Goal: Task Accomplishment & Management: Manage account settings

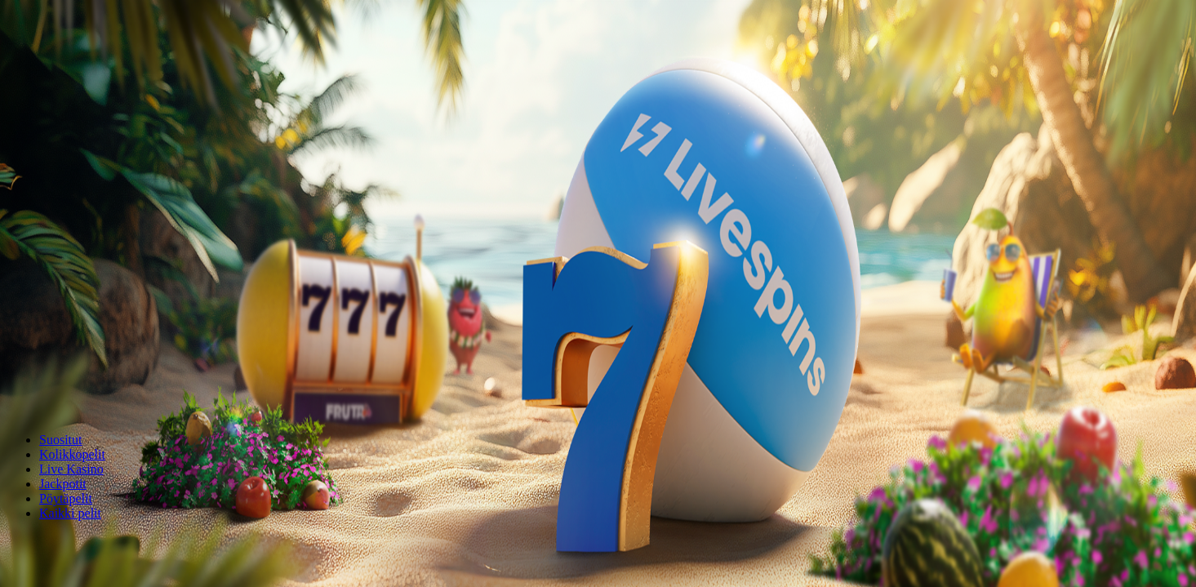
click at [130, 68] on button "Kirjaudu" at bounding box center [113, 59] width 53 height 17
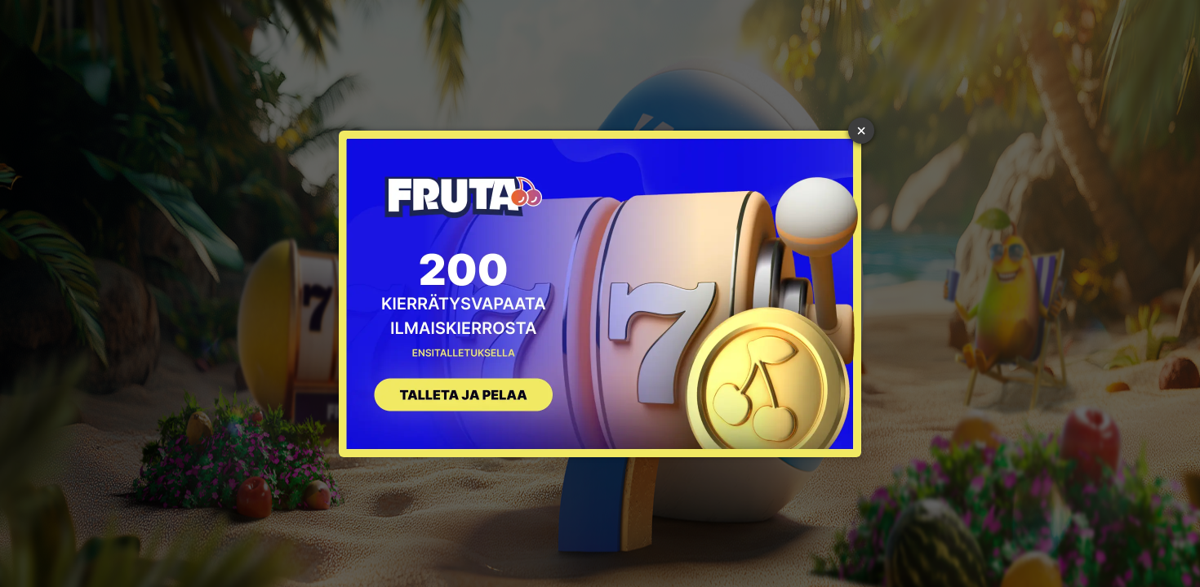
click at [863, 125] on link "×" at bounding box center [861, 131] width 26 height 26
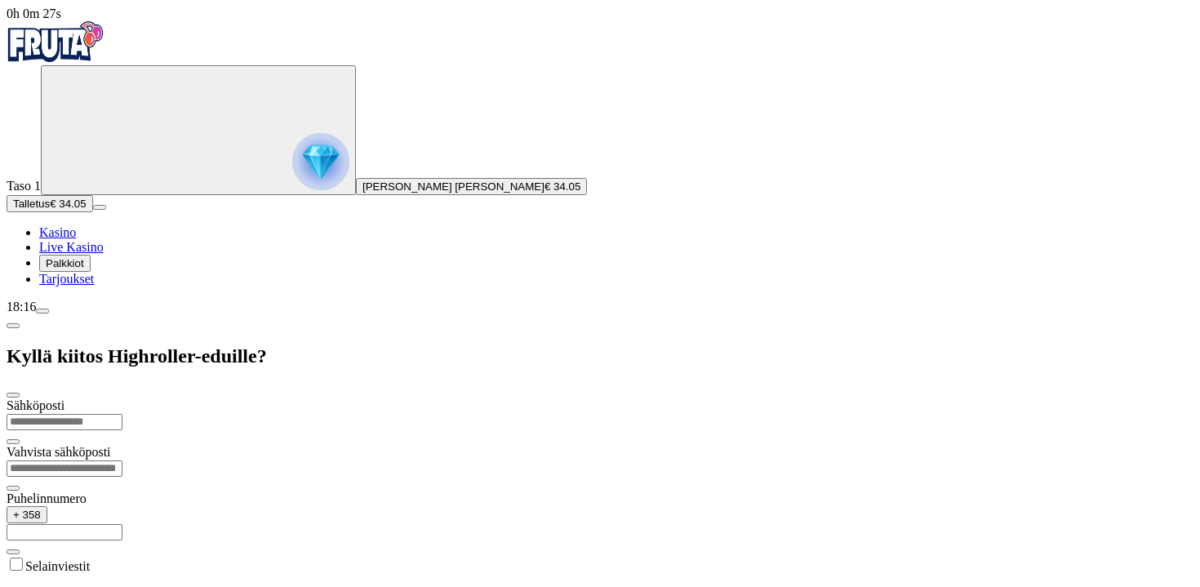
click at [122, 414] on input "email" at bounding box center [65, 422] width 116 height 16
type input "**********"
type input "*********"
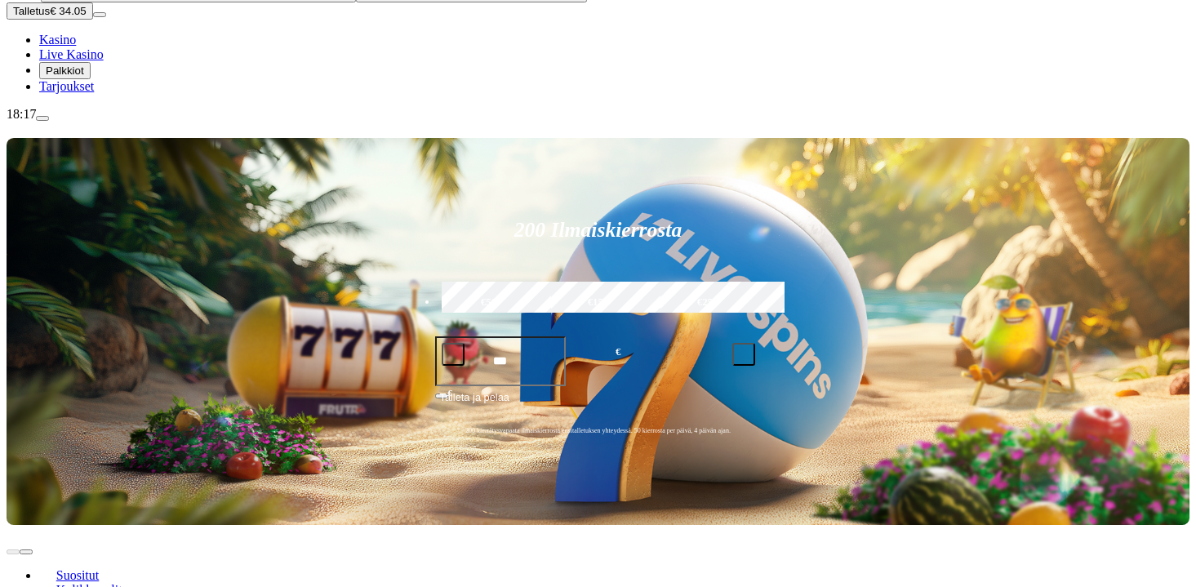
scroll to position [225, 0]
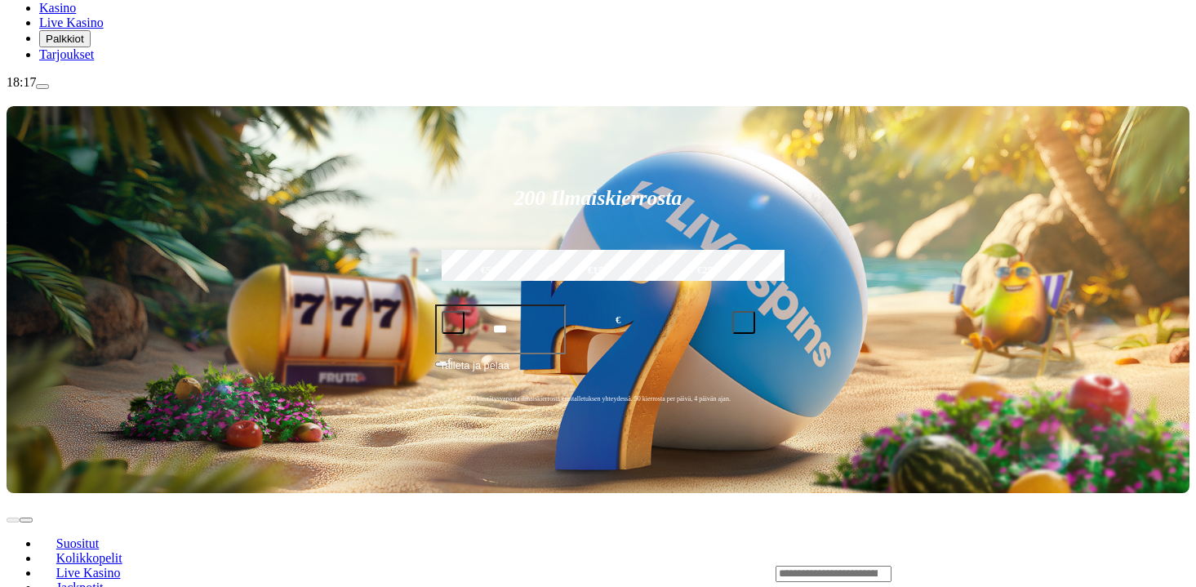
click at [964, 565] on div "Lobby" at bounding box center [983, 573] width 414 height 17
click at [956, 565] on div "Lobby" at bounding box center [983, 573] width 414 height 17
click at [892, 566] on input "Search" at bounding box center [834, 574] width 116 height 16
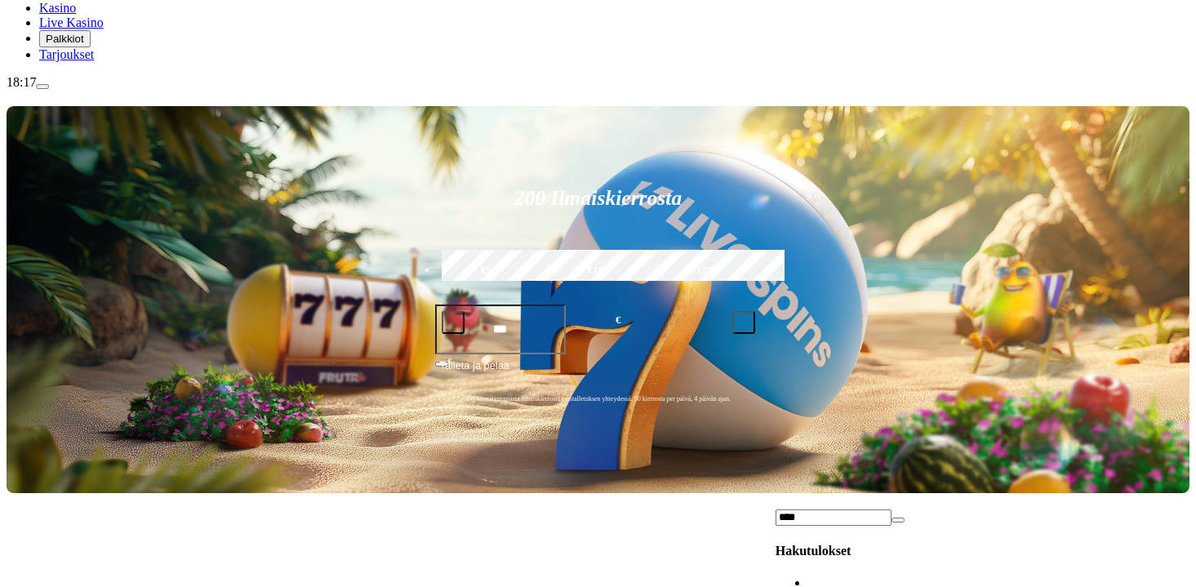
type input "****"
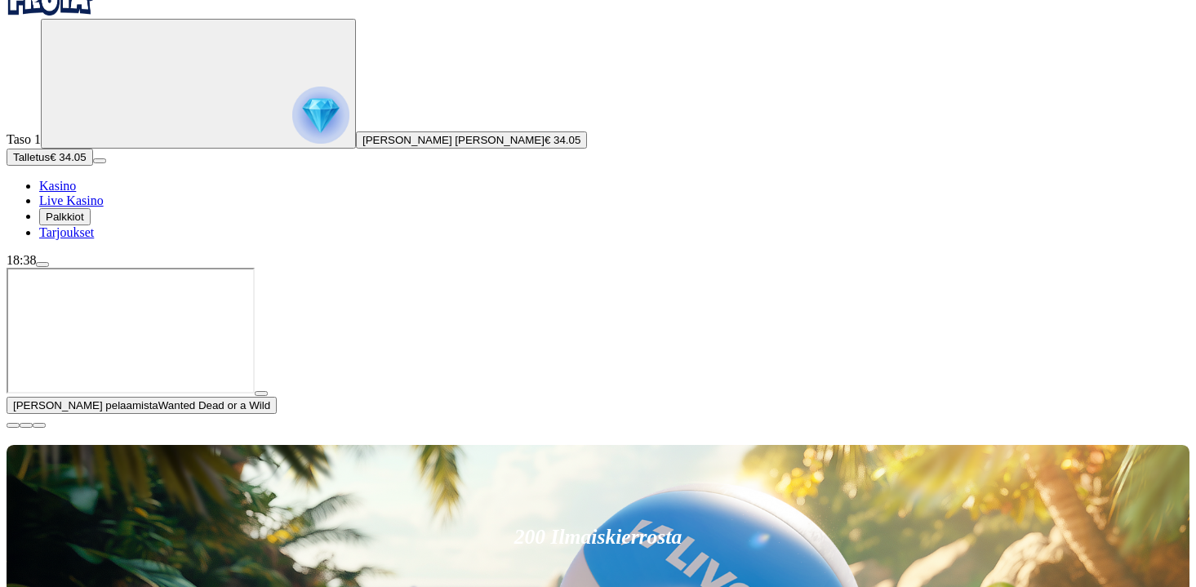
scroll to position [53, 0]
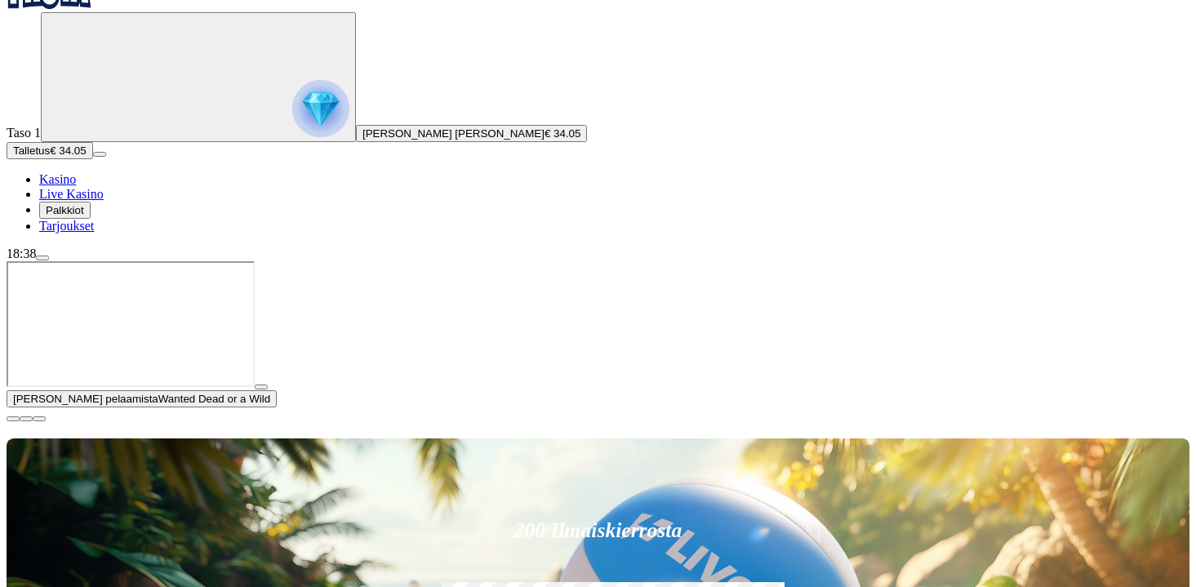
click at [13, 419] on span "close icon" at bounding box center [13, 419] width 0 height 0
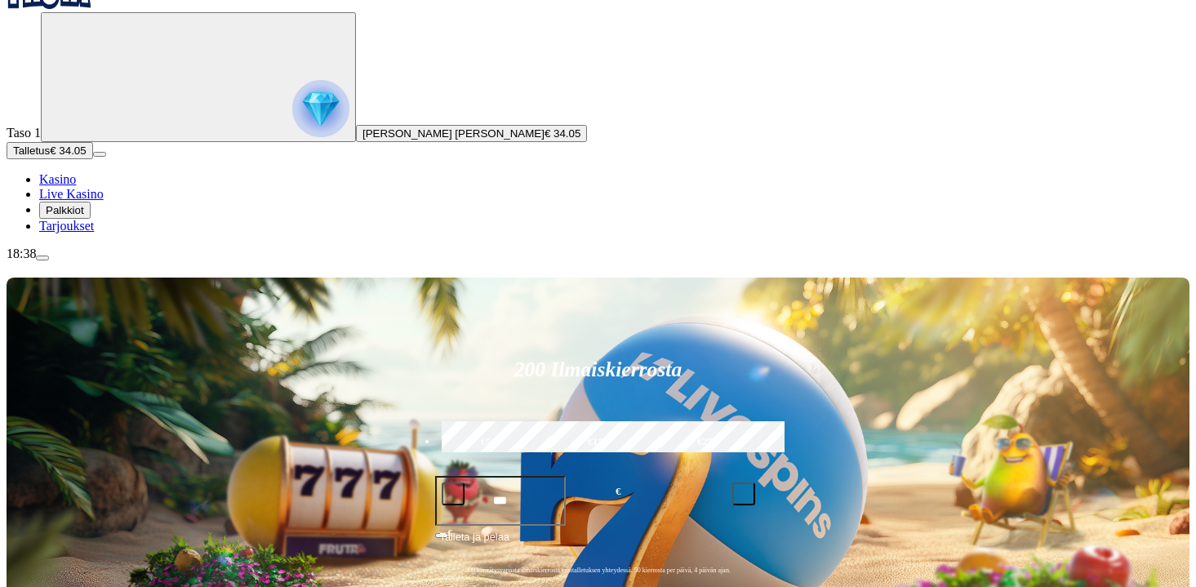
type input "*"
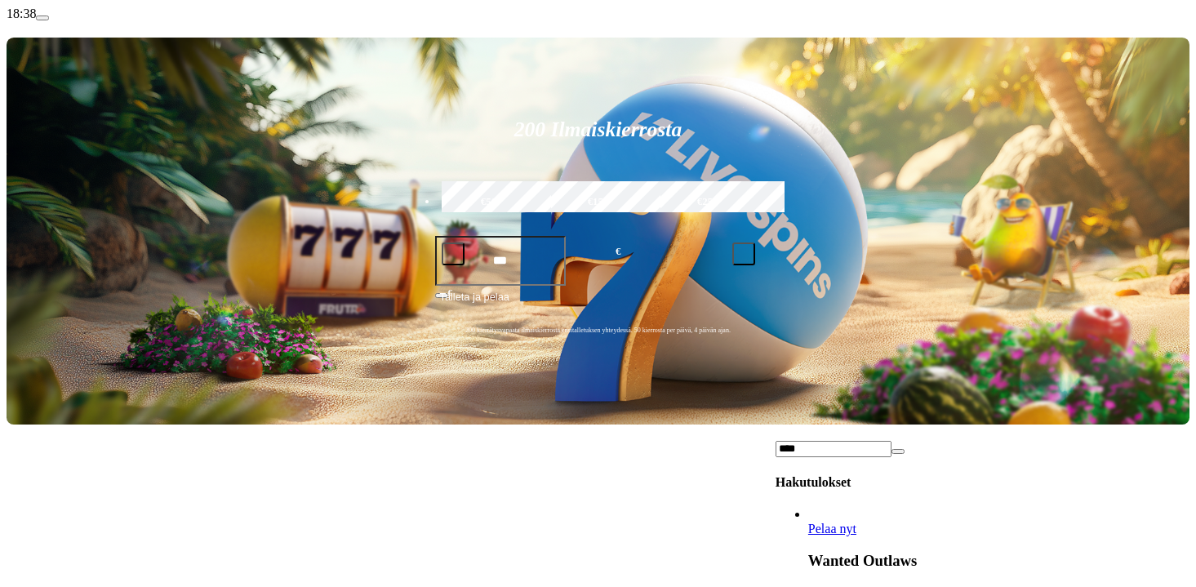
scroll to position [288, 0]
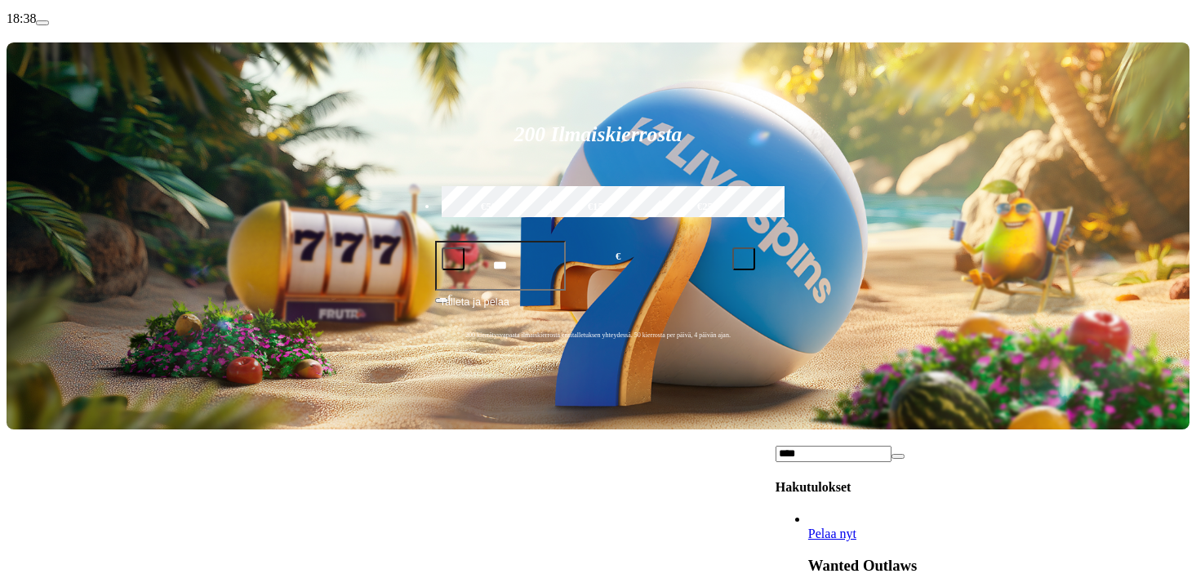
click at [892, 446] on input "****" at bounding box center [834, 454] width 116 height 16
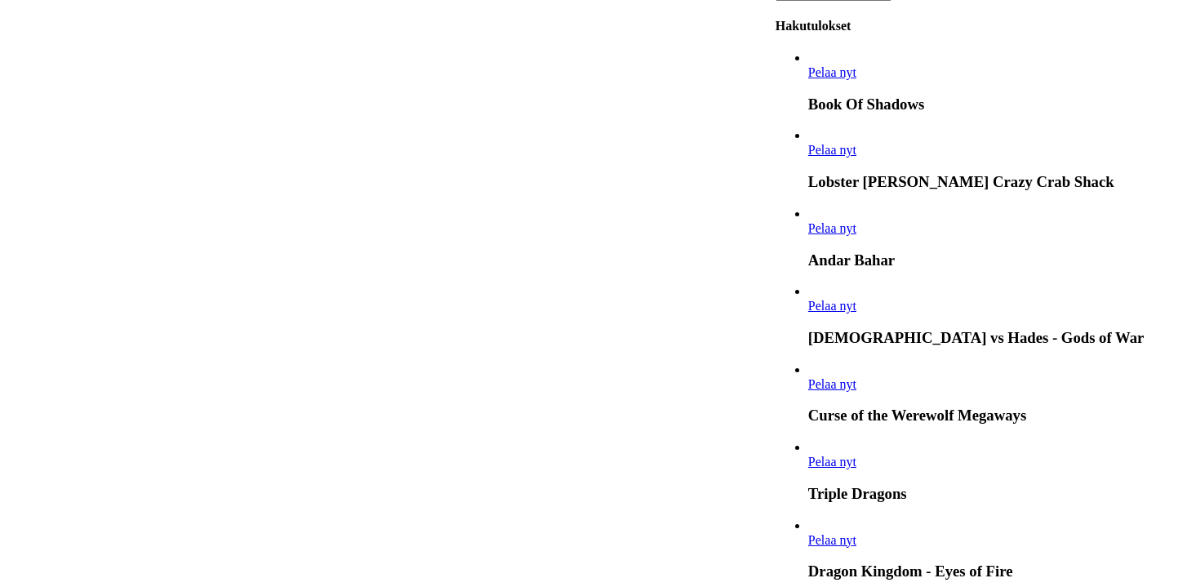
scroll to position [759, 0]
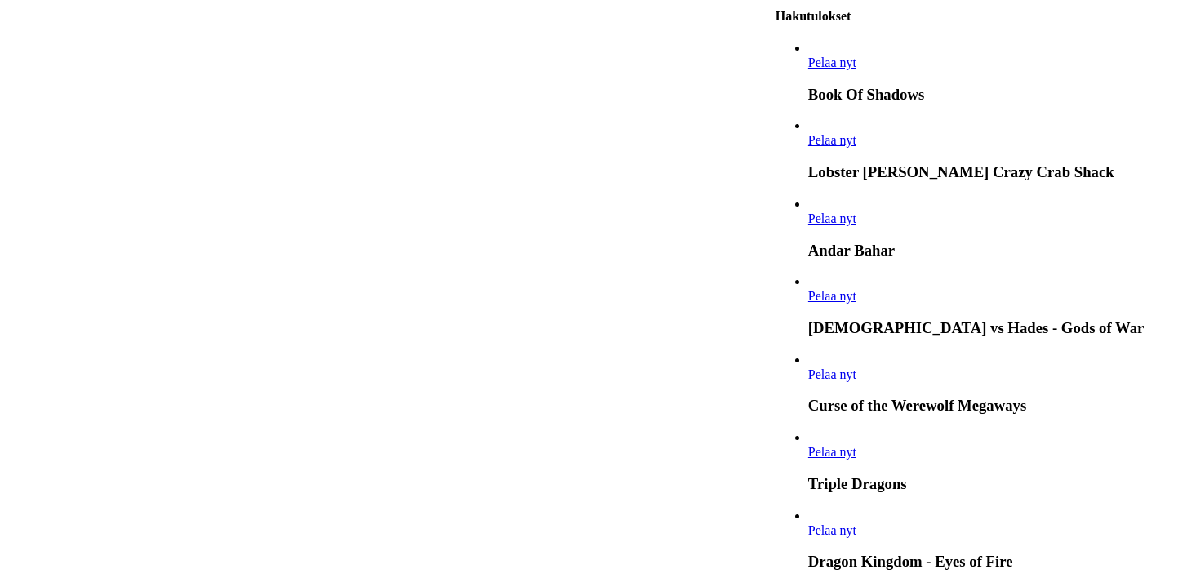
type input "**"
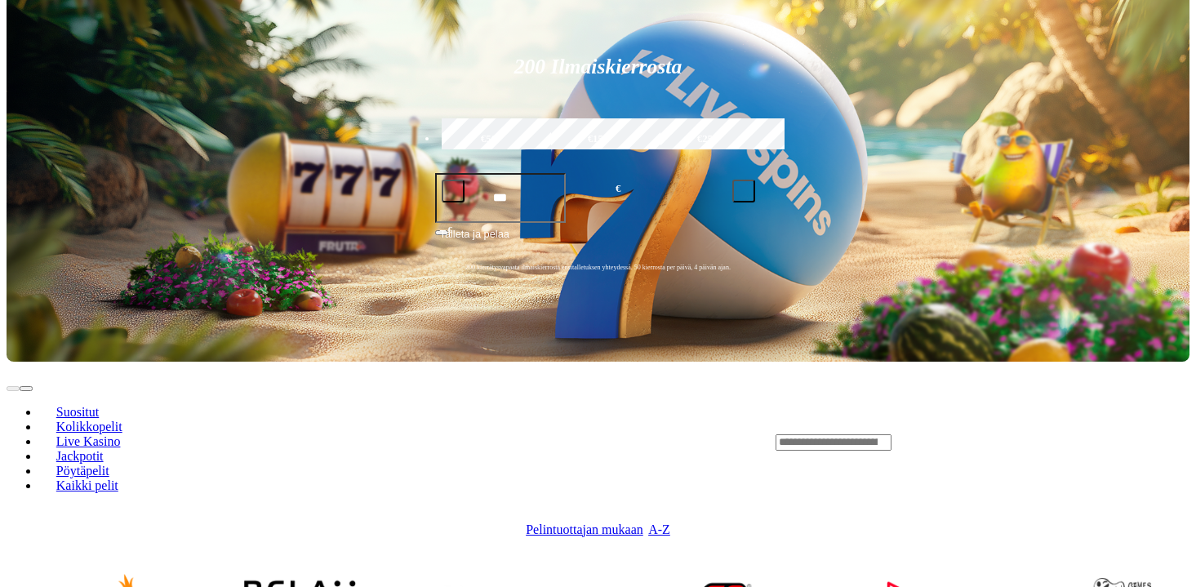
scroll to position [361, 0]
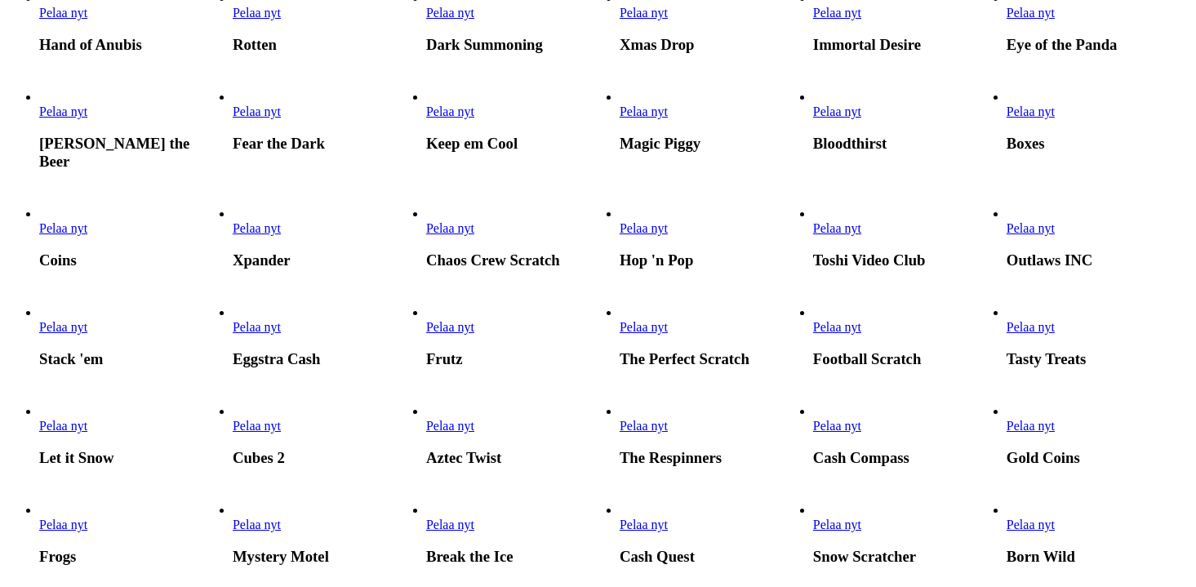
scroll to position [741, 0]
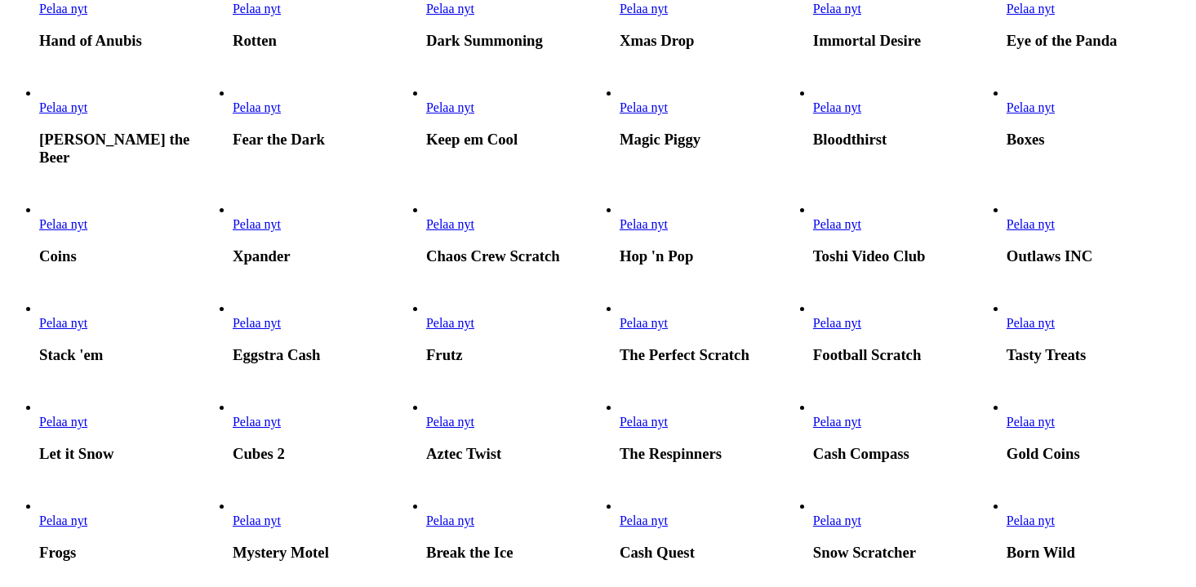
click at [87, 114] on link "Pelaa nyt" at bounding box center [63, 107] width 48 height 14
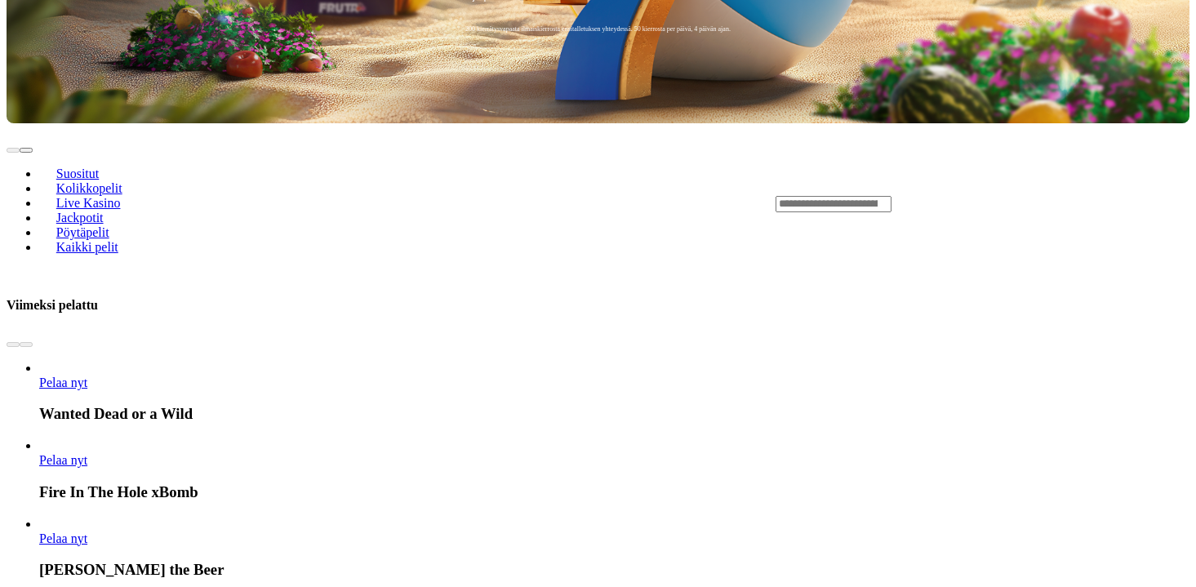
scroll to position [595, 0]
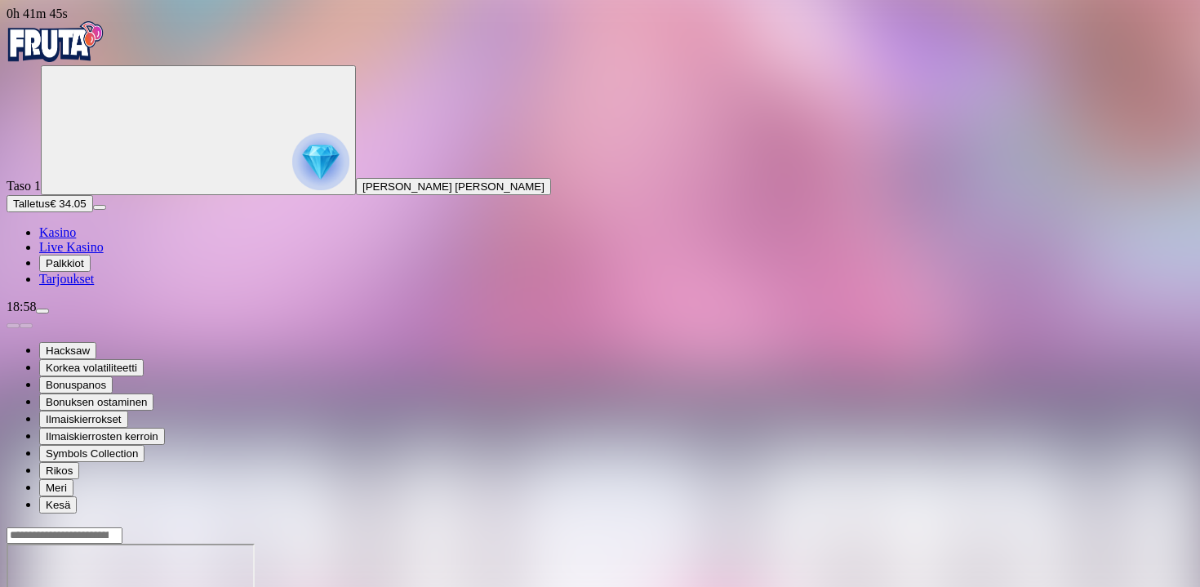
click at [76, 239] on span "Kasino" at bounding box center [57, 232] width 37 height 14
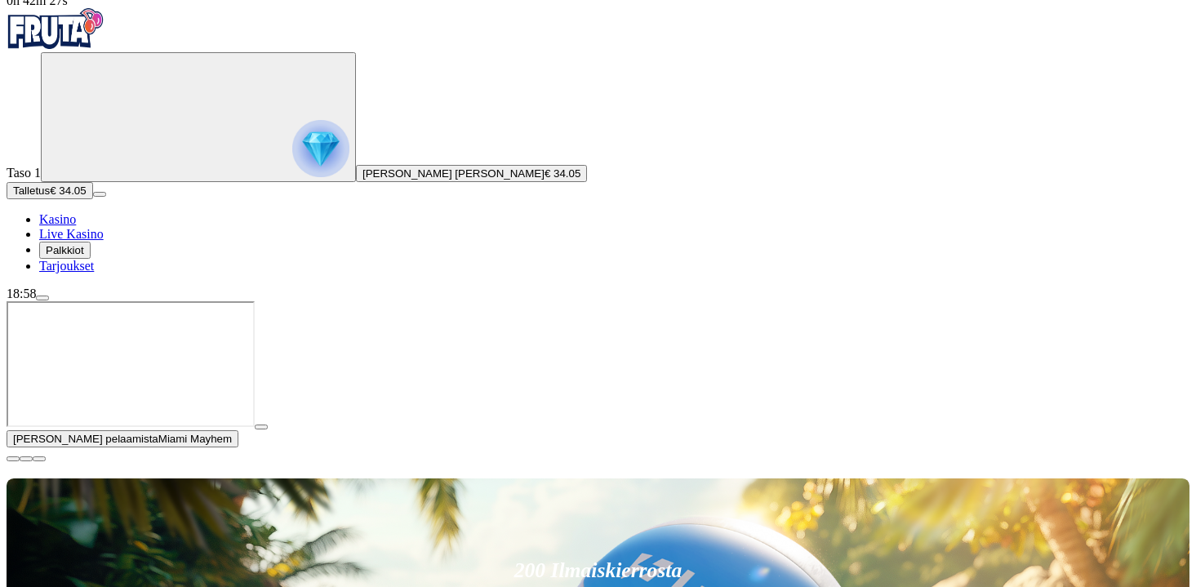
scroll to position [11, 0]
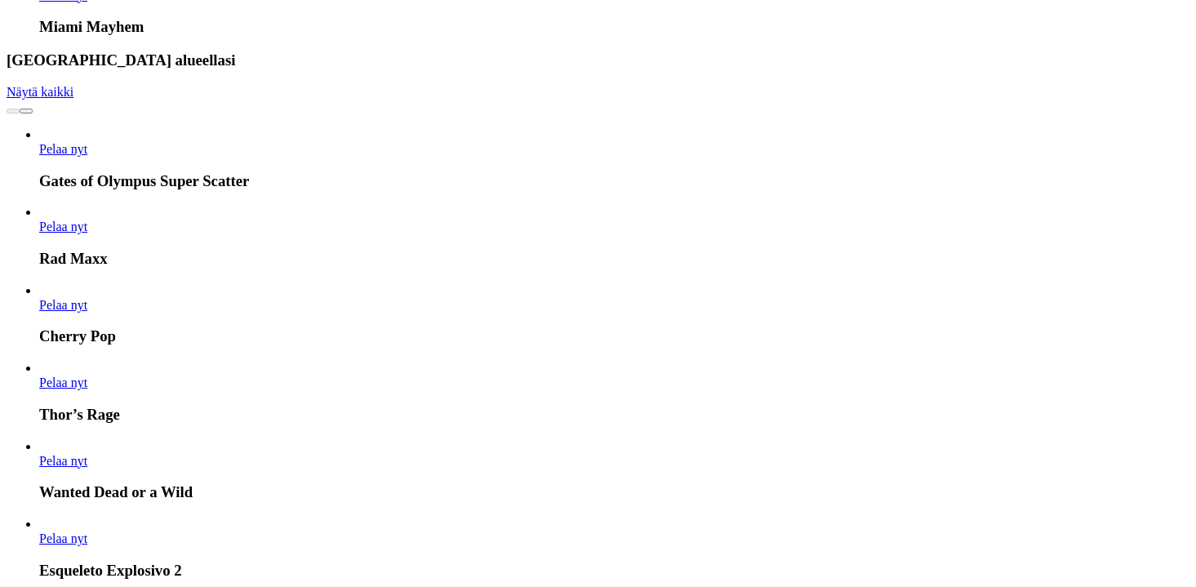
scroll to position [1044, 0]
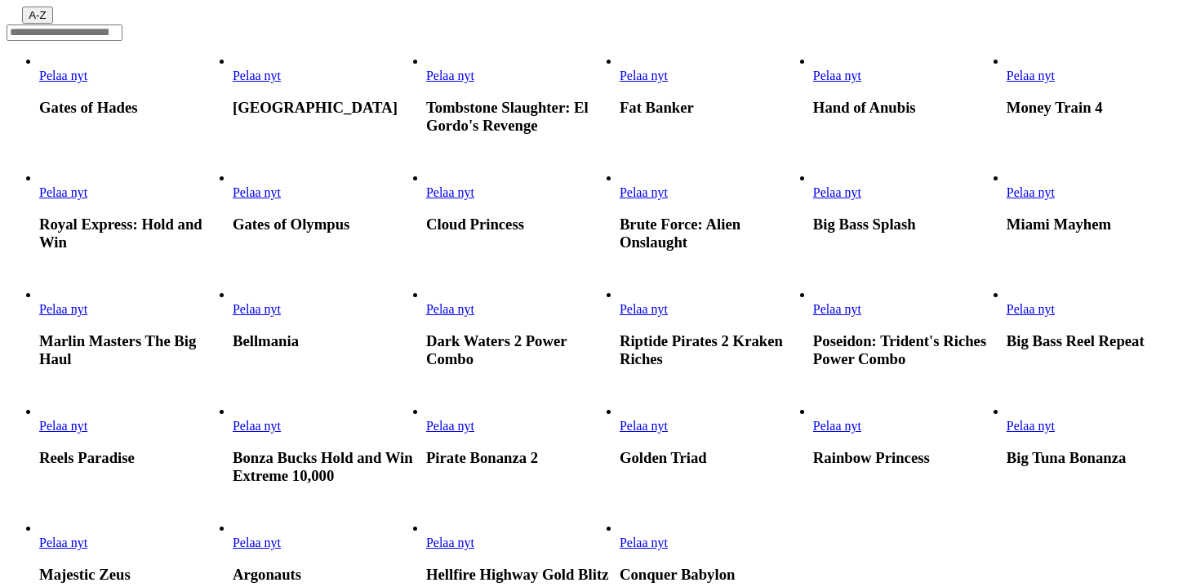
scroll to position [367, 0]
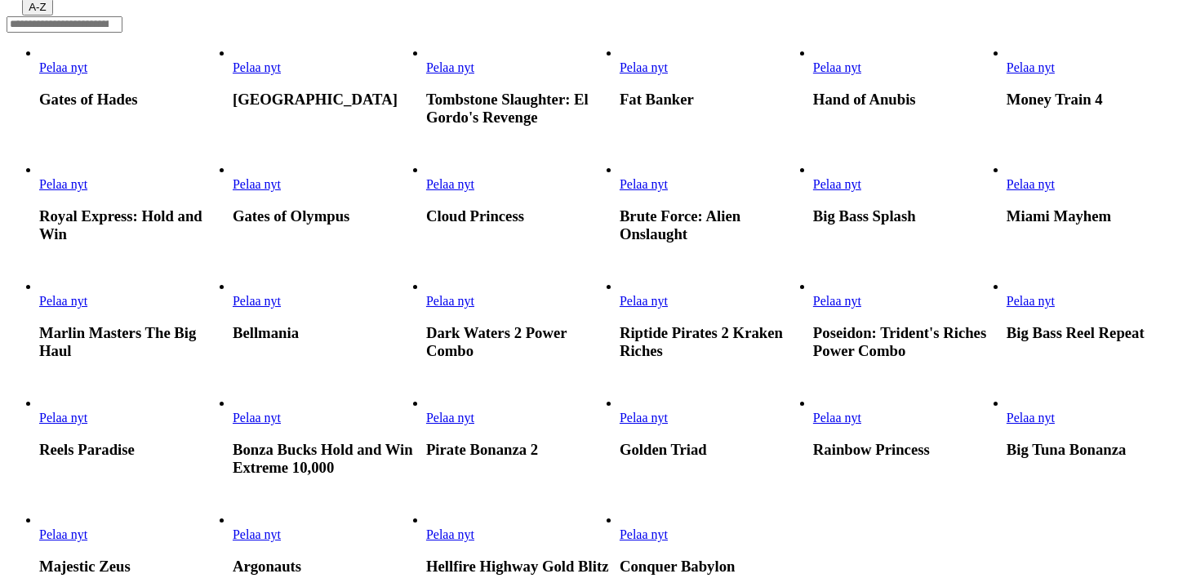
click at [1055, 425] on span "Pelaa nyt" at bounding box center [1031, 418] width 48 height 14
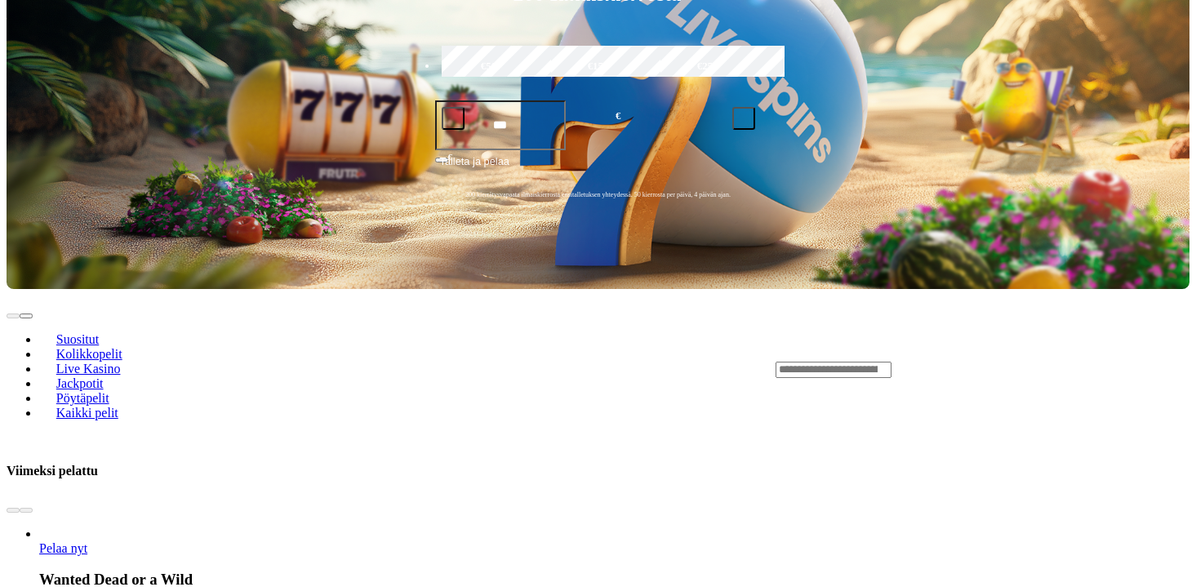
scroll to position [436, 0]
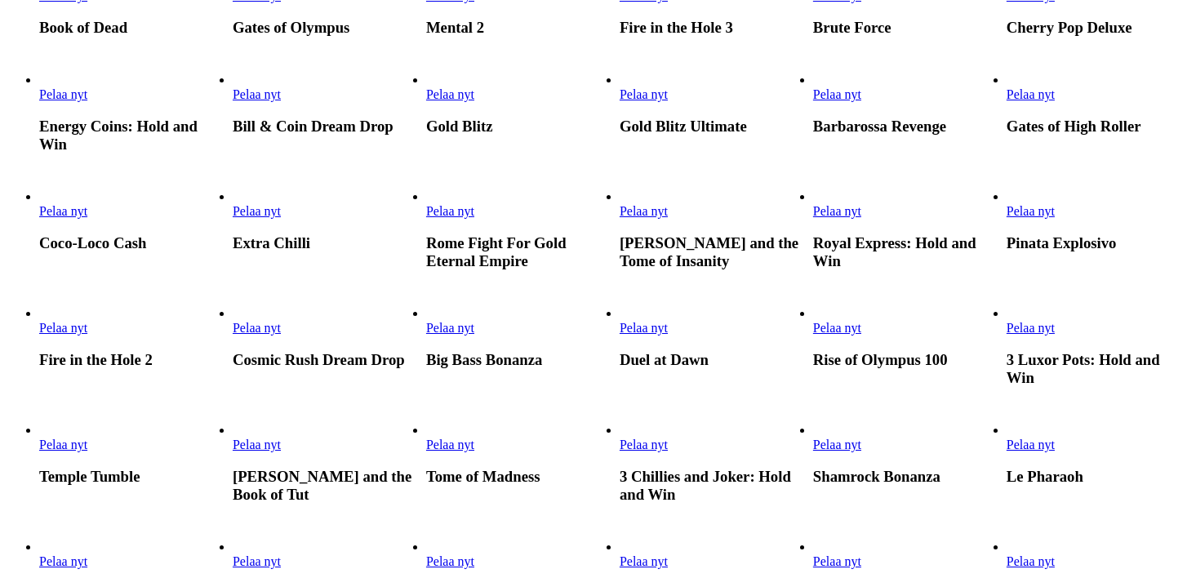
scroll to position [571, 0]
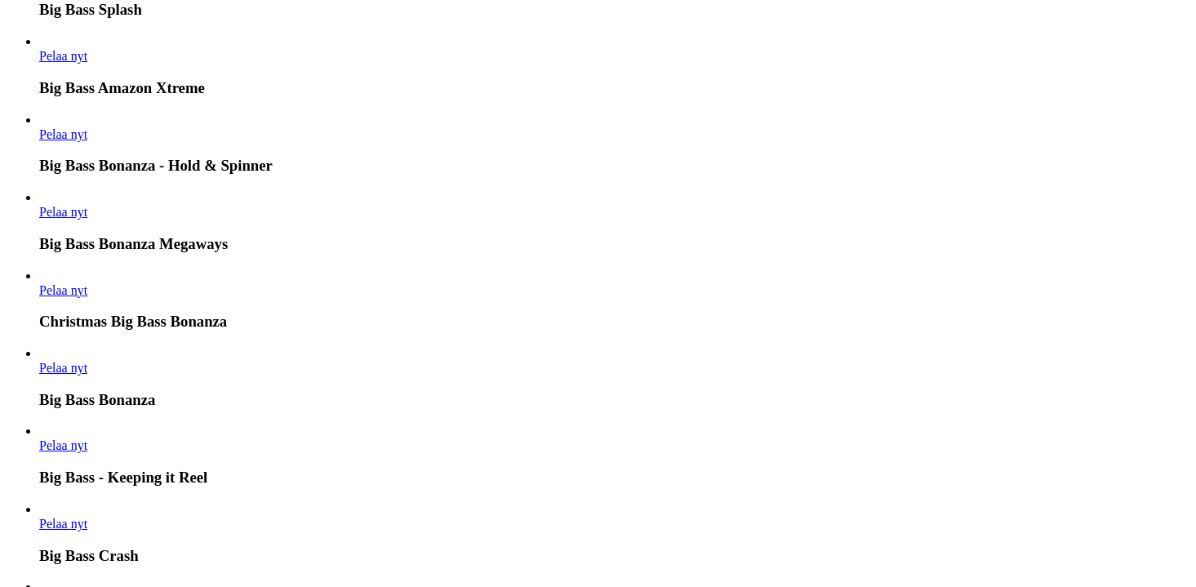
scroll to position [64, 0]
type input "********"
click at [39, 64] on link "Big Bass Amazon Xtreme" at bounding box center [39, 64] width 0 height 0
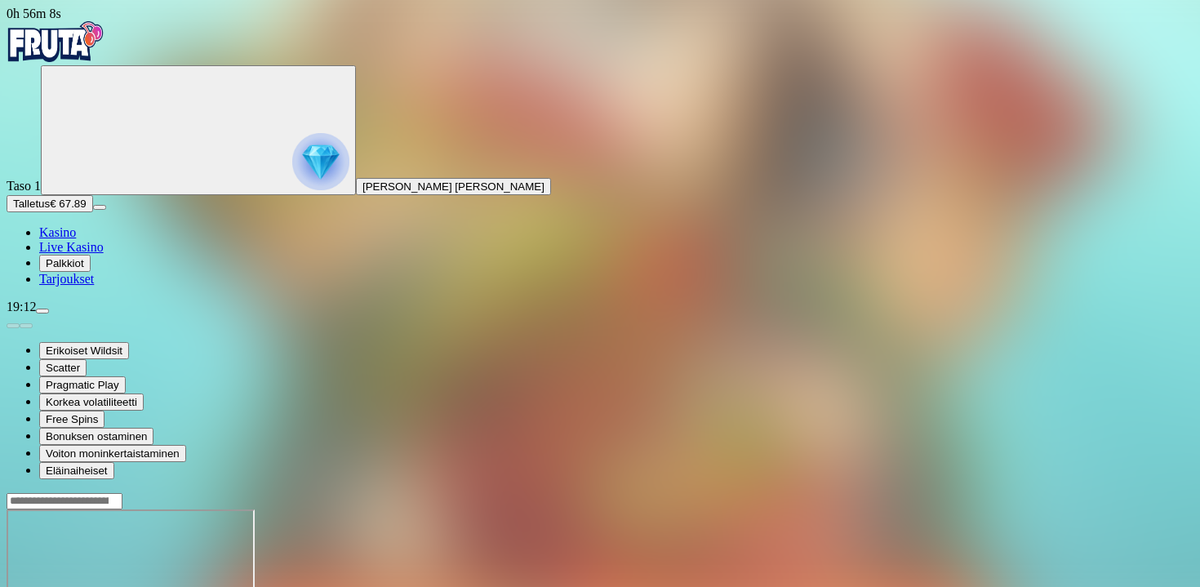
click at [1133, 492] on div at bounding box center [600, 572] width 1187 height 161
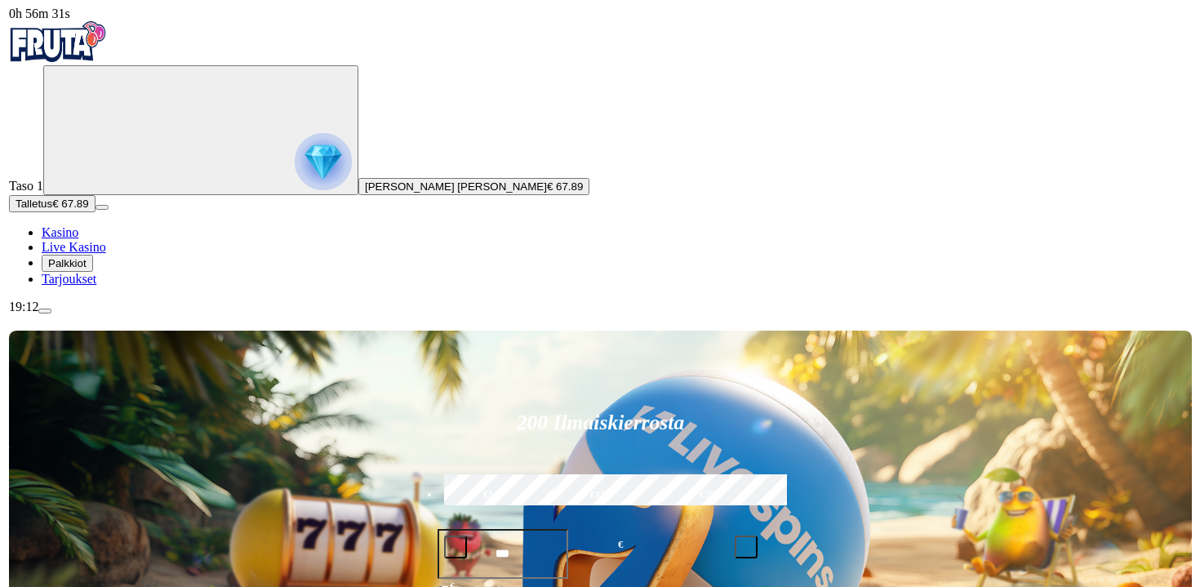
scroll to position [692, 0]
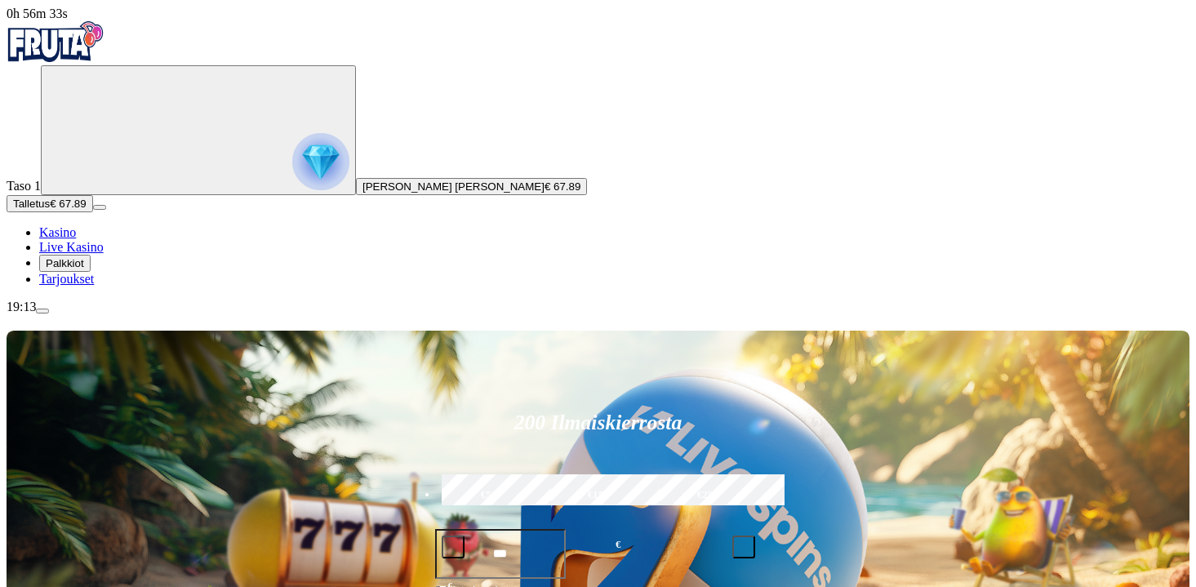
type input "********"
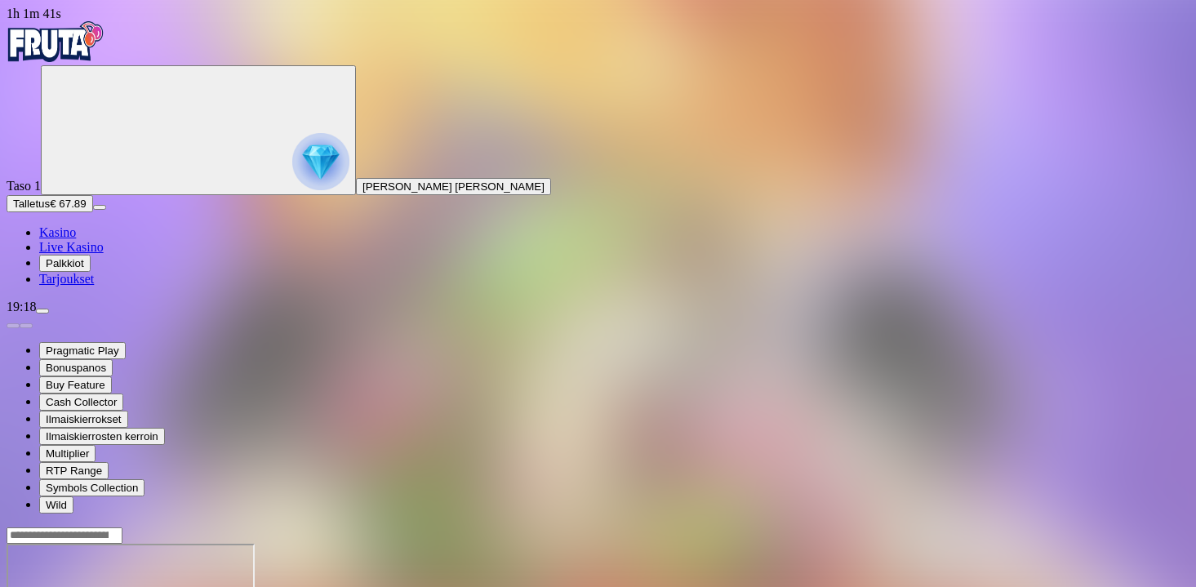
click at [84, 254] on link "Live Kasino" at bounding box center [71, 247] width 65 height 14
click at [76, 239] on span "Kasino" at bounding box center [57, 232] width 37 height 14
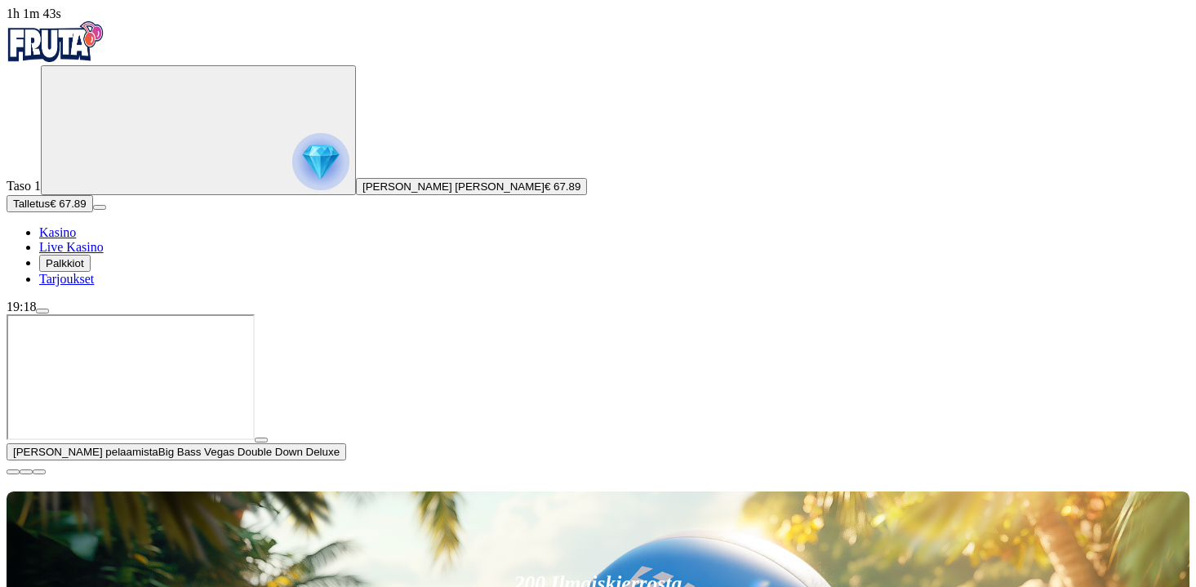
click at [42, 311] on span "menu icon" at bounding box center [42, 311] width 0 height 0
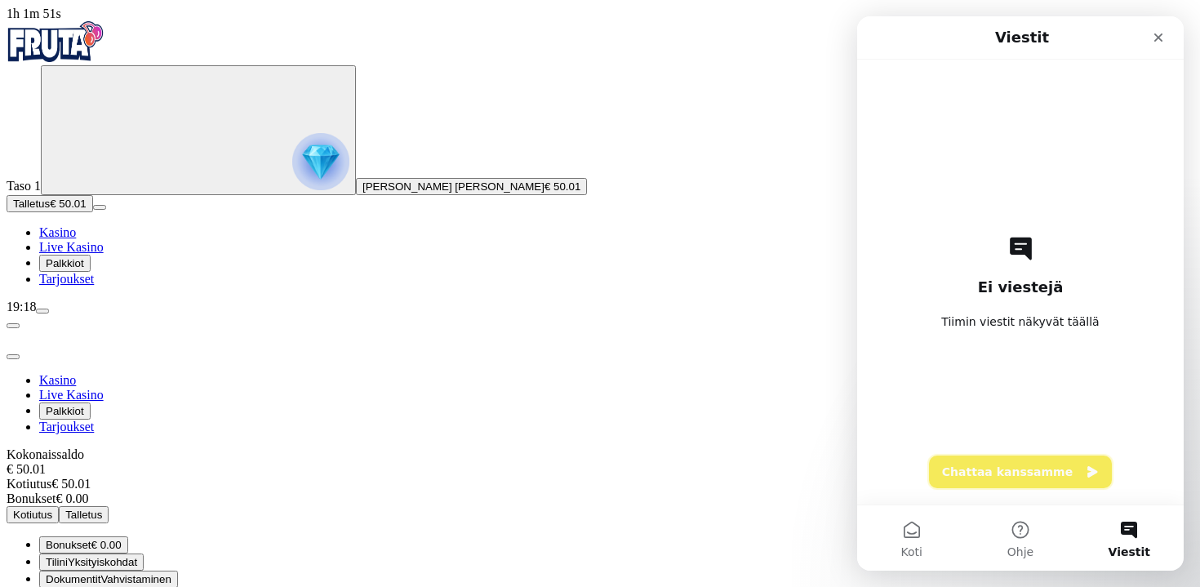
click at [1032, 457] on button "Chattaa kanssamme" at bounding box center [1020, 472] width 183 height 33
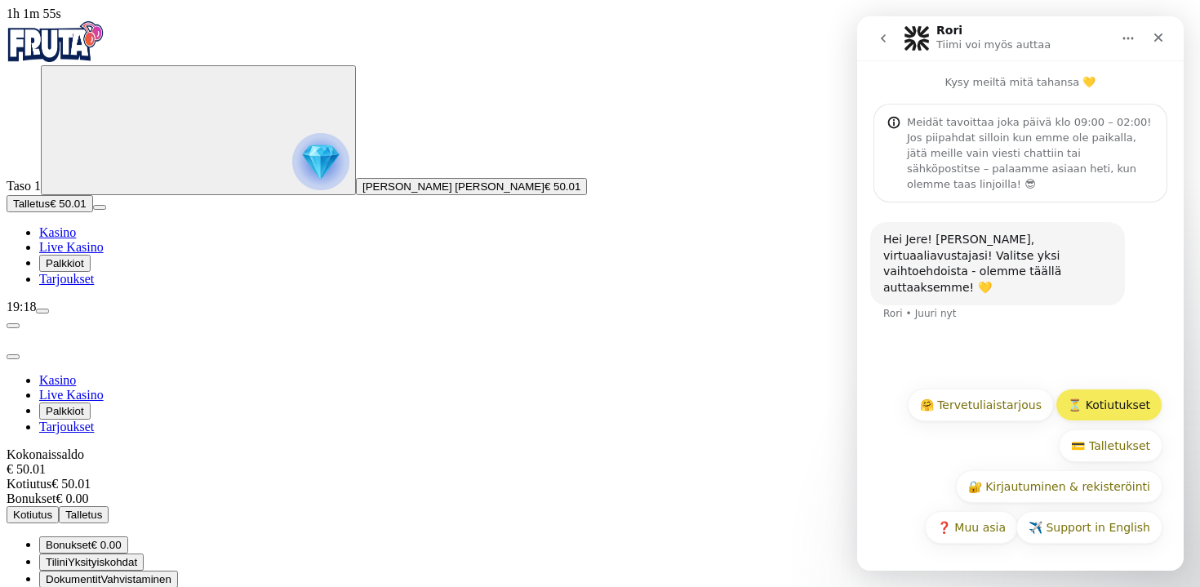
click at [1093, 400] on button "⏳ Kotiutukset" at bounding box center [1109, 405] width 107 height 33
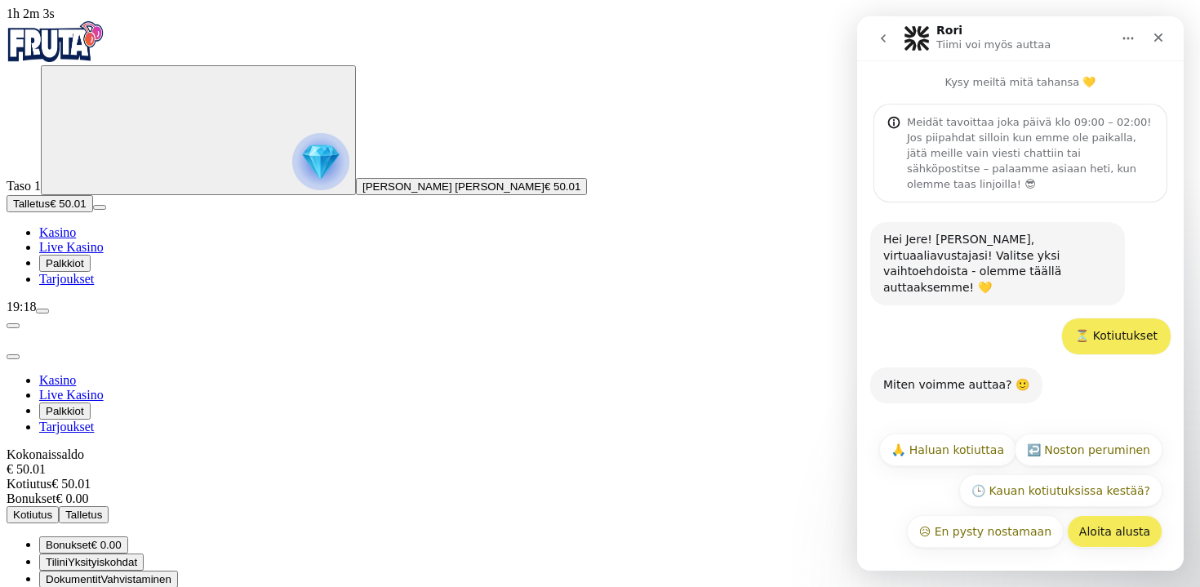
click at [1090, 538] on button "Aloita alusta" at bounding box center [1115, 531] width 96 height 33
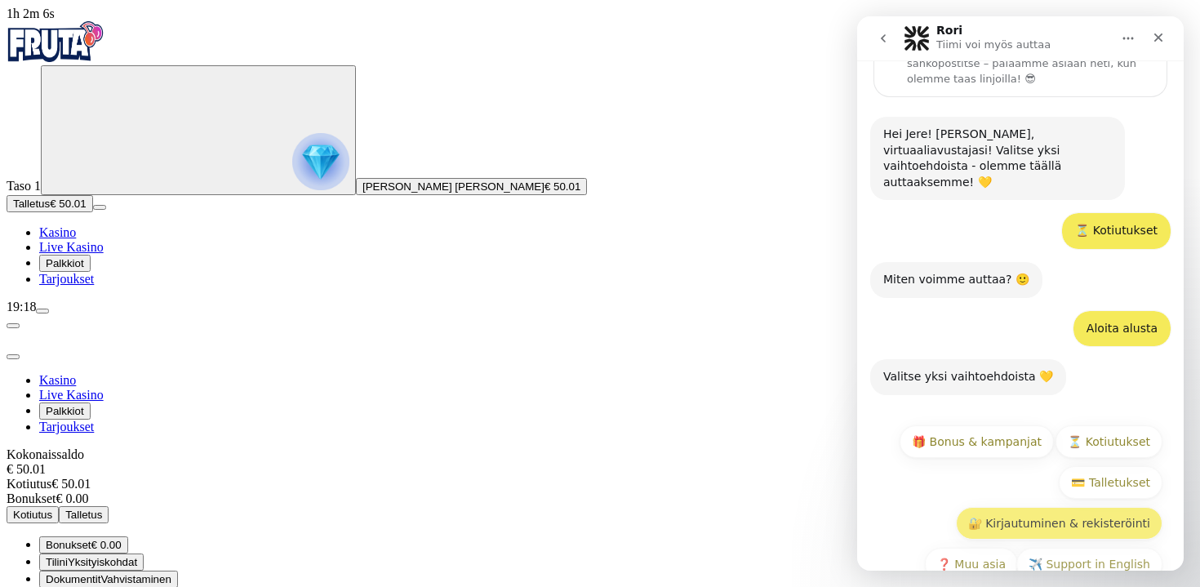
scroll to position [110, 0]
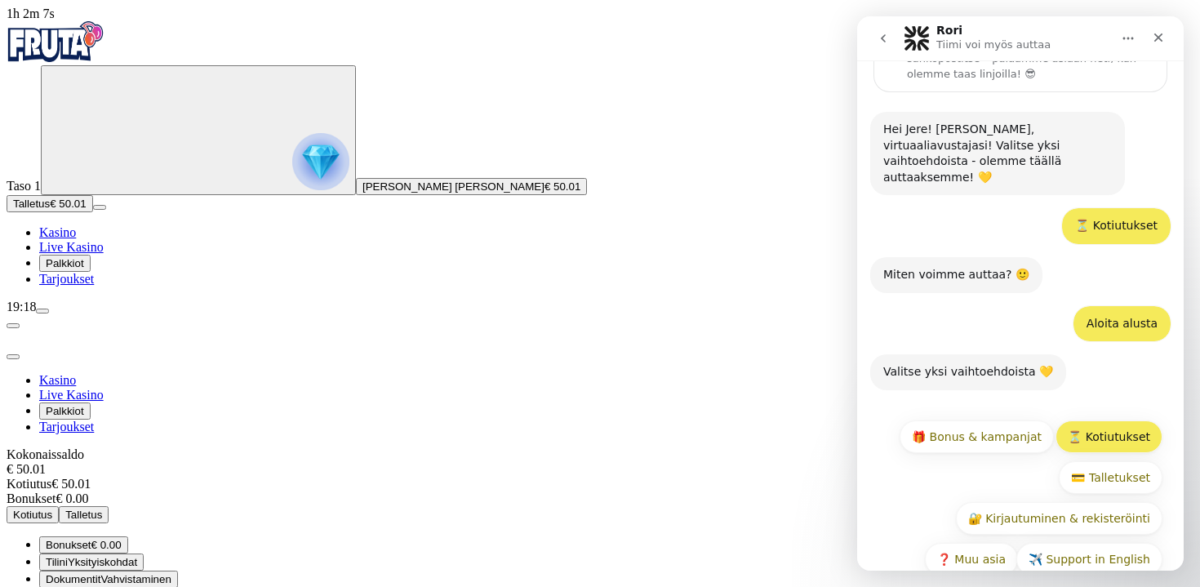
click at [1115, 421] on button "⏳ Kotiutukset" at bounding box center [1109, 437] width 107 height 33
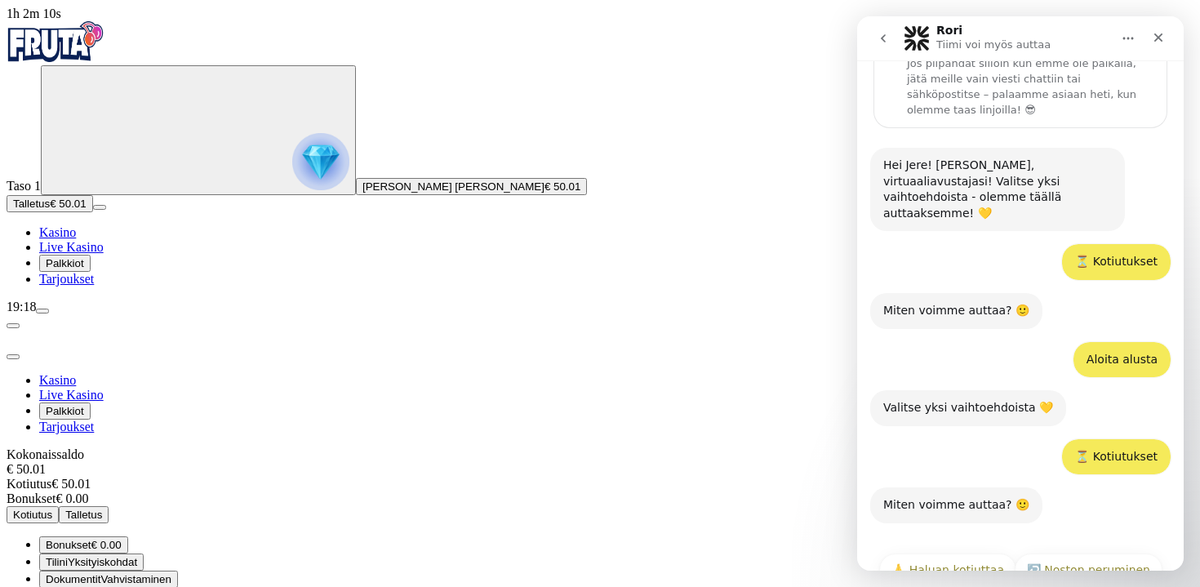
scroll to position [167, 0]
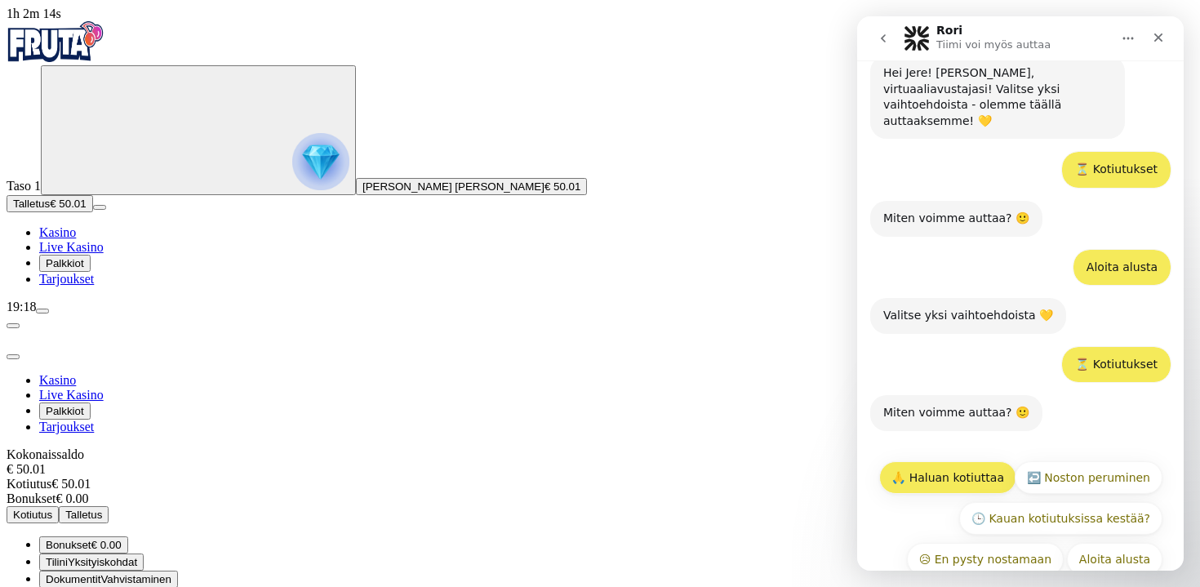
click at [1006, 461] on button "🙏 Haluan kotiuttaa" at bounding box center [947, 477] width 137 height 33
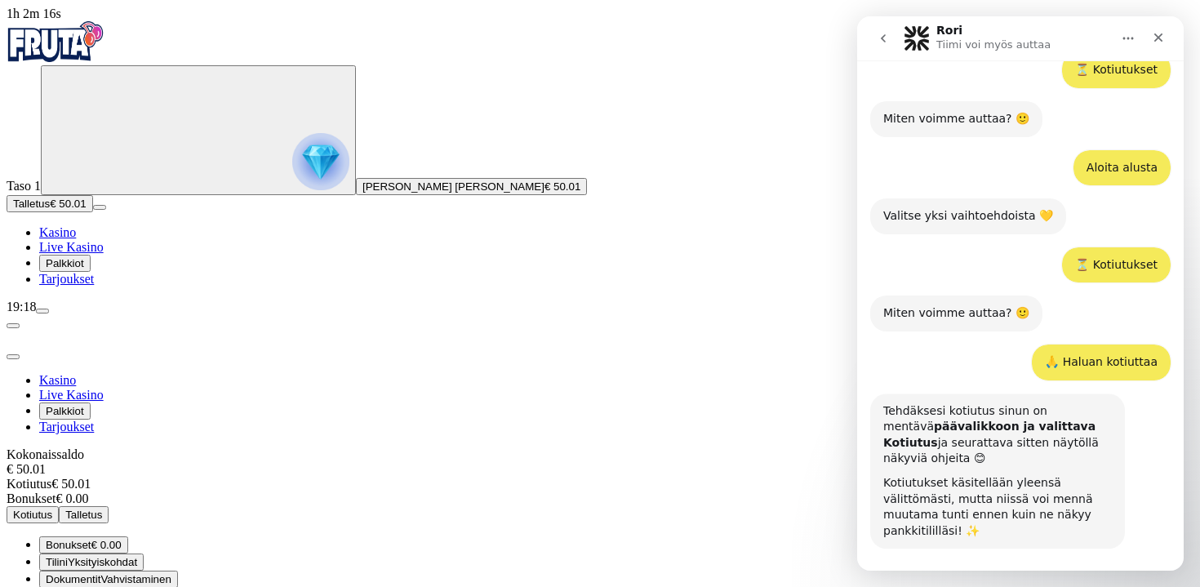
scroll to position [311, 0]
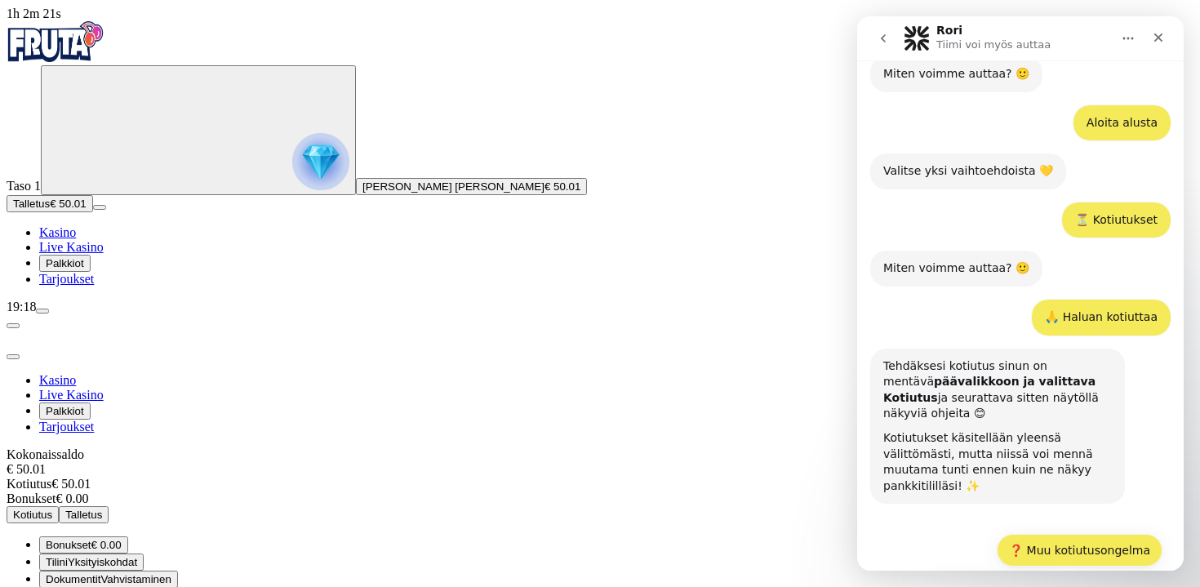
click at [1029, 534] on button "❓ Muu kotiutusongelma" at bounding box center [1080, 550] width 166 height 33
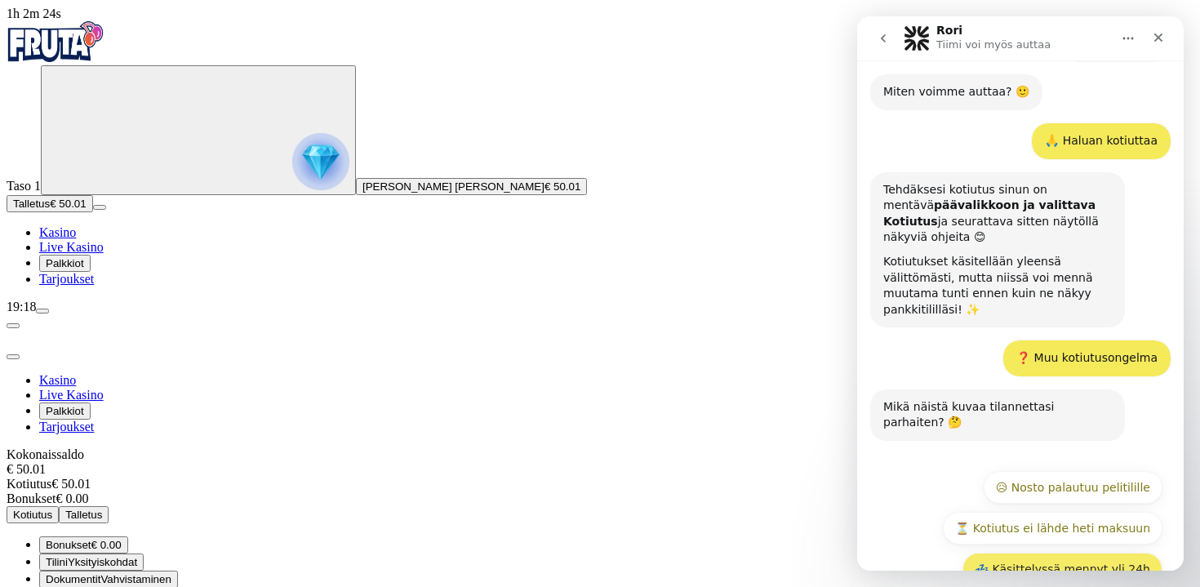
scroll to position [490, 0]
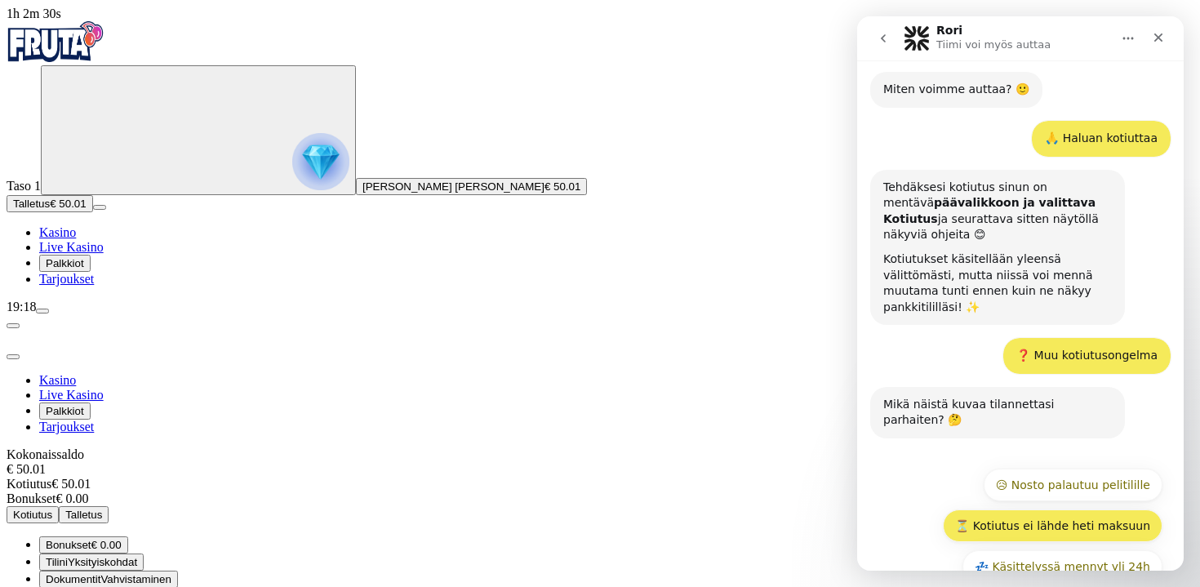
click at [1036, 510] on button "⏳ Kotiutus ei lähde heti maksuun" at bounding box center [1053, 526] width 220 height 33
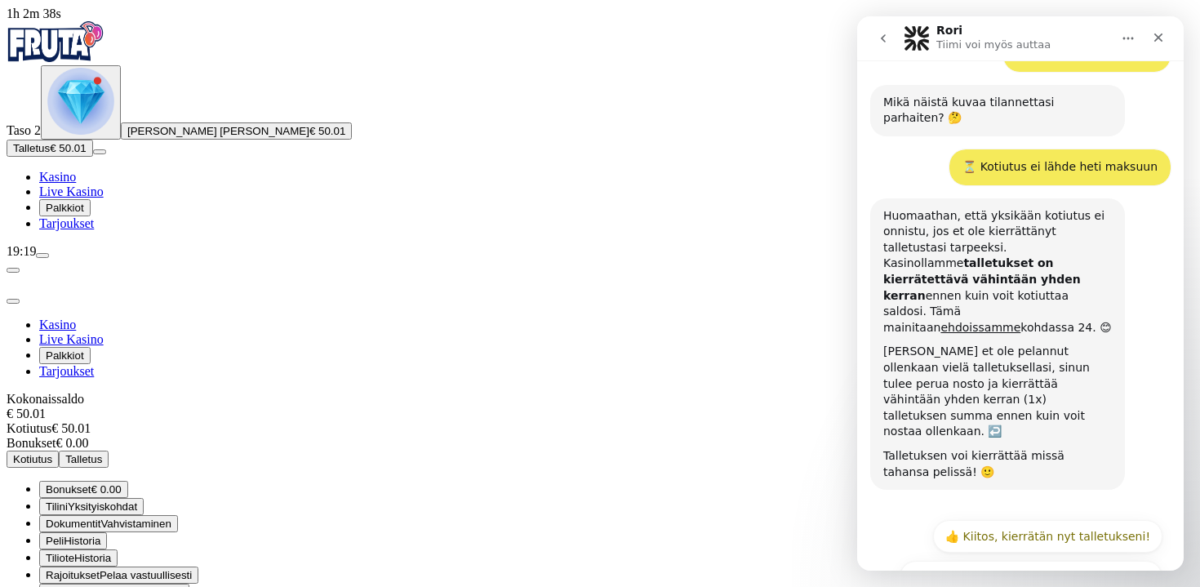
scroll to position [796, 0]
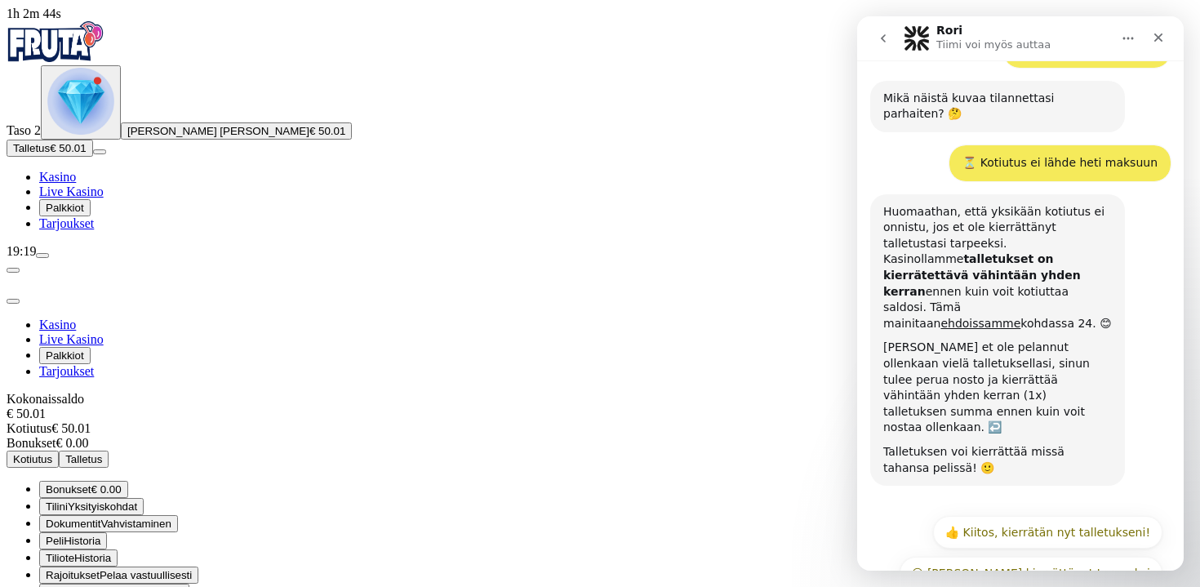
drag, startPoint x: 1065, startPoint y: 159, endPoint x: 1067, endPoint y: 180, distance: 20.6
click at [1067, 252] on b "talletukset on kierrätettävä vähintään yhden kerran" at bounding box center [983, 274] width 198 height 45
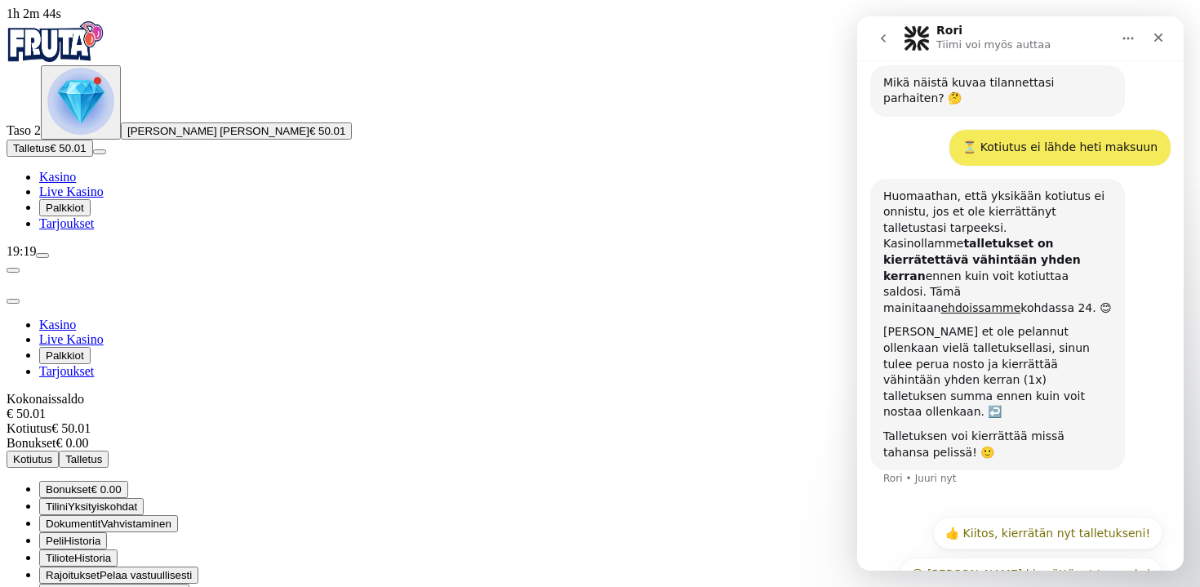
scroll to position [812, 0]
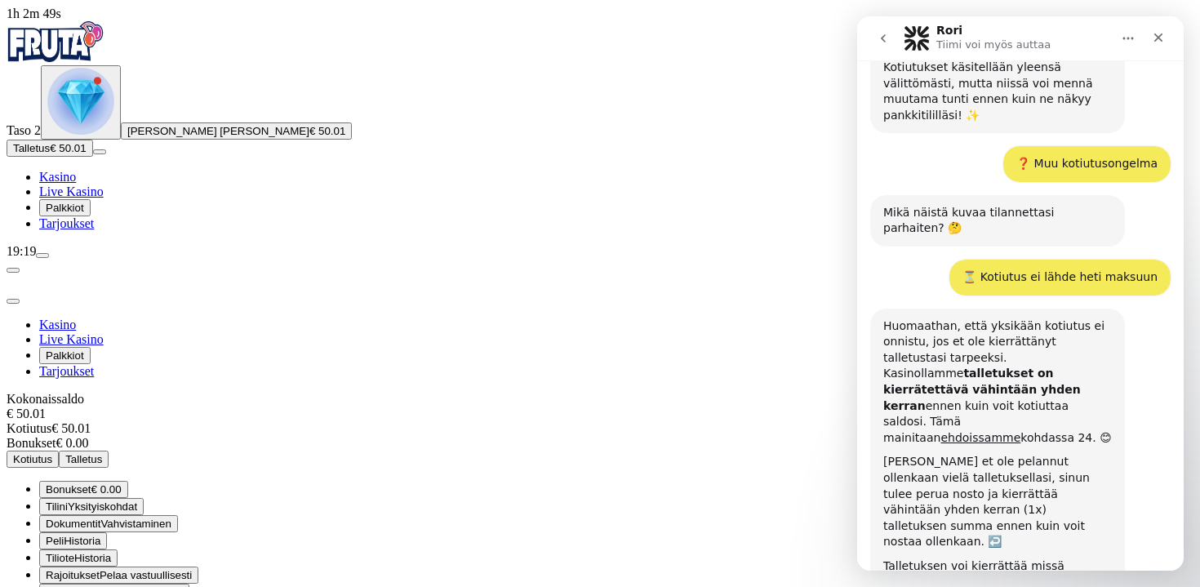
scroll to position [735, 0]
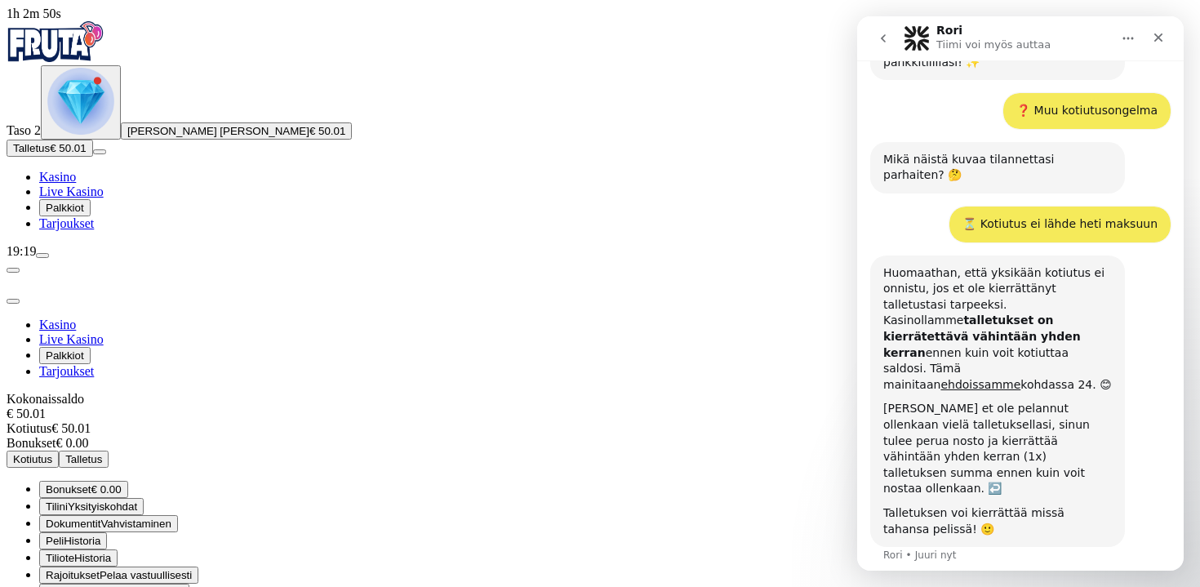
click at [1033, 46] on p "Tiimi voi myös auttaa" at bounding box center [994, 45] width 114 height 16
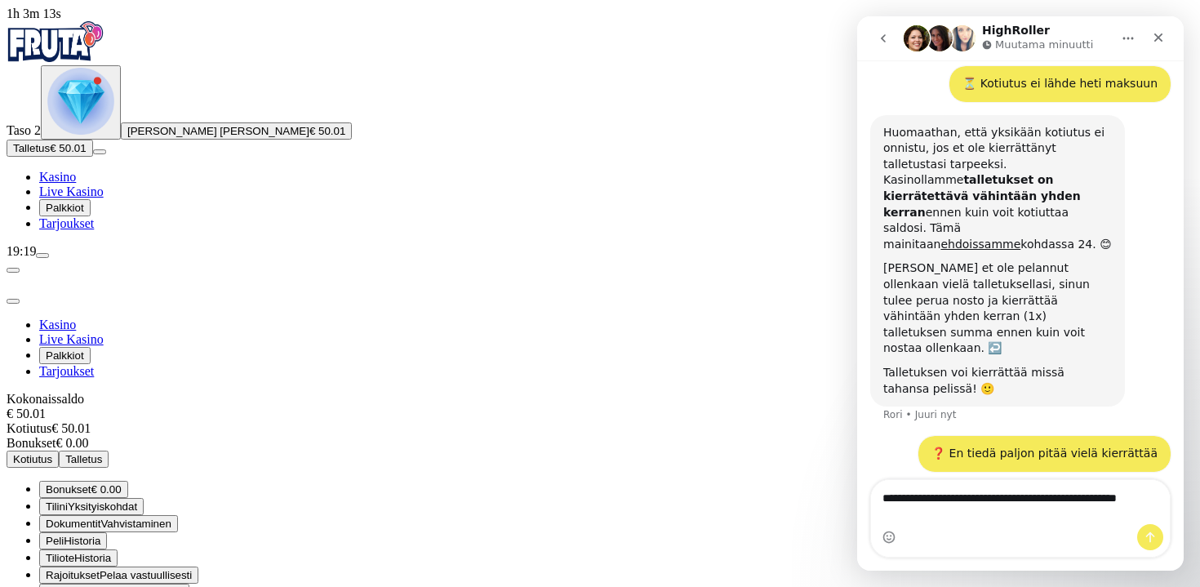
scroll to position [892, 0]
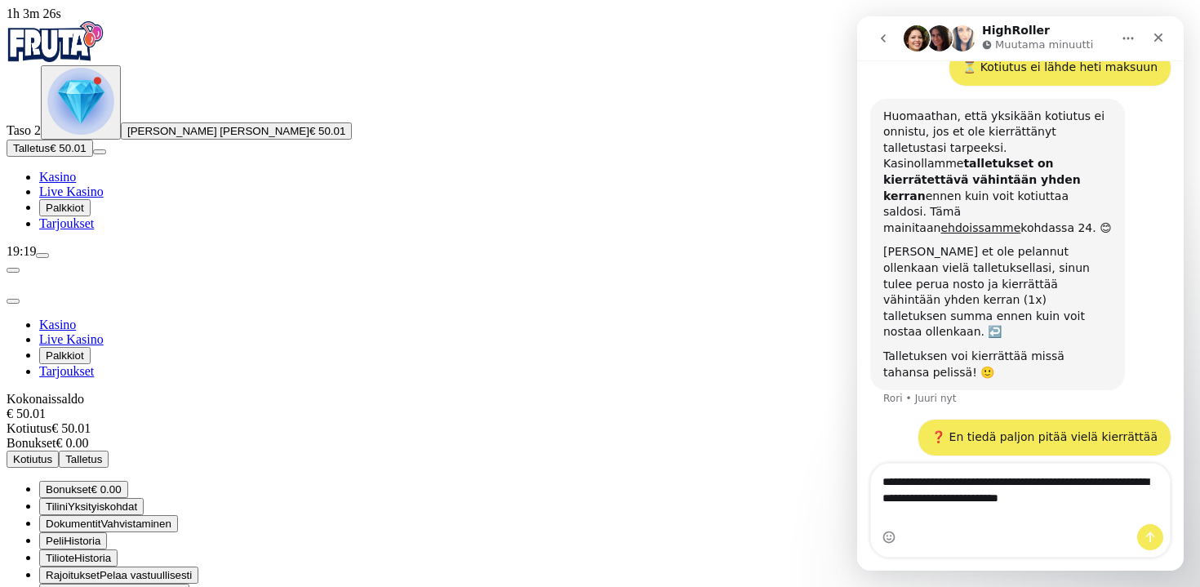
type textarea "**********"
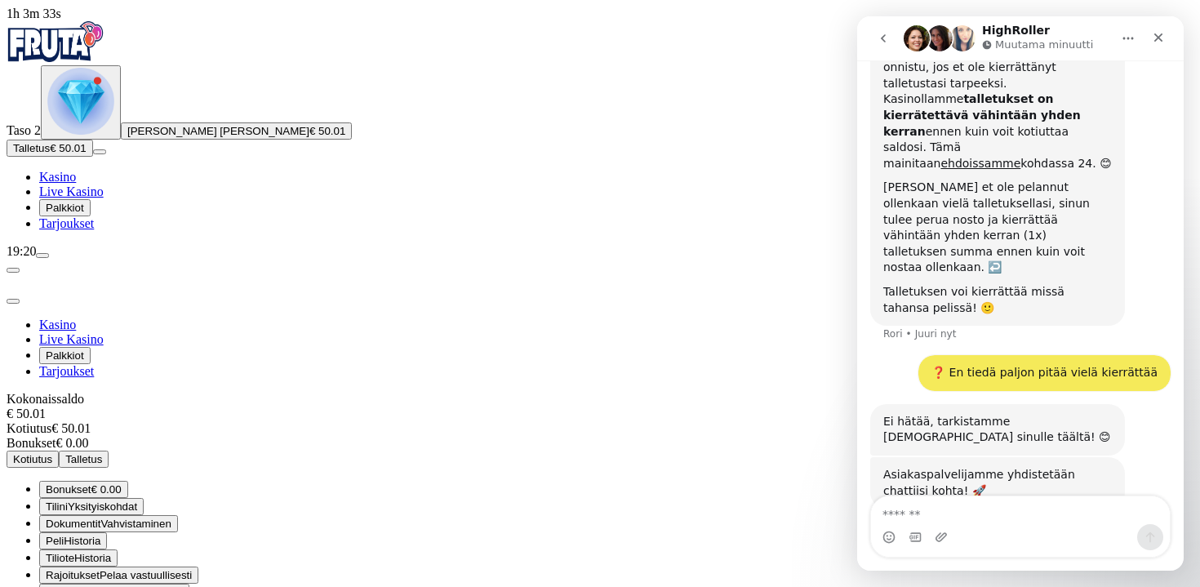
click at [1028, 516] on textarea "Viesti…" at bounding box center [1020, 510] width 299 height 28
click at [59, 451] on button "Kotiutus" at bounding box center [33, 459] width 52 height 17
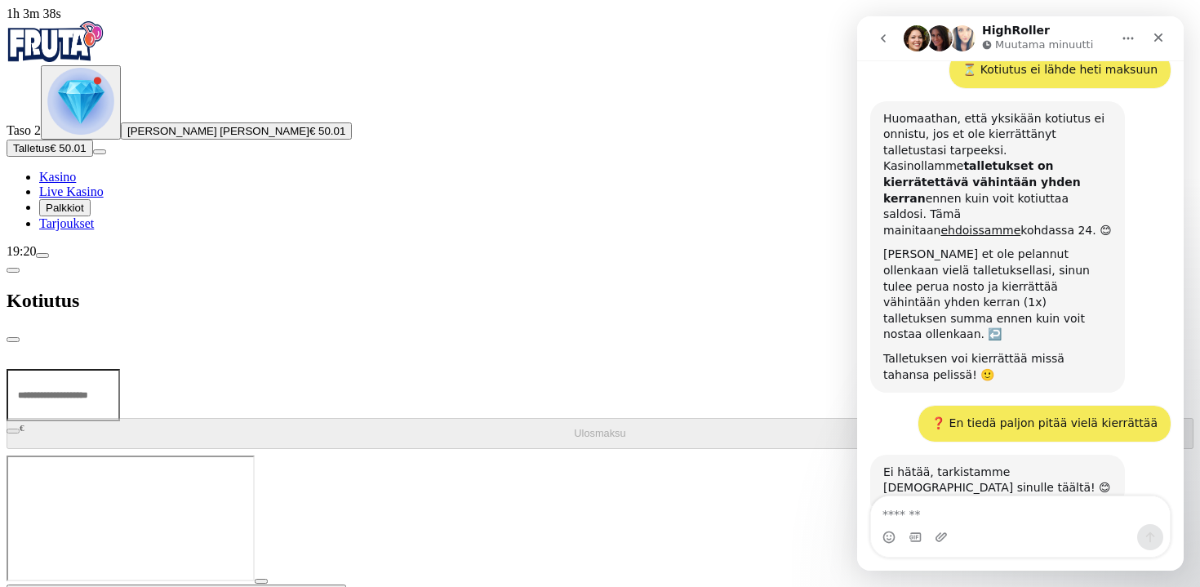
scroll to position [940, 0]
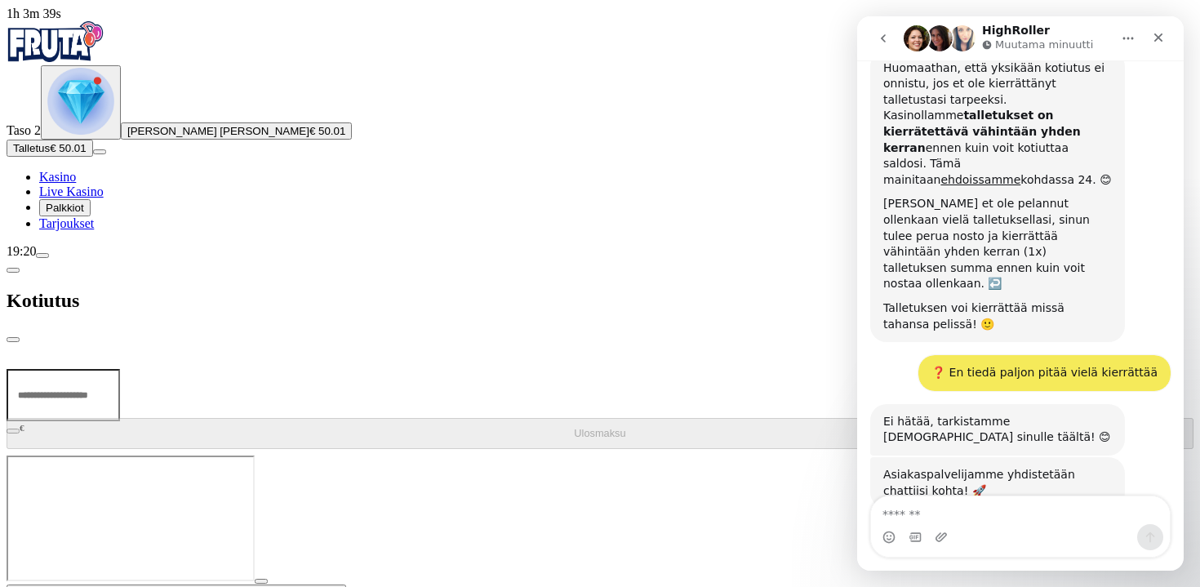
click at [120, 369] on input "number" at bounding box center [64, 395] width 114 height 52
type input "**"
click at [205, 259] on div "Kotiutus" at bounding box center [600, 301] width 1187 height 84
click at [13, 270] on span "chevron-left icon" at bounding box center [13, 270] width 0 height 0
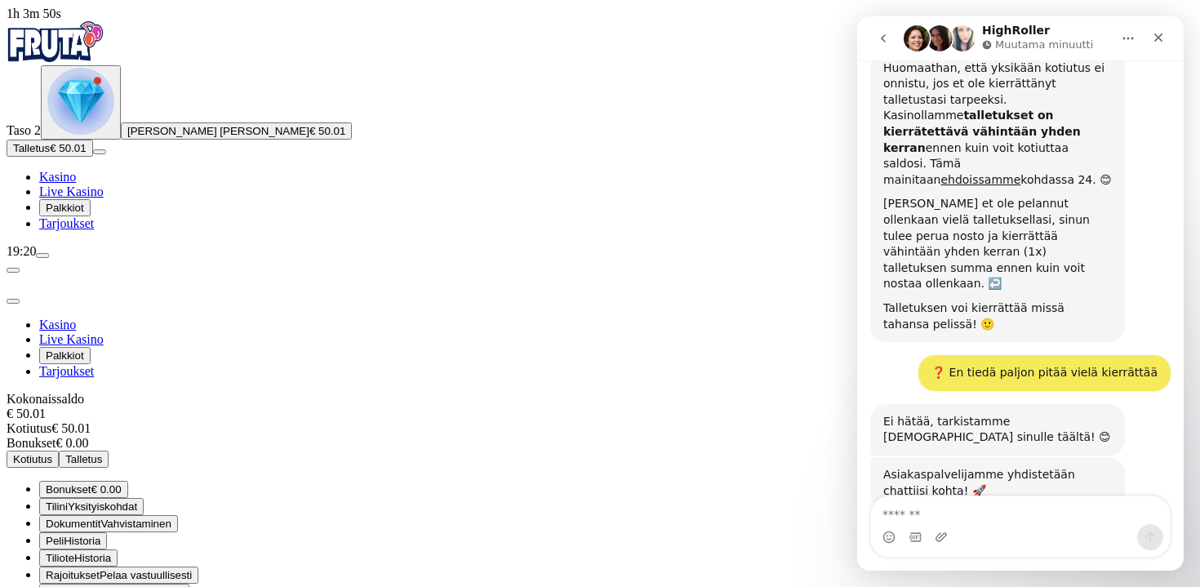
click at [1033, 510] on textarea "Viesti…" at bounding box center [1020, 510] width 299 height 28
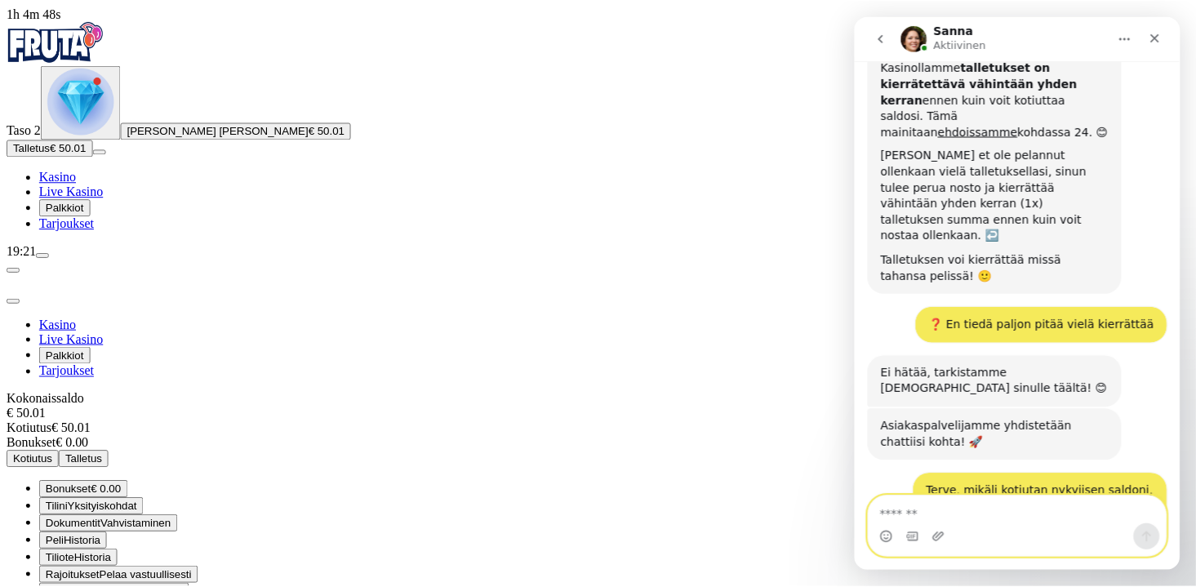
scroll to position [988, 0]
click at [951, 523] on textarea "Viesti…" at bounding box center [1020, 510] width 299 height 28
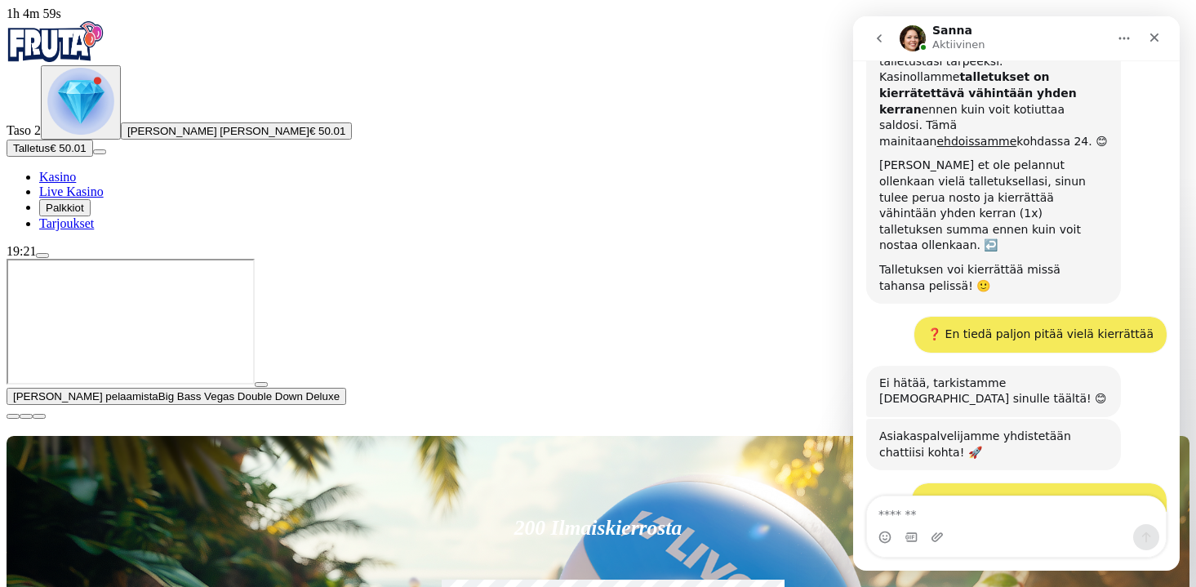
scroll to position [988, 0]
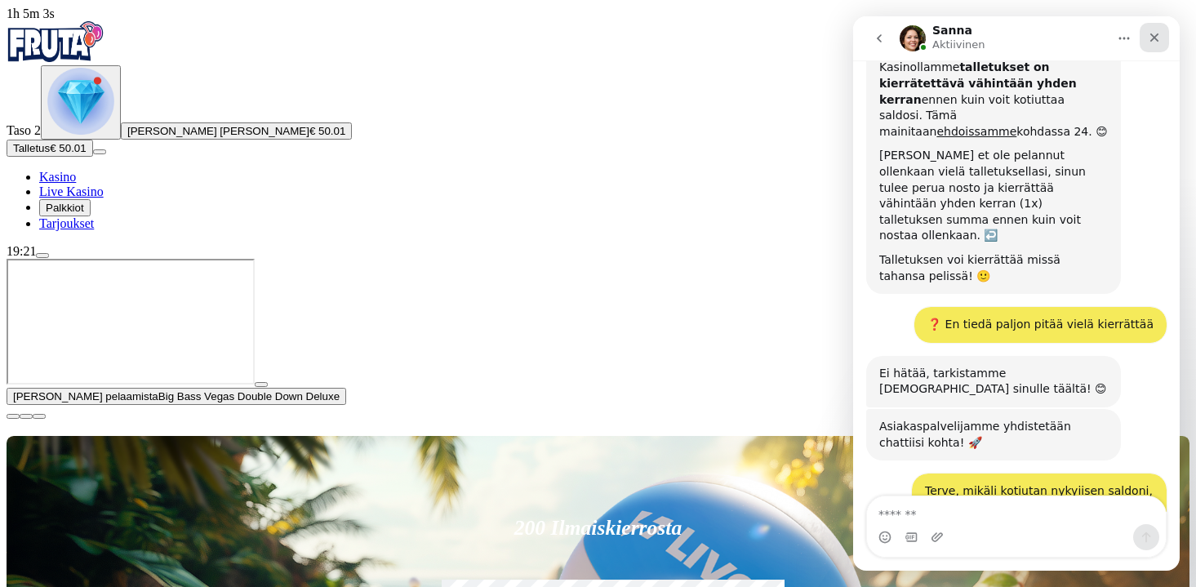
click at [1164, 35] on div "Sulje" at bounding box center [1154, 37] width 29 height 29
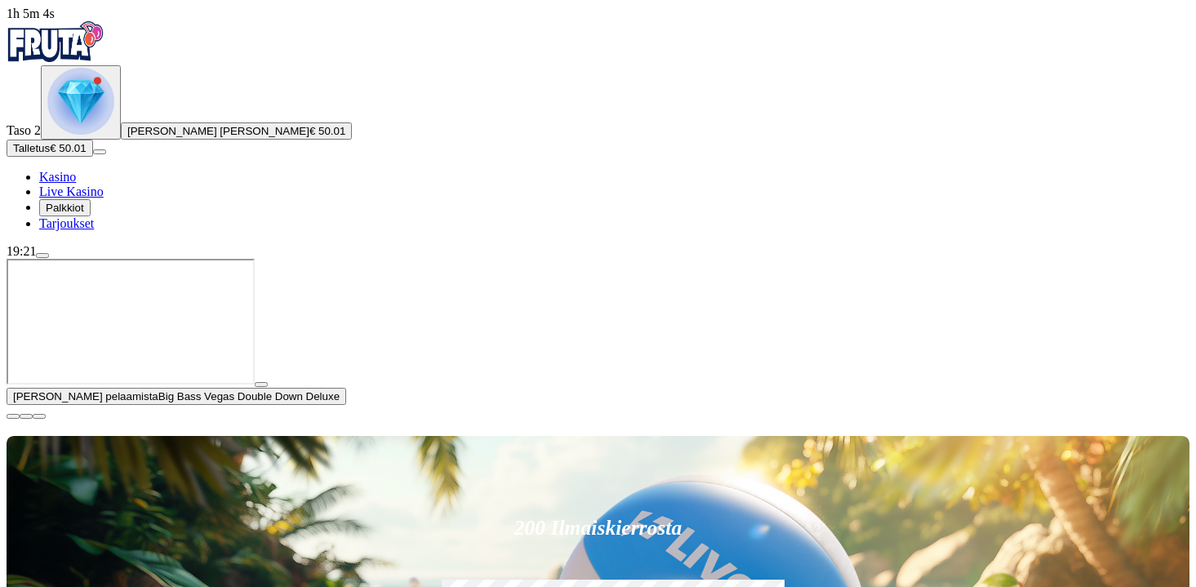
click at [13, 416] on span "close icon" at bounding box center [13, 416] width 0 height 0
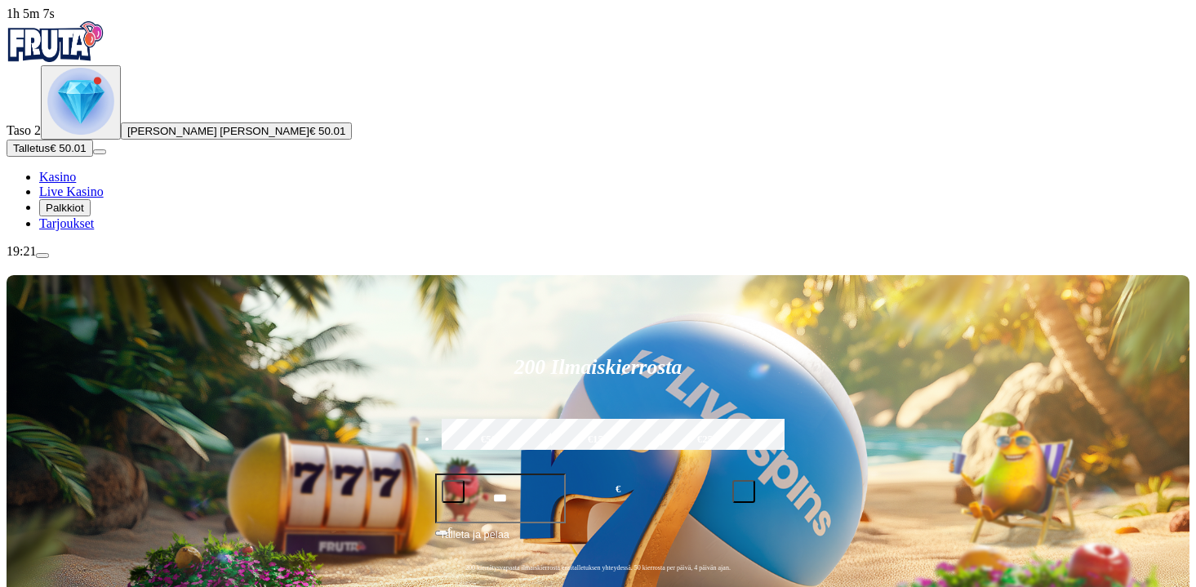
click at [42, 256] on span "menu icon" at bounding box center [42, 256] width 0 height 0
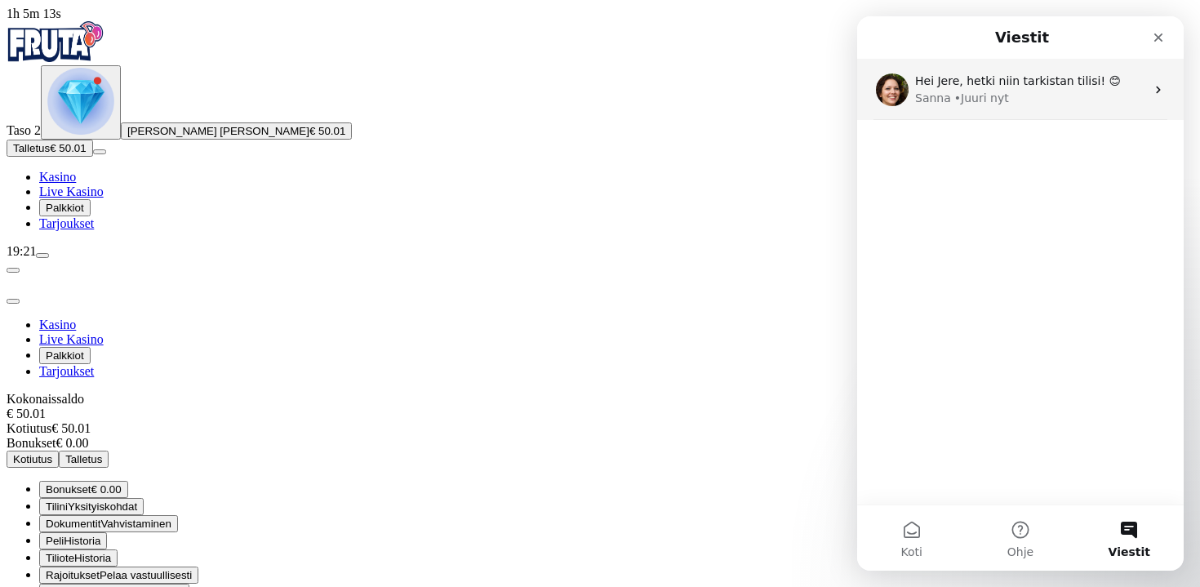
click at [991, 79] on span "Hei Jere, hetki niin tarkistan tilisi! 😊" at bounding box center [1018, 80] width 206 height 13
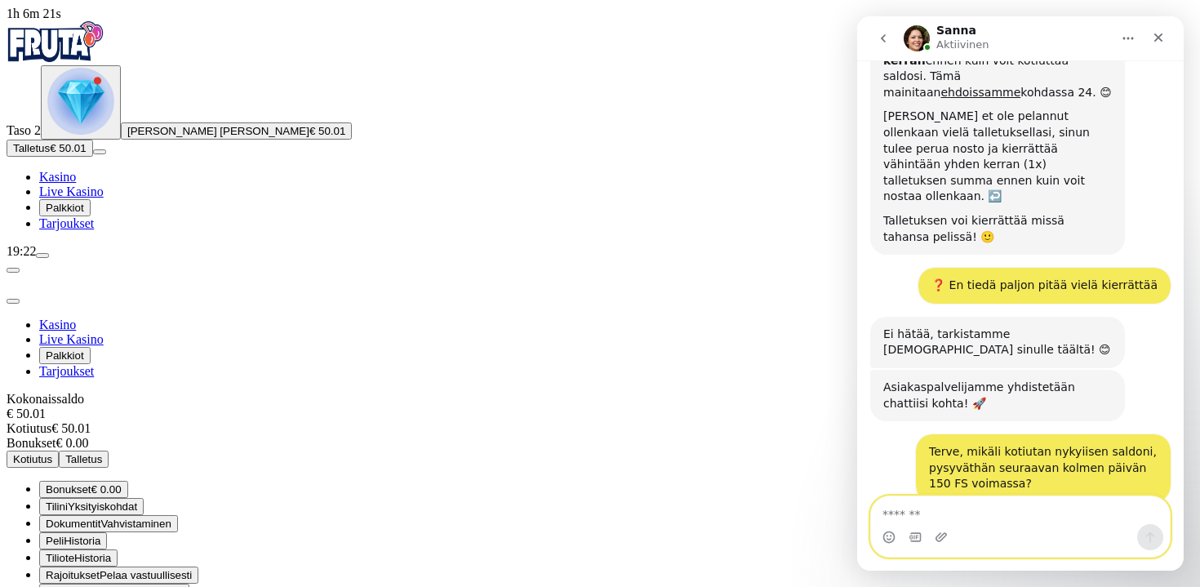
scroll to position [1051, 0]
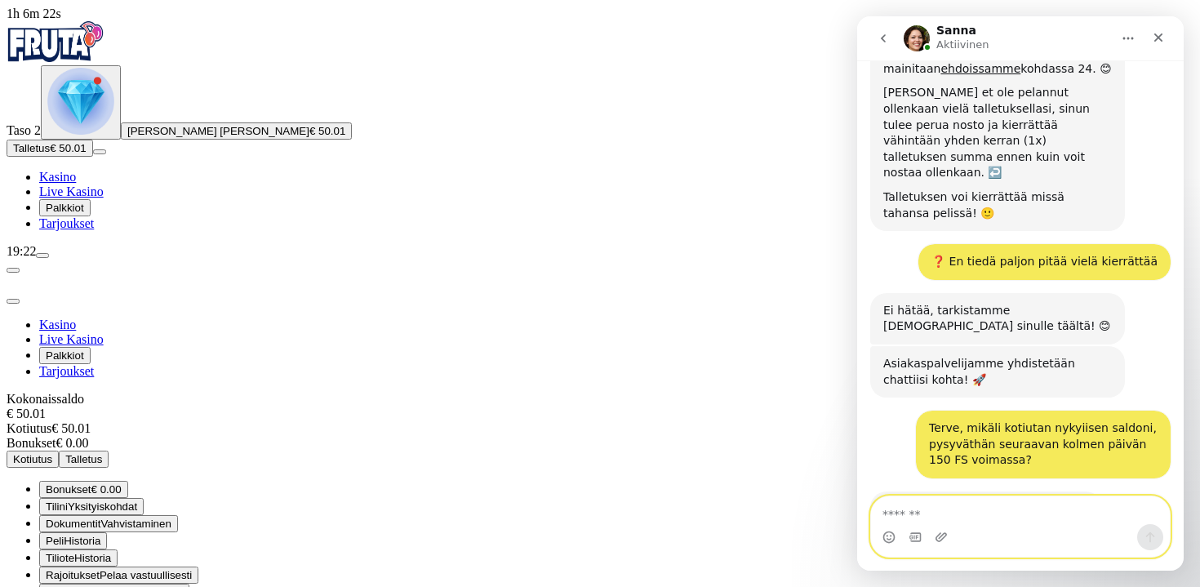
click at [1001, 507] on textarea "Viesti…" at bounding box center [1020, 510] width 299 height 28
click at [993, 513] on textarea "Viesti…" at bounding box center [1020, 510] width 299 height 28
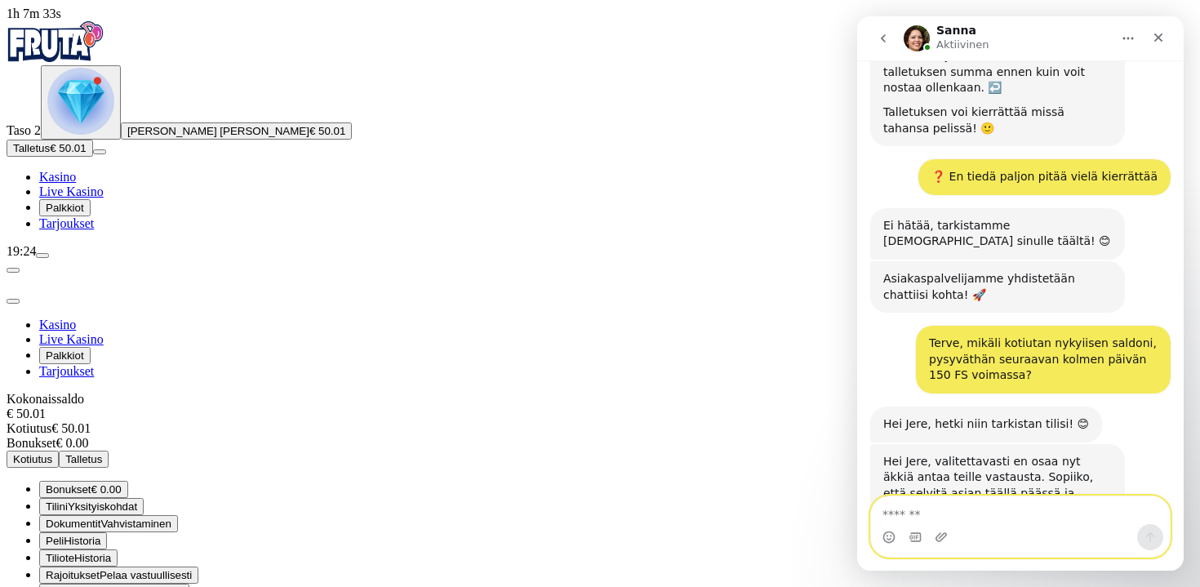
scroll to position [1111, 0]
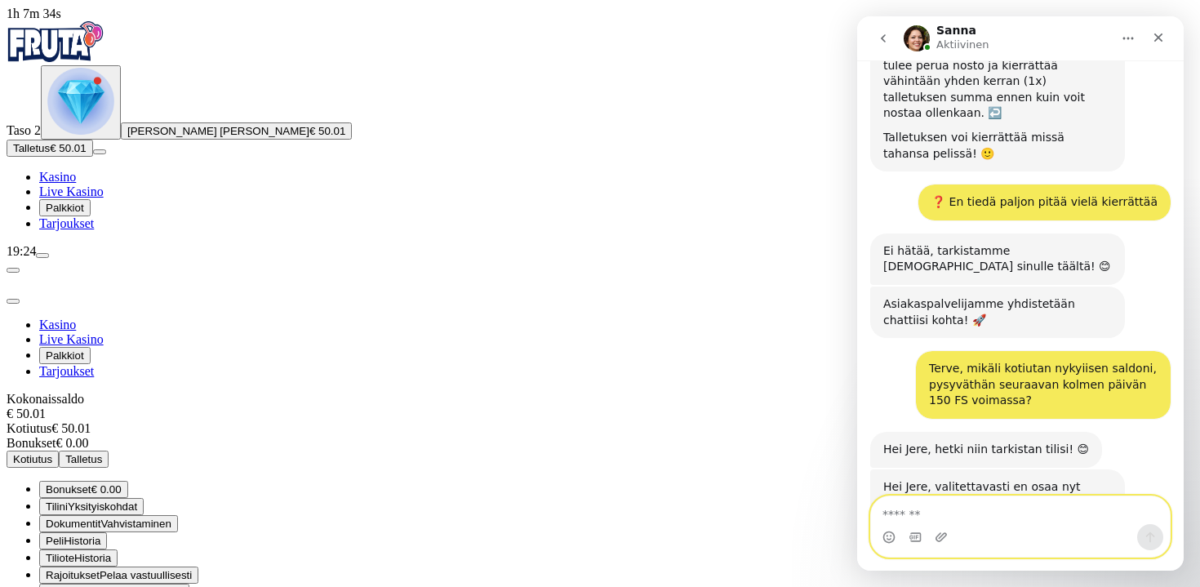
click at [974, 504] on textarea "Viesti…" at bounding box center [1020, 510] width 299 height 28
type textarea "*"
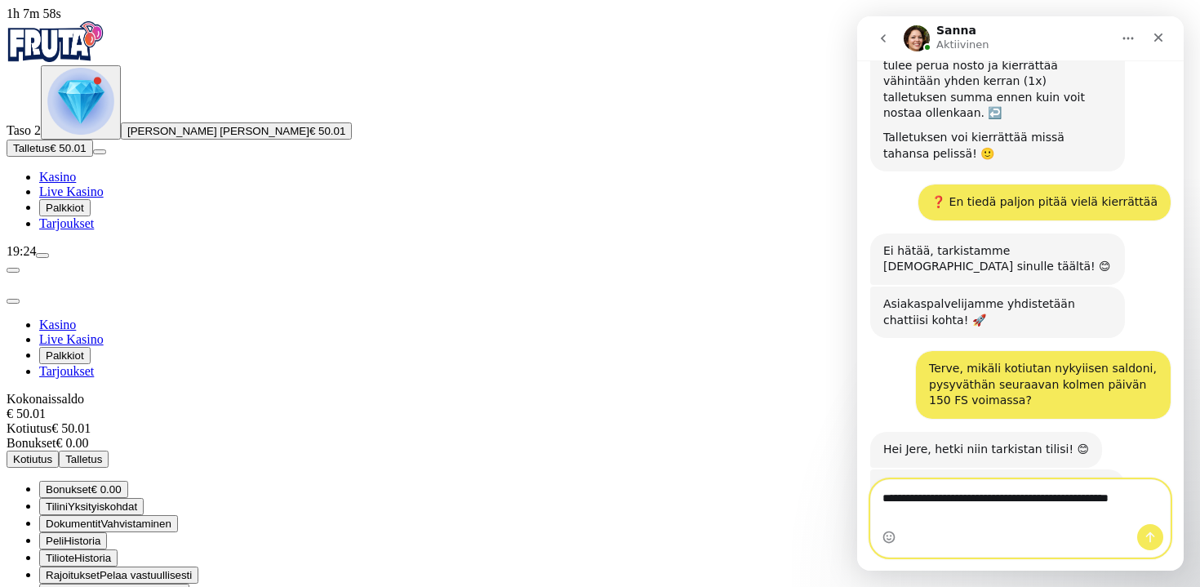
scroll to position [1127, 0]
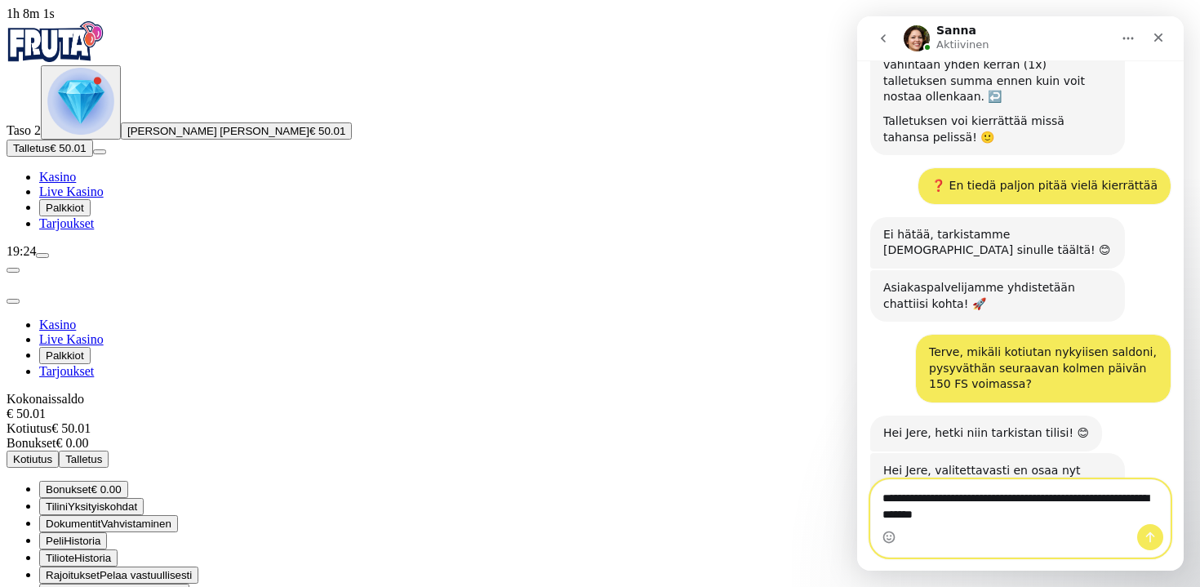
type textarea "**********"
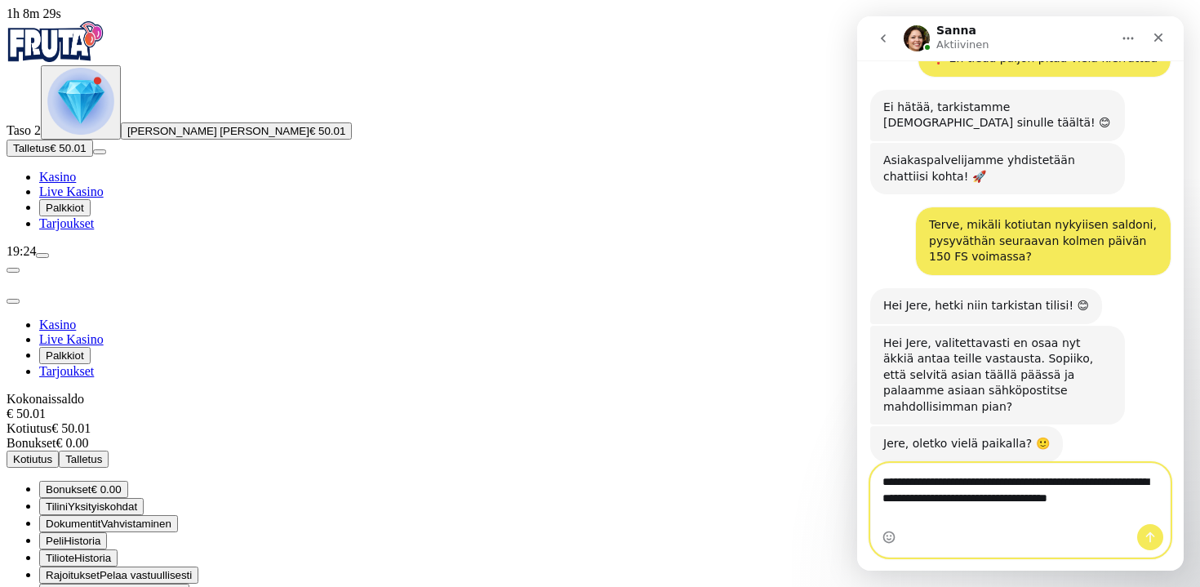
scroll to position [1271, 0]
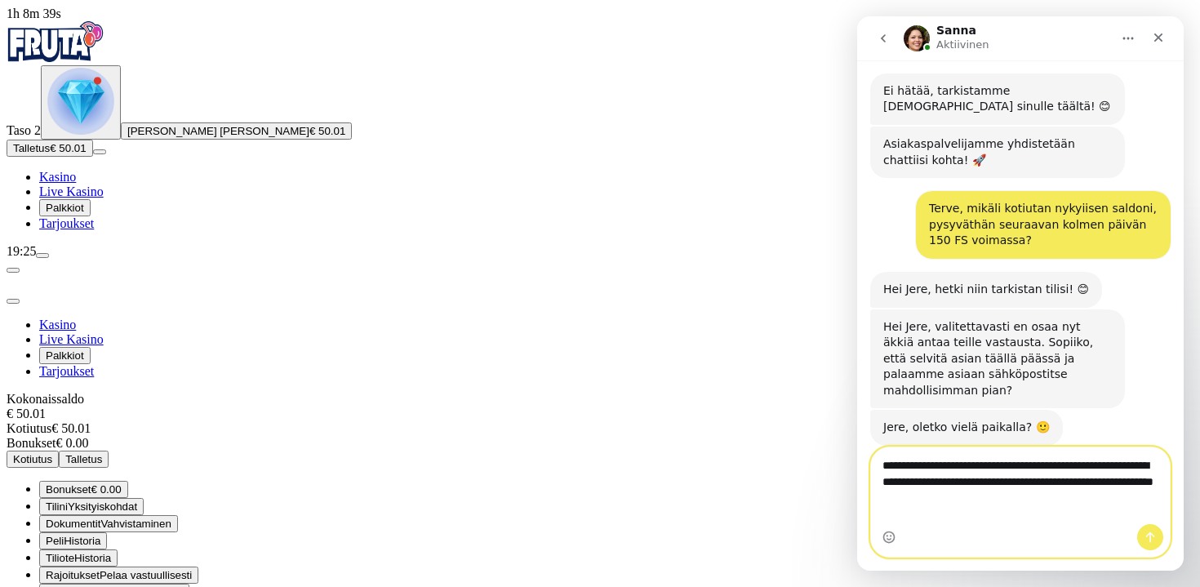
type textarea "**********"
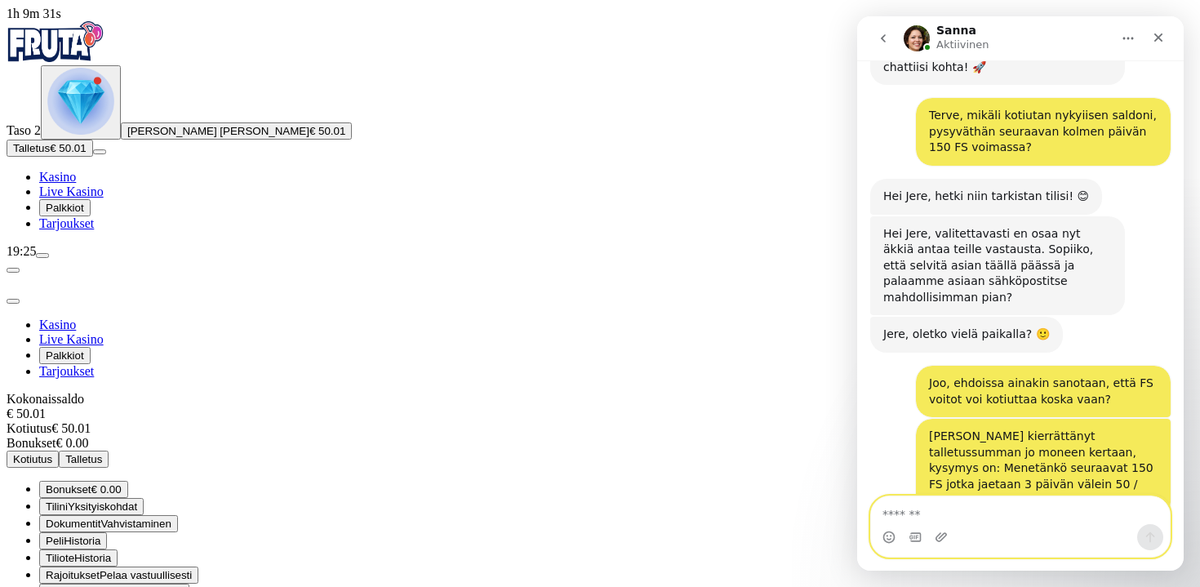
scroll to position [1388, 0]
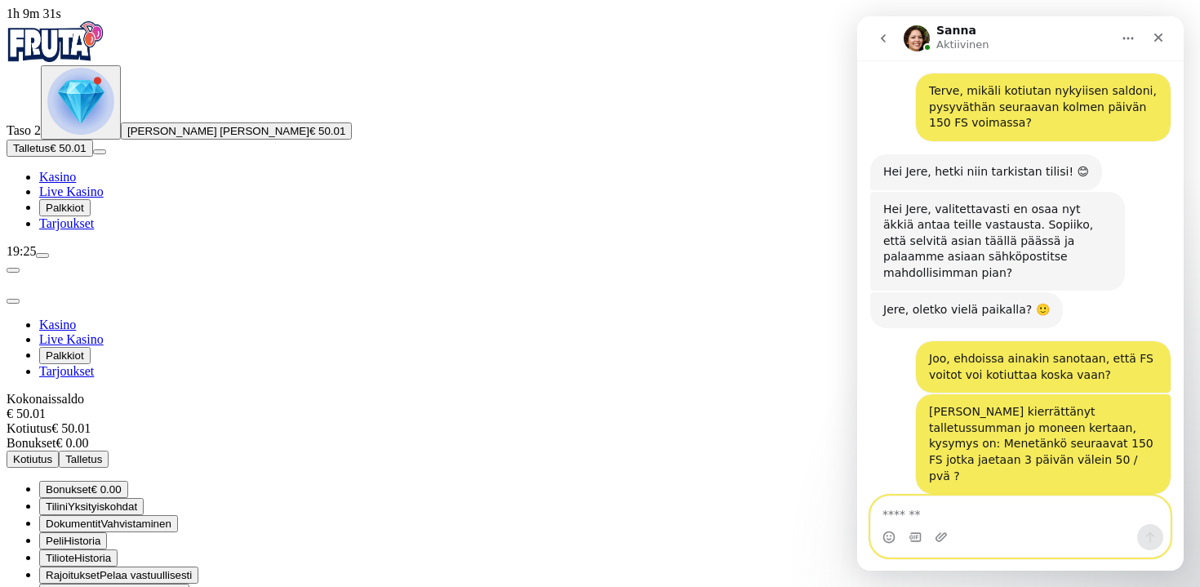
click at [1031, 501] on textarea "Viesti…" at bounding box center [1020, 510] width 299 height 28
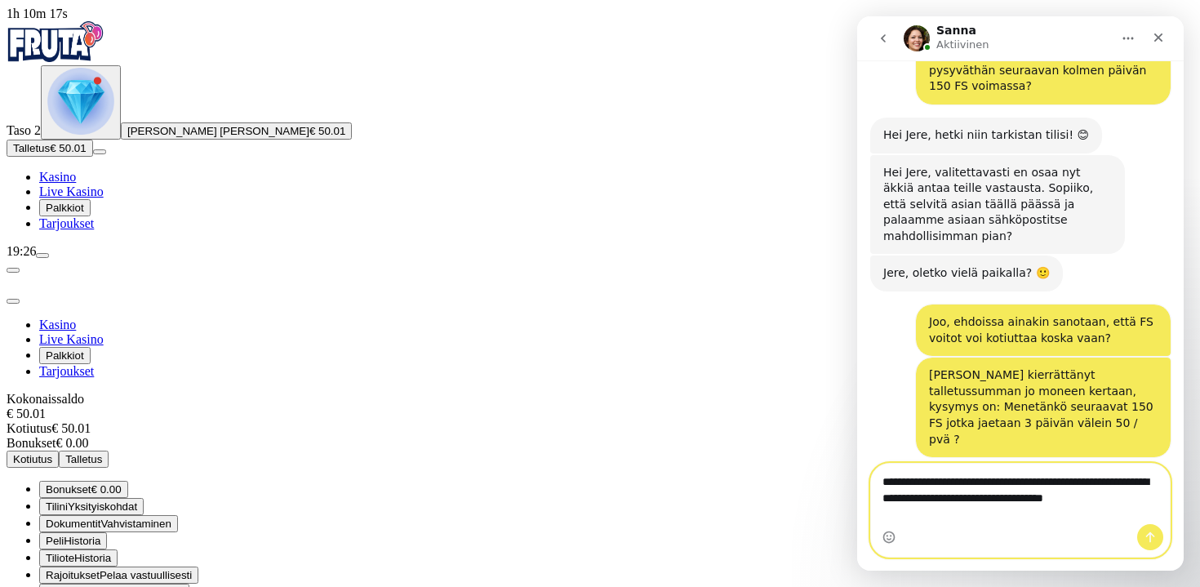
scroll to position [1432, 0]
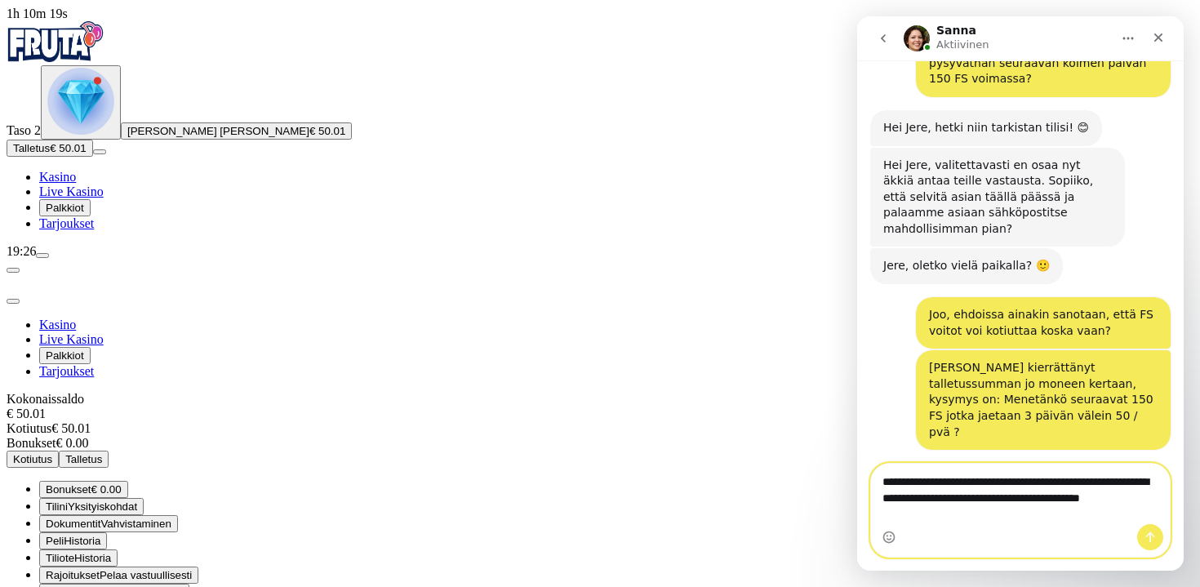
type textarea "**********"
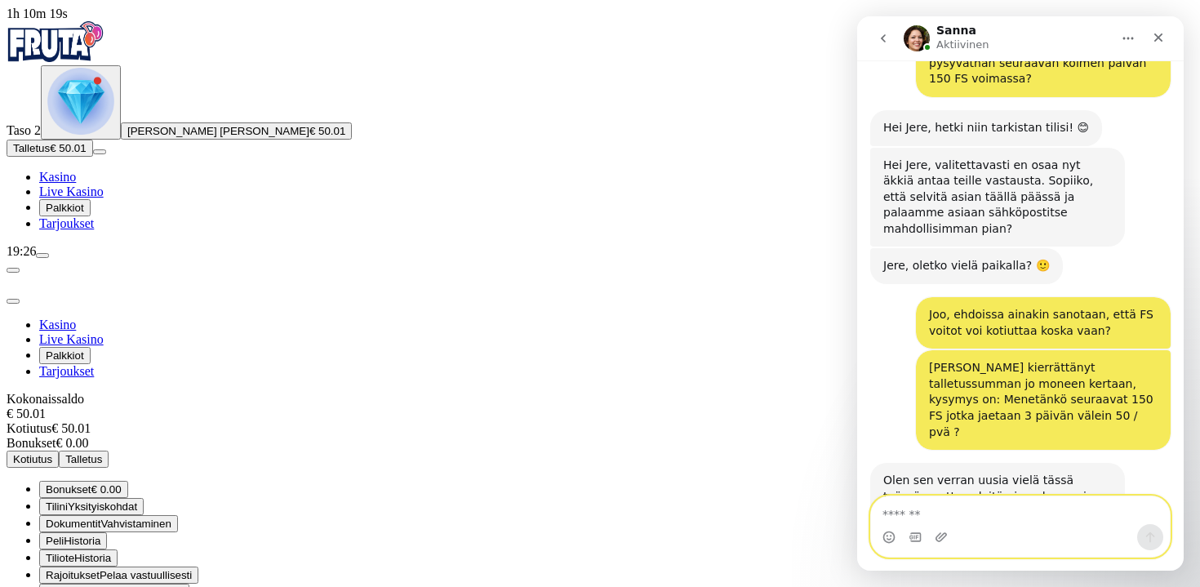
scroll to position [1480, 0]
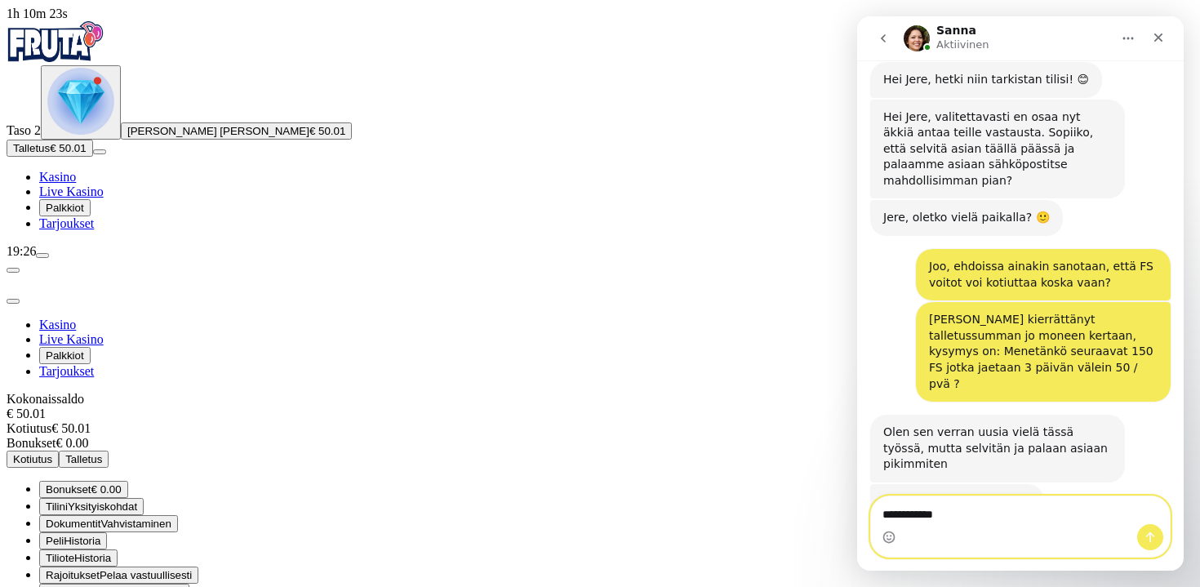
type textarea "**********"
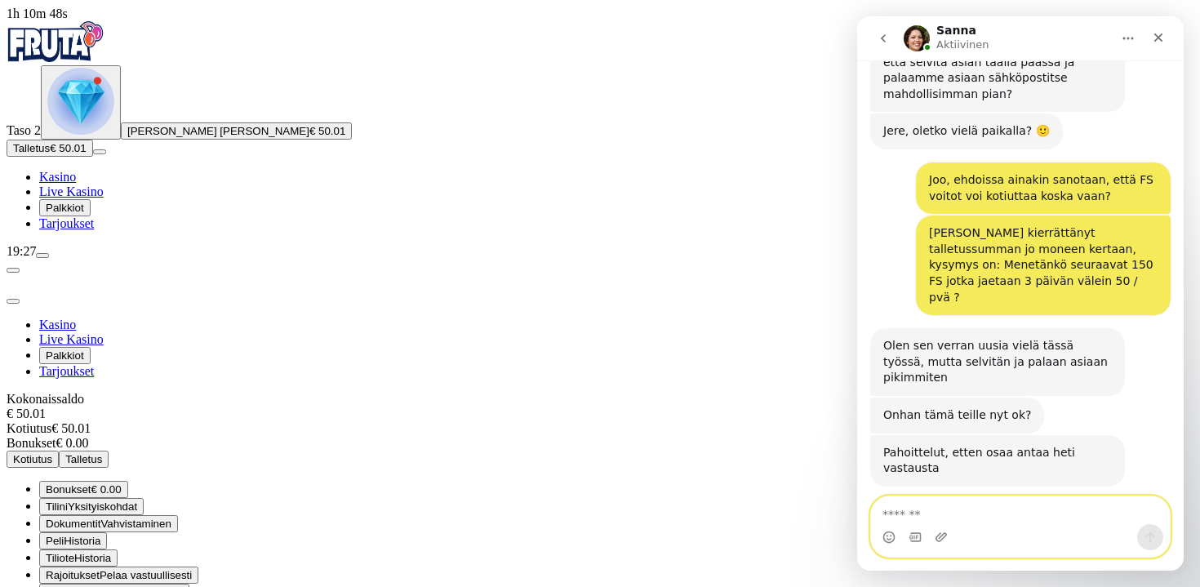
scroll to position [1566, 0]
click at [988, 509] on textarea "Viesti…" at bounding box center [1020, 510] width 299 height 28
type textarea "*"
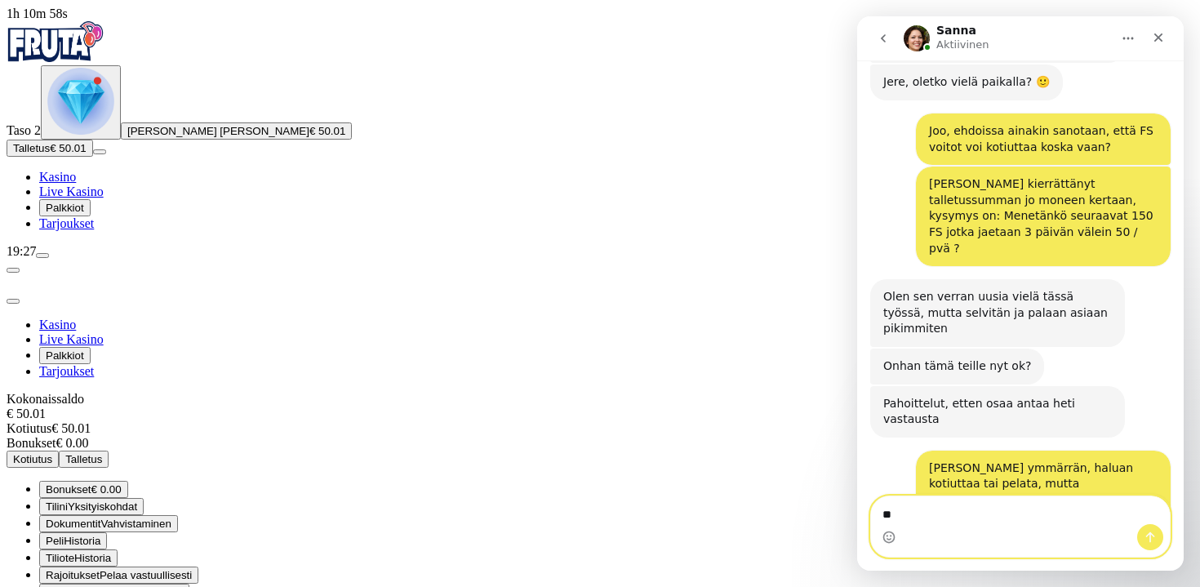
scroll to position [1629, 0]
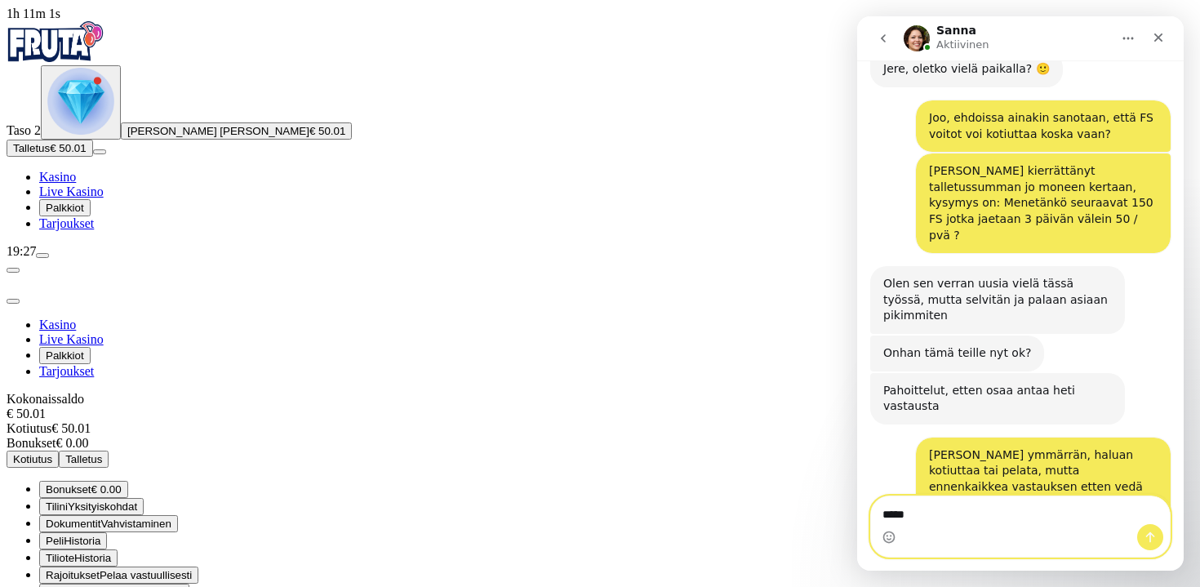
type textarea "*****"
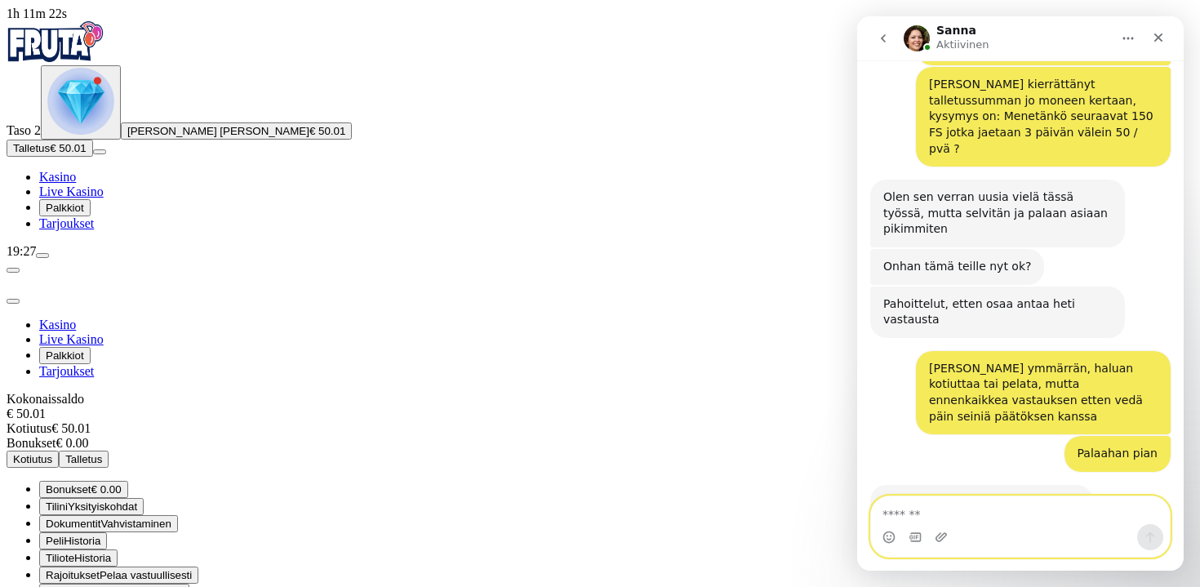
scroll to position [1736, 0]
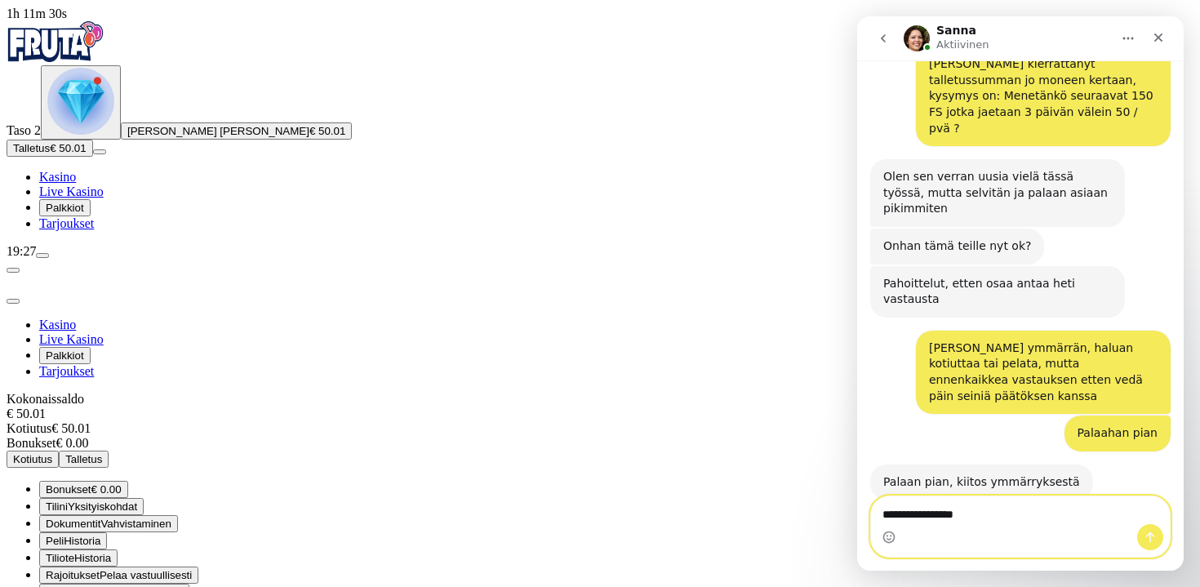
type textarea "**********"
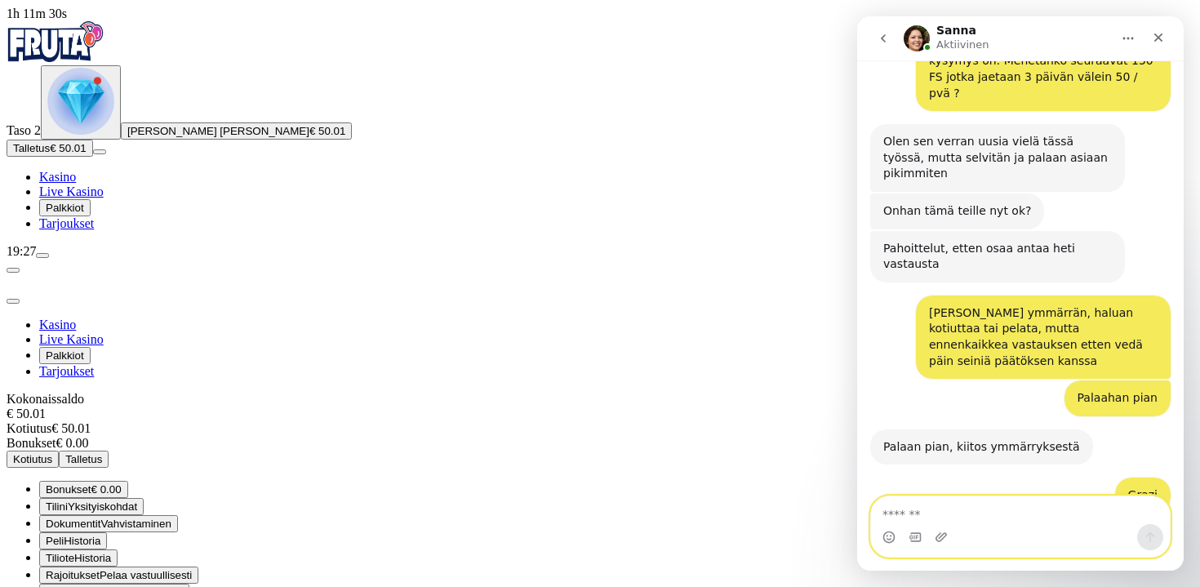
scroll to position [1784, 0]
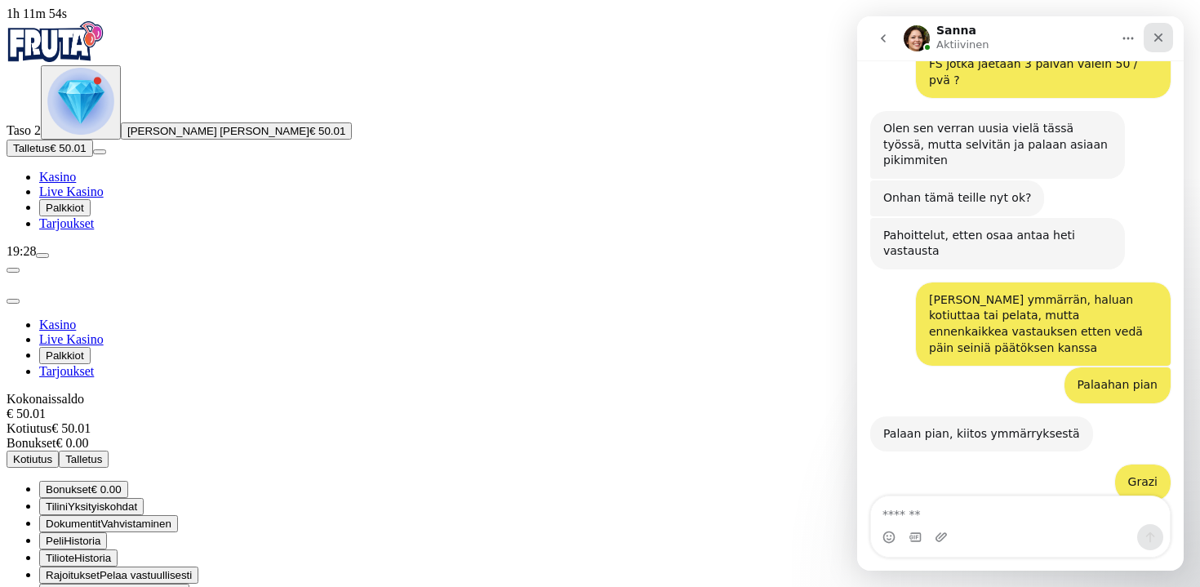
click at [1163, 31] on icon "Sulje" at bounding box center [1158, 37] width 13 height 13
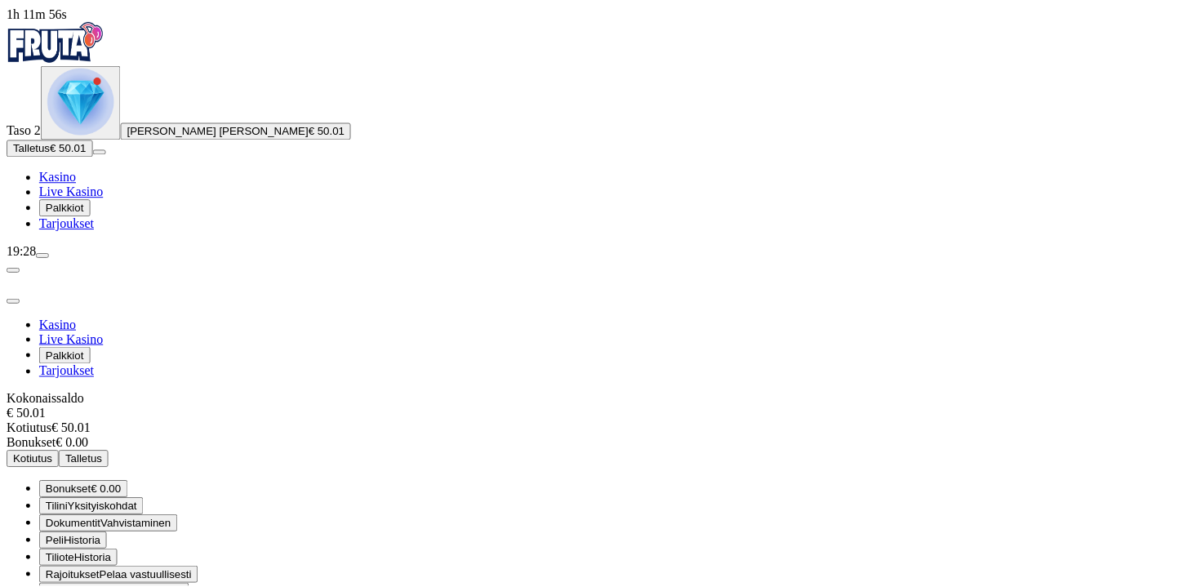
scroll to position [1774, 0]
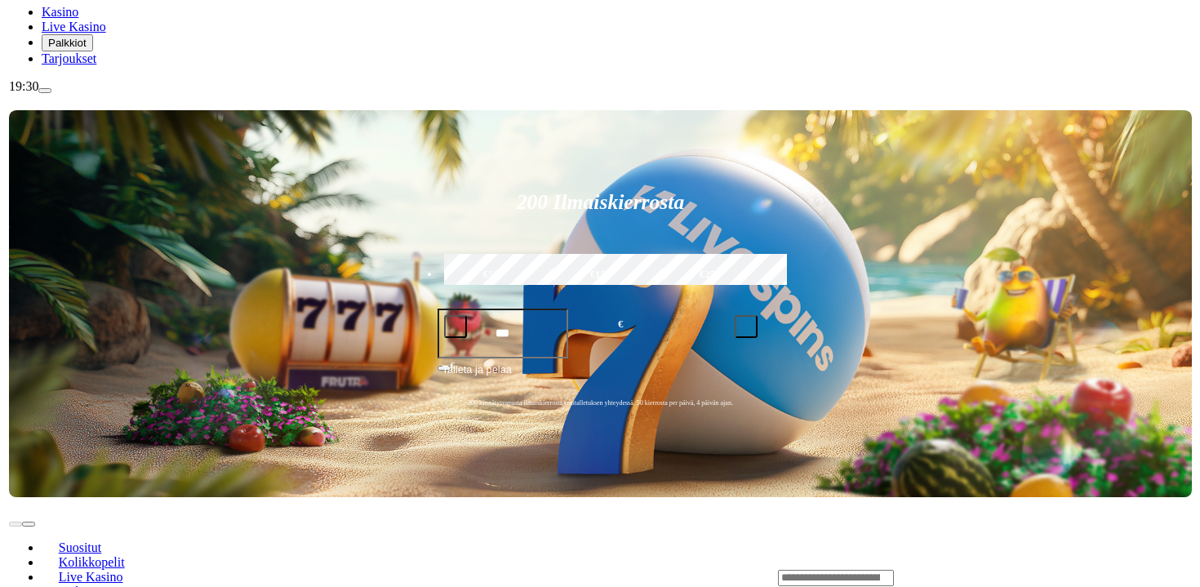
scroll to position [166, 0]
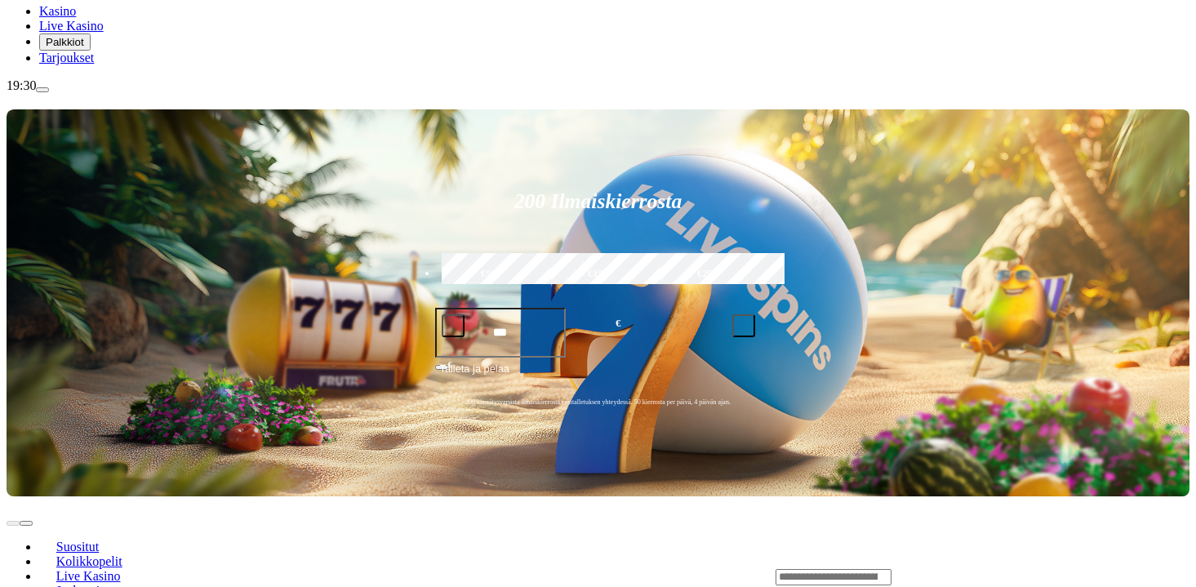
click at [42, 90] on span "menu icon" at bounding box center [42, 90] width 0 height 0
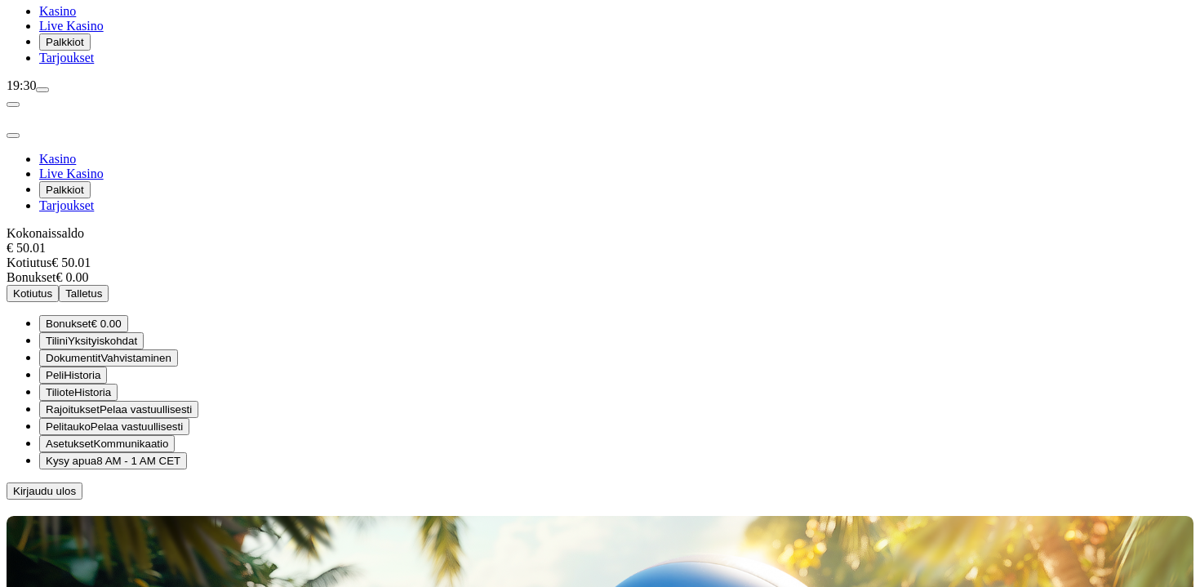
click at [76, 497] on span "Kirjaudu ulos" at bounding box center [44, 491] width 63 height 12
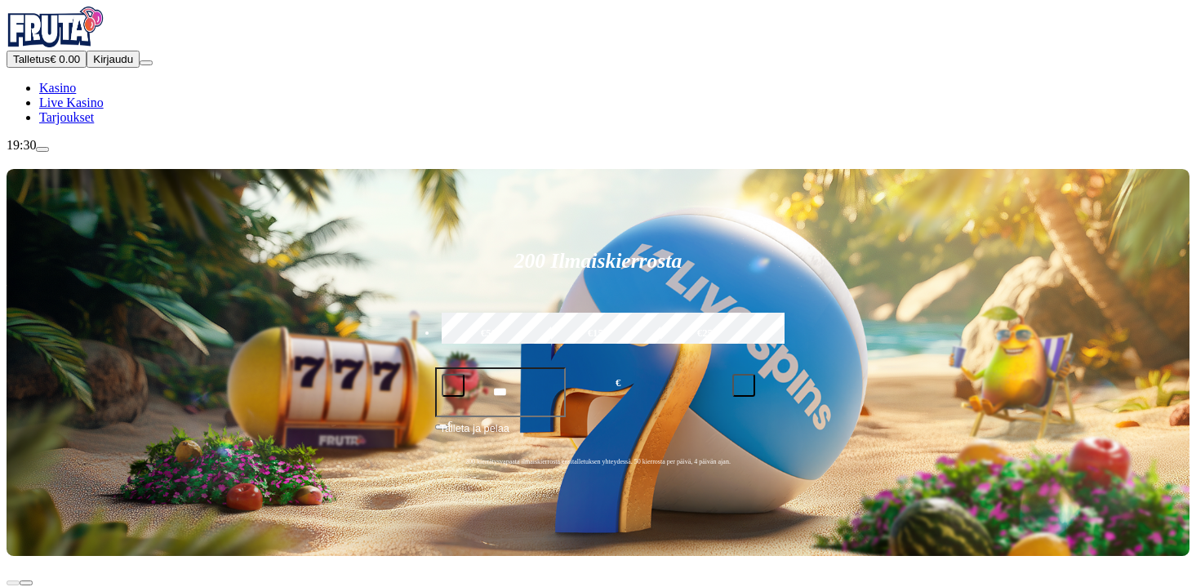
click at [68, 124] on span "Tarjoukset" at bounding box center [66, 117] width 55 height 14
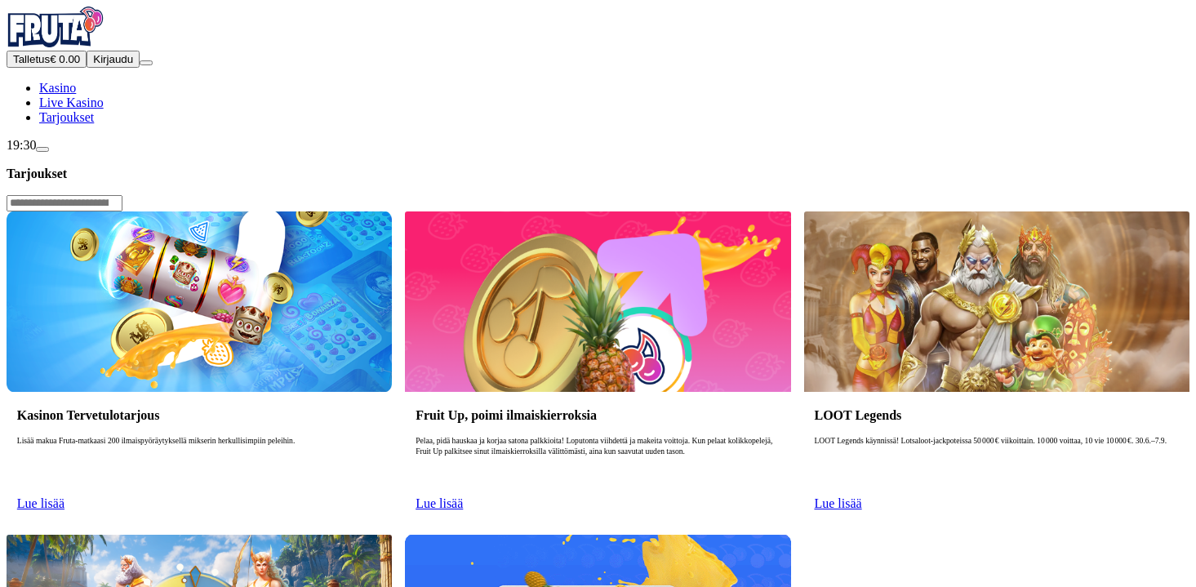
click at [392, 392] on div "Kasinon Tervetulotarjous Lisää makua Fruta-matkaasi 200 ilmaispyöräytyksellä mi…" at bounding box center [199, 457] width 385 height 130
click at [65, 496] on link "Lue lisää" at bounding box center [40, 503] width 47 height 14
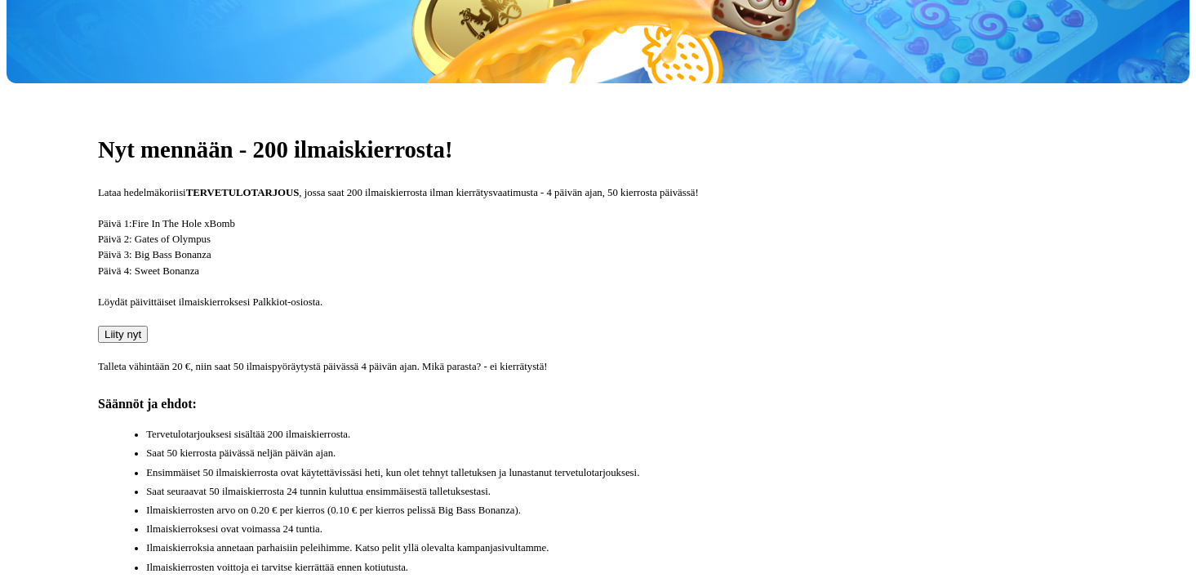
scroll to position [512, 0]
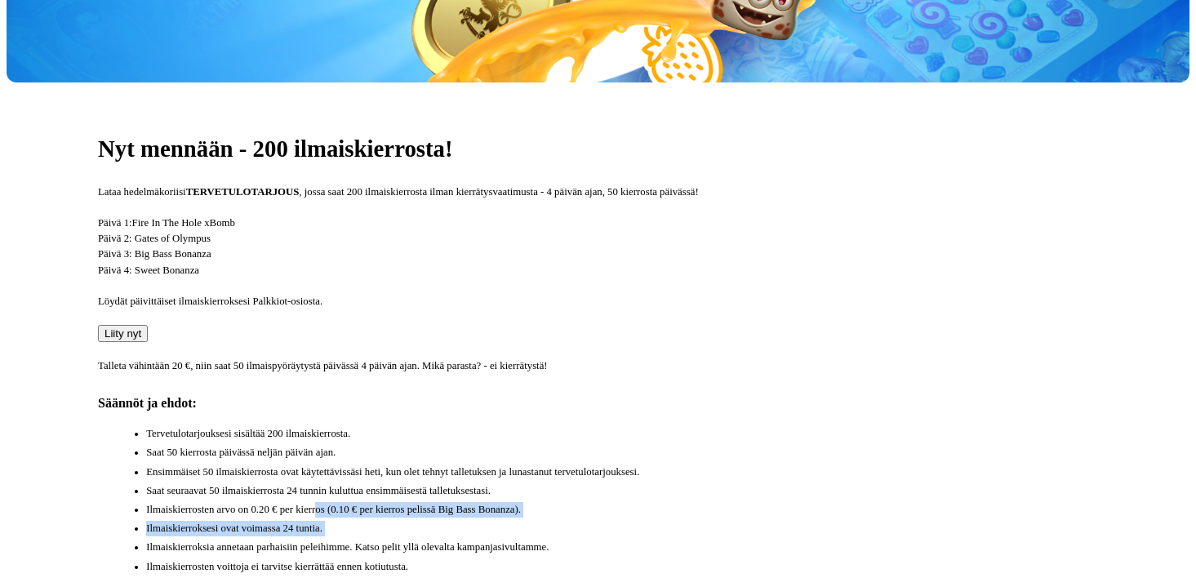
drag, startPoint x: 634, startPoint y: 432, endPoint x: 629, endPoint y: 400, distance: 32.4
click at [629, 426] on ul "Tervetulotarjouksesi sisältää 200 ilmaiskierrosta. Saat 50 kierrosta päivässä n…" at bounding box center [606, 500] width 985 height 149
click at [701, 465] on li "Ensimmäiset 50 ilmaiskierrosta ovat käytettävissäsi heti, kun olet tehnyt talle…" at bounding box center [622, 473] width 952 height 16
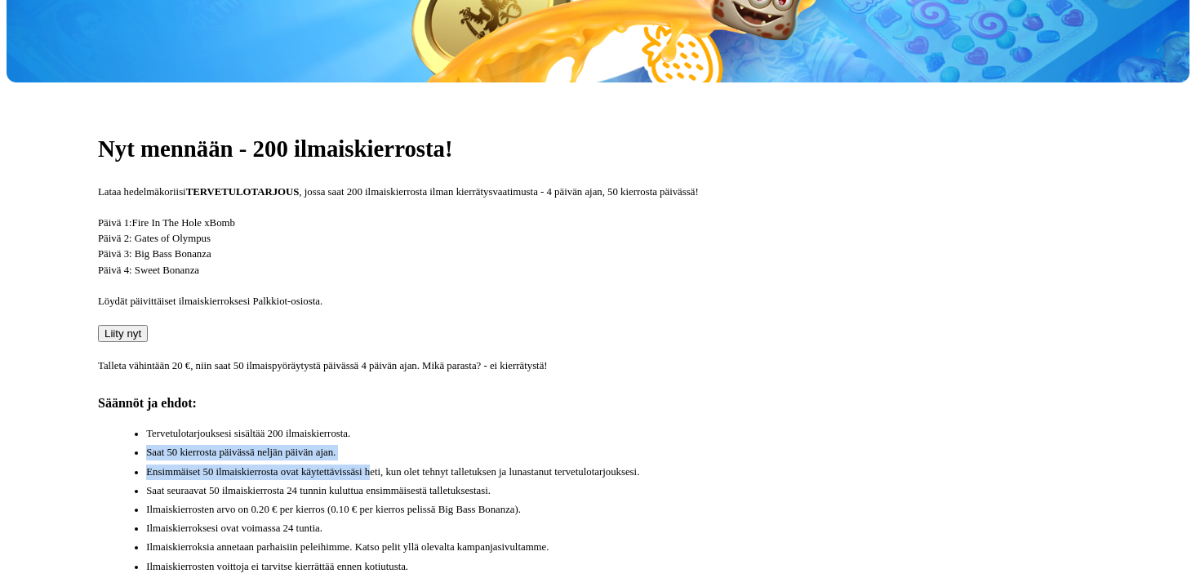
drag, startPoint x: 697, startPoint y: 285, endPoint x: 706, endPoint y: 331, distance: 46.8
click at [706, 426] on ul "Tervetulotarjouksesi sisältää 200 ilmaiskierrosta. Saat 50 kierrosta päivässä n…" at bounding box center [606, 500] width 985 height 149
drag, startPoint x: 710, startPoint y: 274, endPoint x: 714, endPoint y: 327, distance: 53.3
click at [714, 426] on ul "Tervetulotarjouksesi sisältää 200 ilmaiskierrosta. Saat 50 kierrosta päivässä n…" at bounding box center [606, 500] width 985 height 149
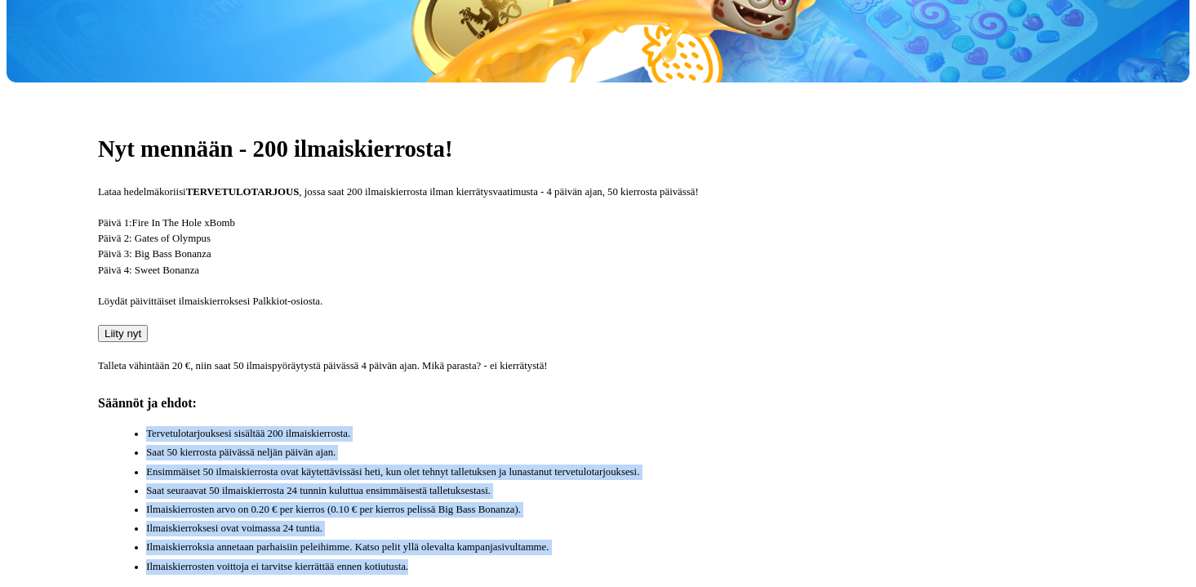
drag, startPoint x: 711, startPoint y: 247, endPoint x: 784, endPoint y: 523, distance: 286.2
click at [784, 523] on div "Nyt mennään - 200 ilmaiskierrosta! Lataa hedelmäkoriisi TERVETULOTARJOUS , joss…" at bounding box center [598, 359] width 1183 height 554
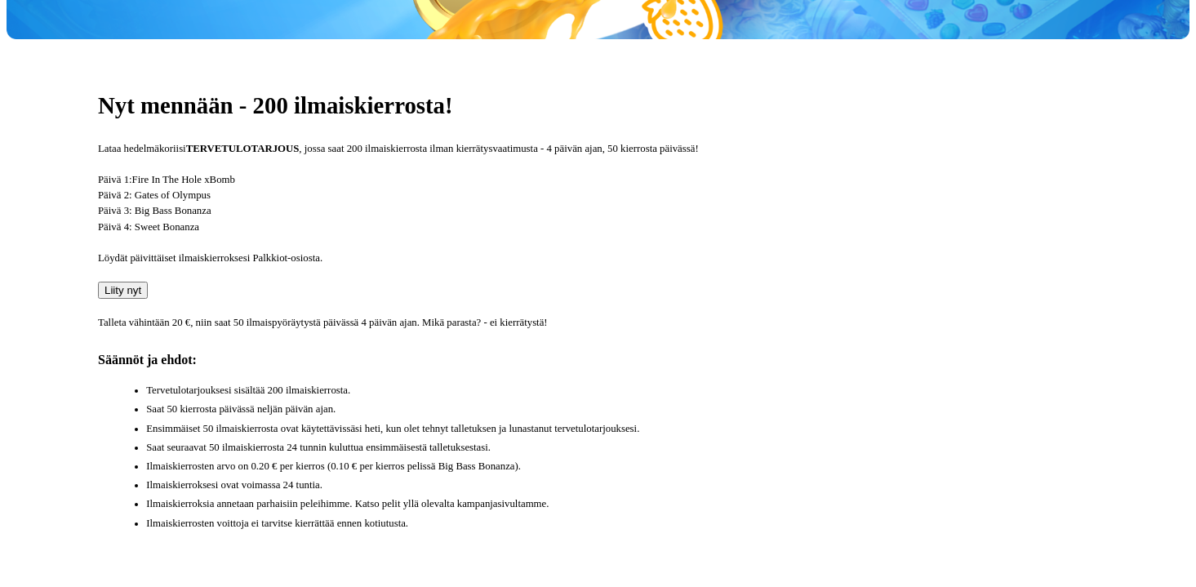
scroll to position [570, 0]
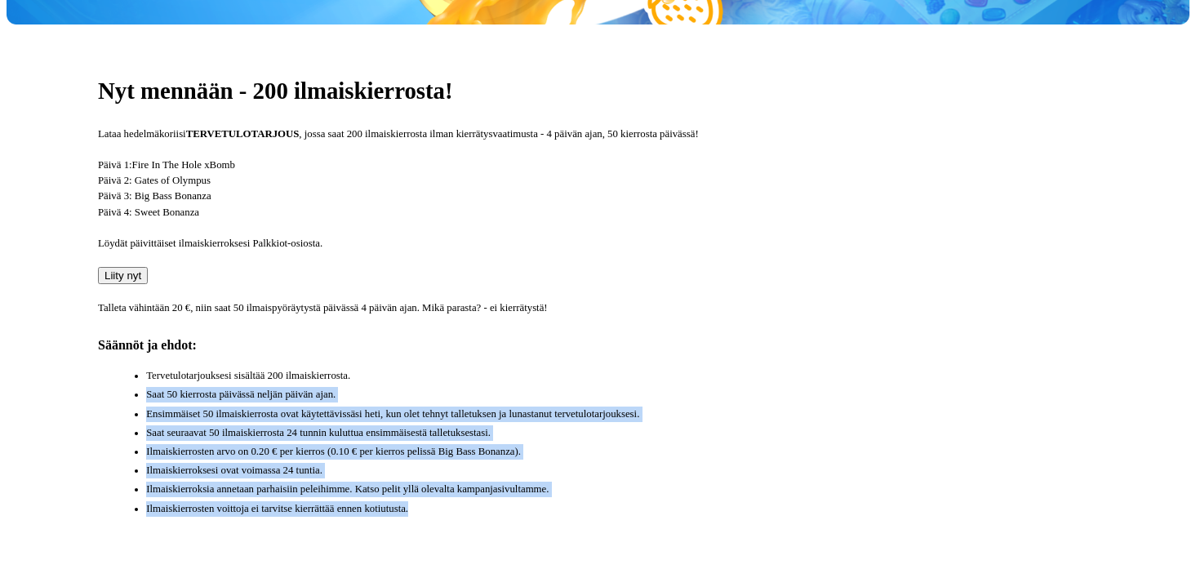
drag, startPoint x: 828, startPoint y: 415, endPoint x: 821, endPoint y: 227, distance: 188.0
click at [821, 368] on ul "Tervetulotarjouksesi sisältää 200 ilmaiskierrosta. Saat 50 kierrosta päivässä n…" at bounding box center [606, 442] width 985 height 149
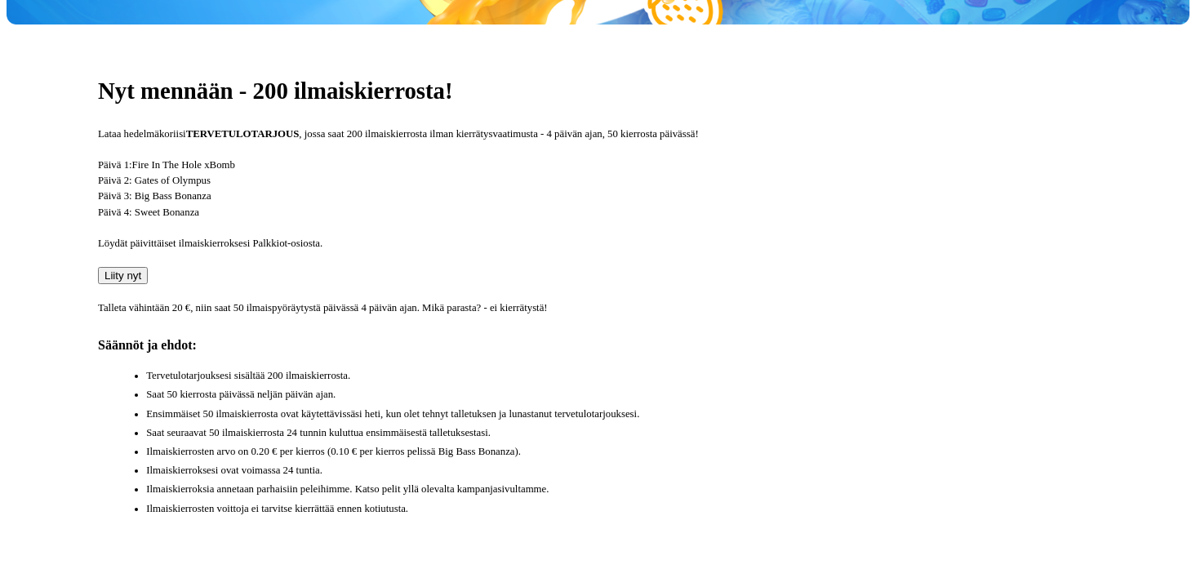
click at [818, 368] on li "Tervetulotarjouksesi sisältää 200 ilmaiskierrosta." at bounding box center [622, 376] width 952 height 16
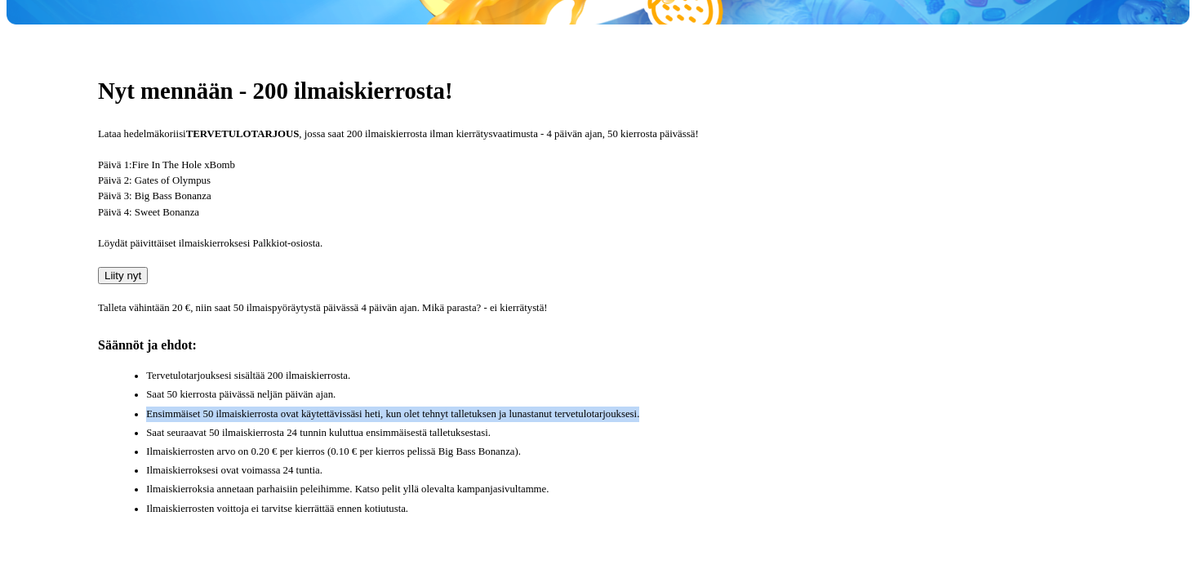
drag, startPoint x: 816, startPoint y: 286, endPoint x: 816, endPoint y: 252, distance: 34.3
click at [816, 368] on ul "Tervetulotarjouksesi sisältää 200 ilmaiskierrosta. Saat 50 kierrosta päivässä n…" at bounding box center [606, 442] width 985 height 149
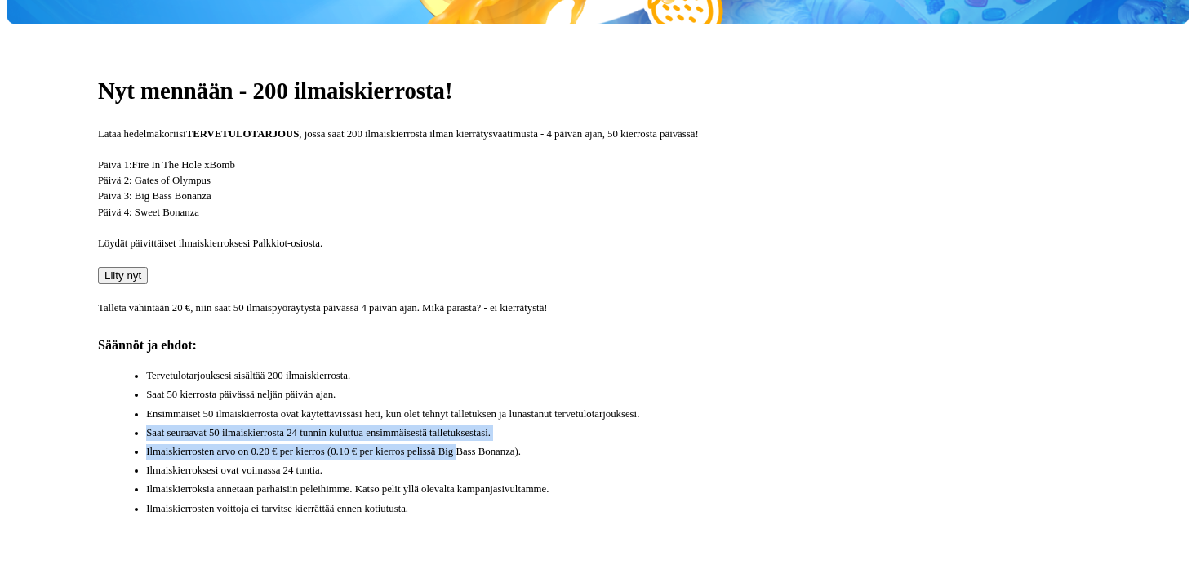
drag, startPoint x: 821, startPoint y: 299, endPoint x: 829, endPoint y: 334, distance: 35.9
click at [829, 368] on ul "Tervetulotarjouksesi sisältää 200 ilmaiskierrosta. Saat 50 kierrosta päivässä n…" at bounding box center [606, 442] width 985 height 149
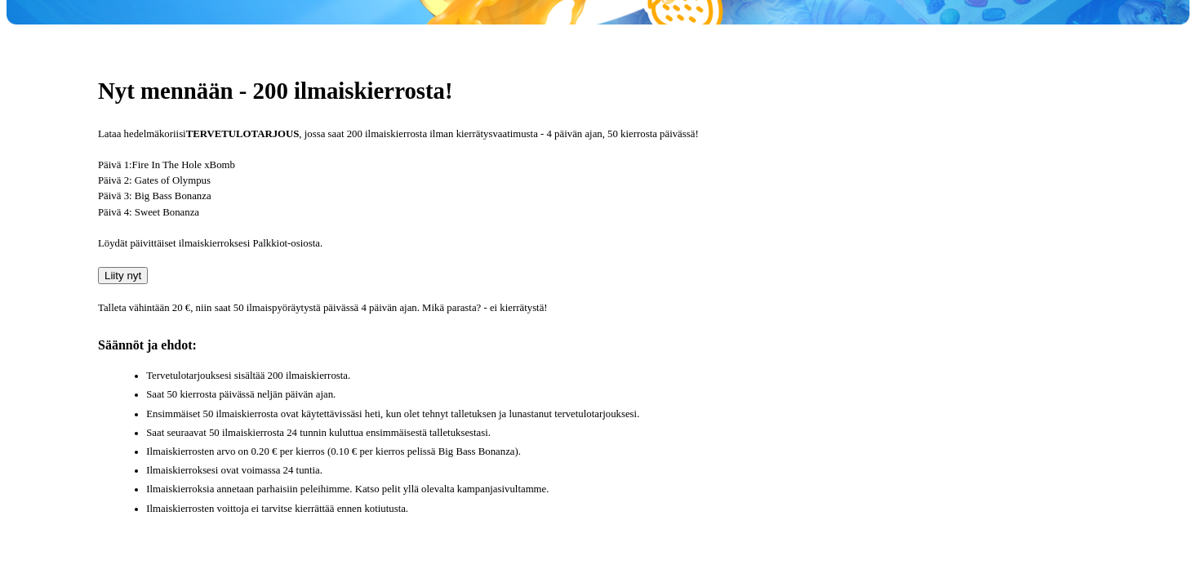
drag, startPoint x: 827, startPoint y: 424, endPoint x: 824, endPoint y: 404, distance: 19.9
click at [824, 404] on div "Nyt mennään - 200 ilmaiskierrosta! Lataa hedelmäkoriisi TERVETULOTARJOUS , joss…" at bounding box center [598, 301] width 1183 height 554
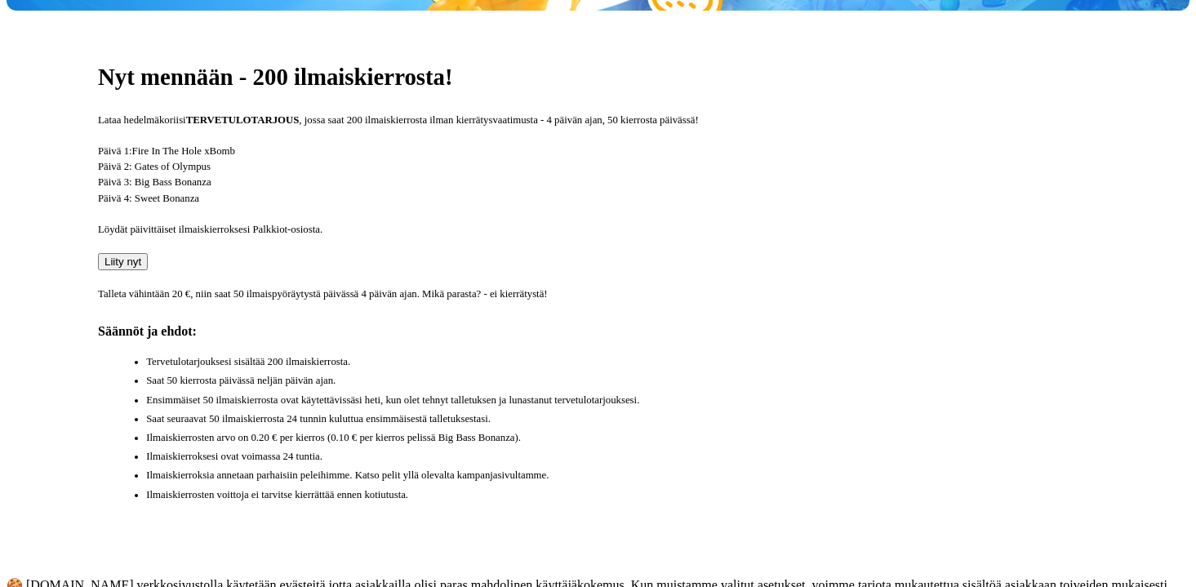
scroll to position [589, 0]
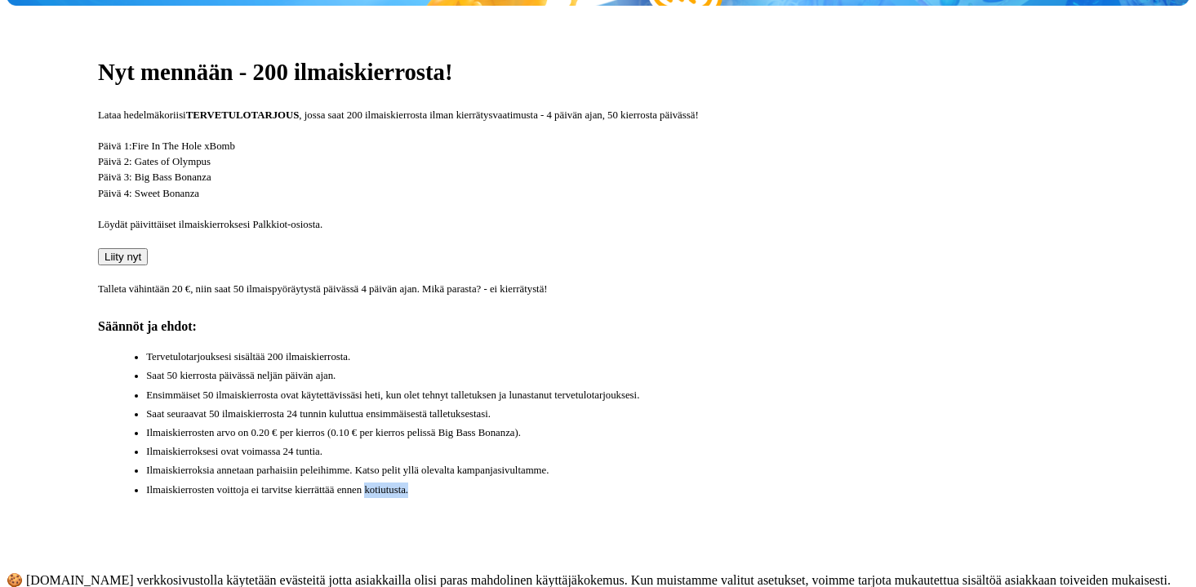
drag, startPoint x: 688, startPoint y: 403, endPoint x: 697, endPoint y: 382, distance: 23.1
click at [697, 382] on div "Nyt mennään - 200 ilmaiskierrosta! Lataa hedelmäkoriisi TERVETULOTARJOUS , joss…" at bounding box center [598, 283] width 1183 height 554
click at [678, 403] on div "Nyt mennään - 200 ilmaiskierrosta! Lataa hedelmäkoriisi TERVETULOTARJOUS , joss…" at bounding box center [598, 283] width 1183 height 554
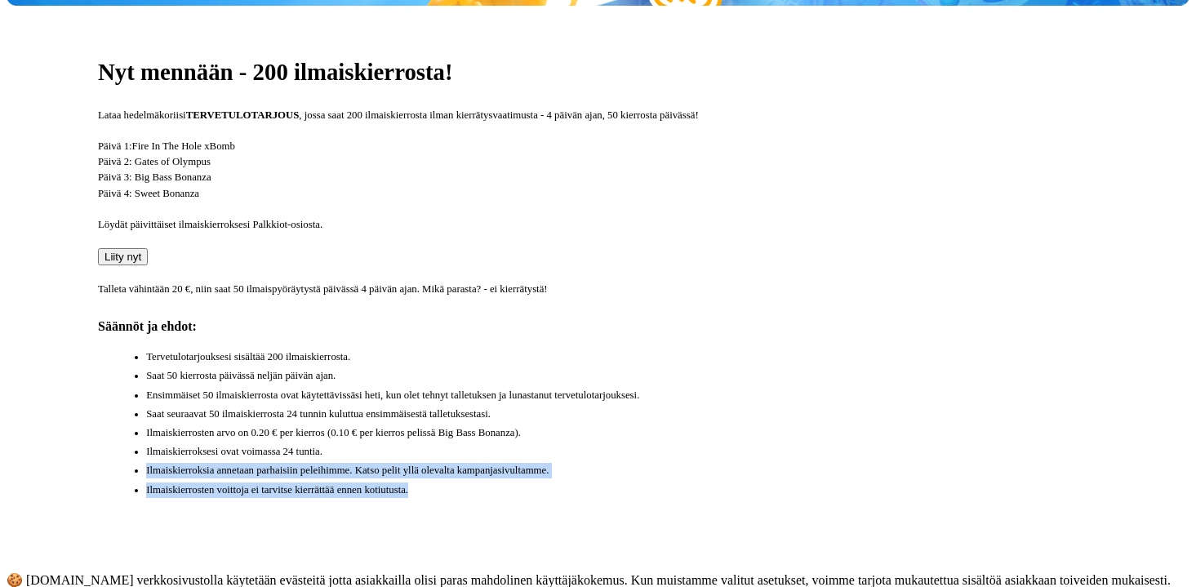
drag, startPoint x: 678, startPoint y: 403, endPoint x: 672, endPoint y: 354, distance: 50.1
click at [672, 354] on div "Nyt mennään - 200 ilmaiskierrosta! Lataa hedelmäkoriisi TERVETULOTARJOUS , joss…" at bounding box center [598, 283] width 1183 height 554
click at [672, 354] on ul "Tervetulotarjouksesi sisältää 200 ilmaiskierrosta. Saat 50 kierrosta päivässä n…" at bounding box center [606, 423] width 985 height 149
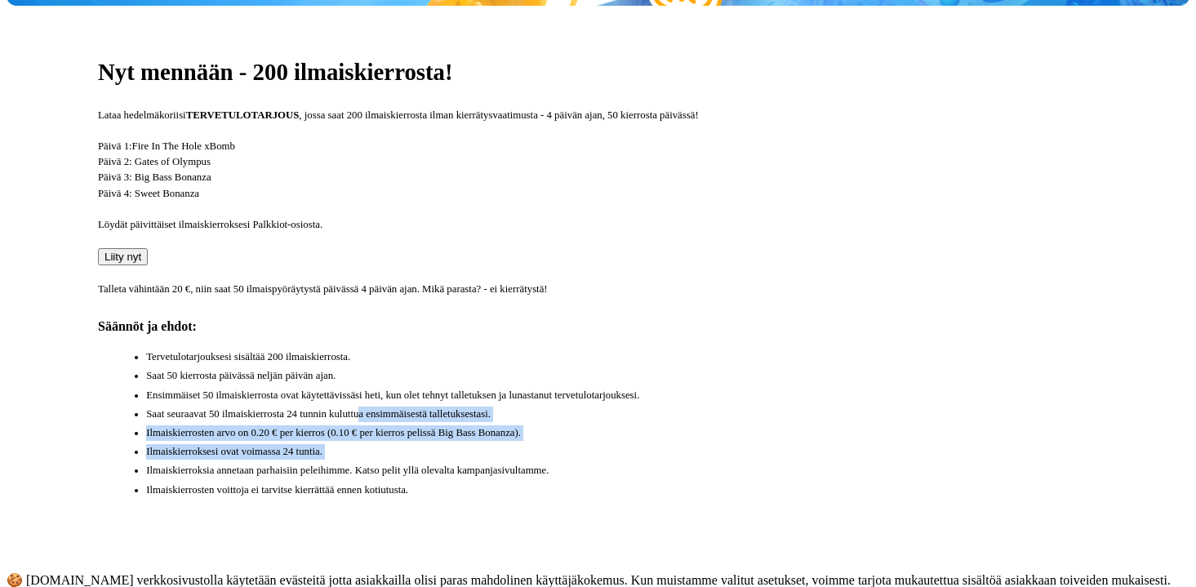
drag, startPoint x: 672, startPoint y: 354, endPoint x: 692, endPoint y: 303, distance: 54.6
click at [692, 349] on ul "Tervetulotarjouksesi sisältää 200 ilmaiskierrosta. Saat 50 kierrosta päivässä n…" at bounding box center [606, 423] width 985 height 149
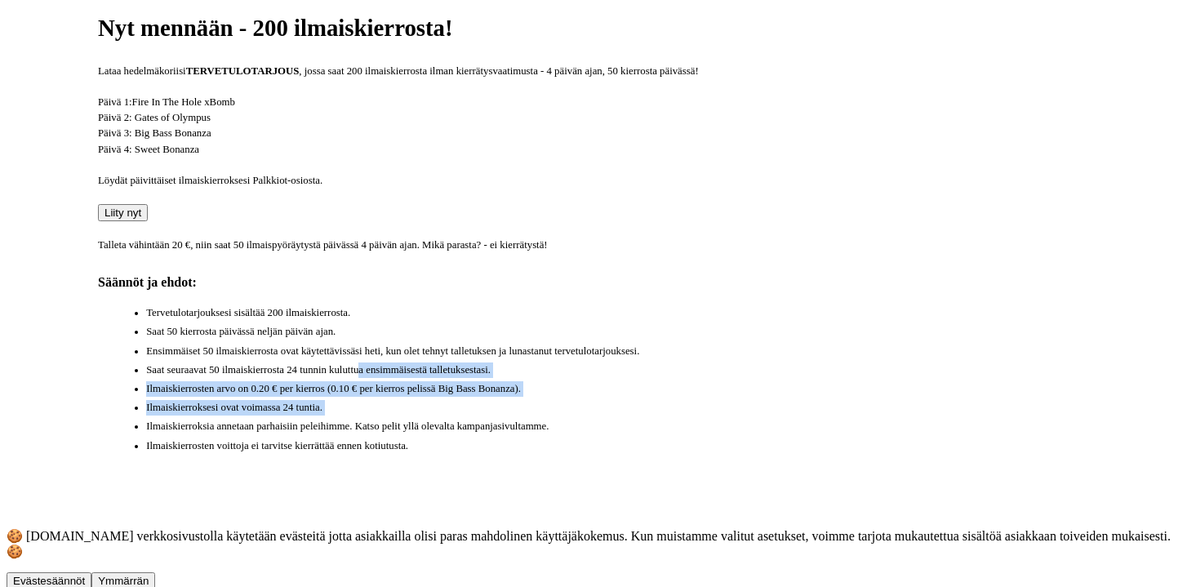
scroll to position [542, 0]
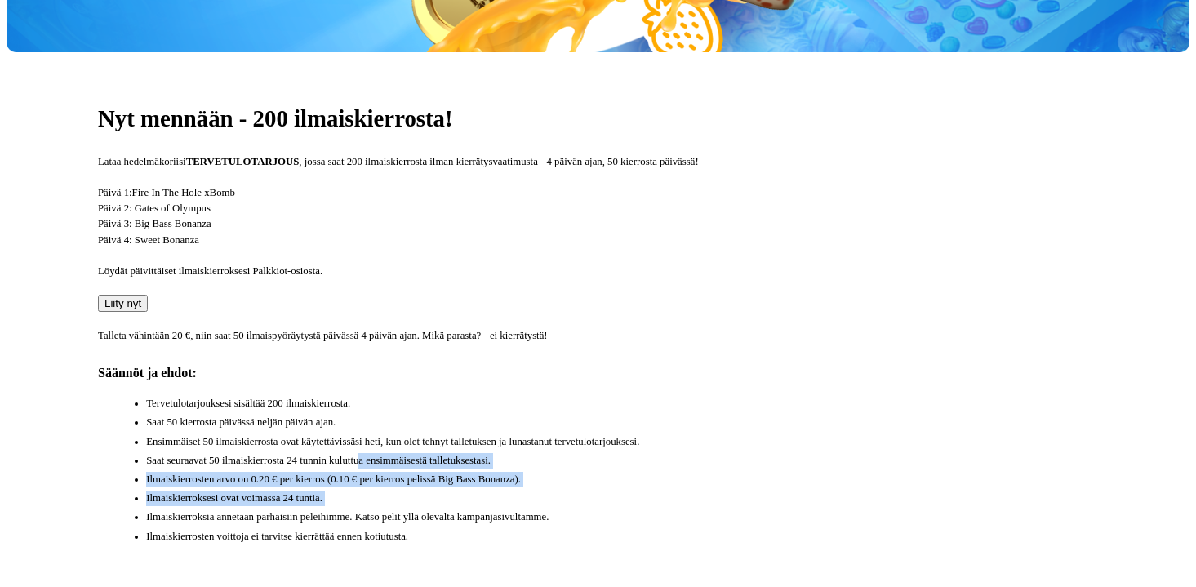
click at [439, 491] on li "Ilmaiskierroksesi ovat voimassa 24 tuntia." at bounding box center [622, 499] width 952 height 16
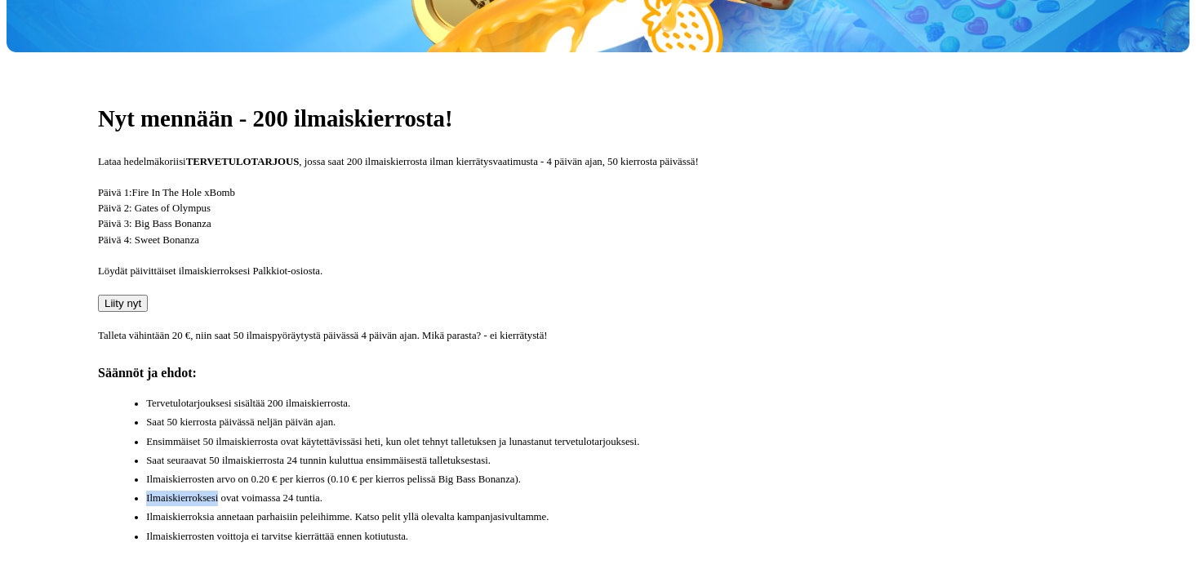
click at [439, 491] on li "Ilmaiskierroksesi ovat voimassa 24 tuntia." at bounding box center [622, 499] width 952 height 16
click at [531, 434] on li "Ensimmäiset 50 ilmaiskierrosta ovat käytettävissäsi heti, kun olet tehnyt talle…" at bounding box center [622, 442] width 952 height 16
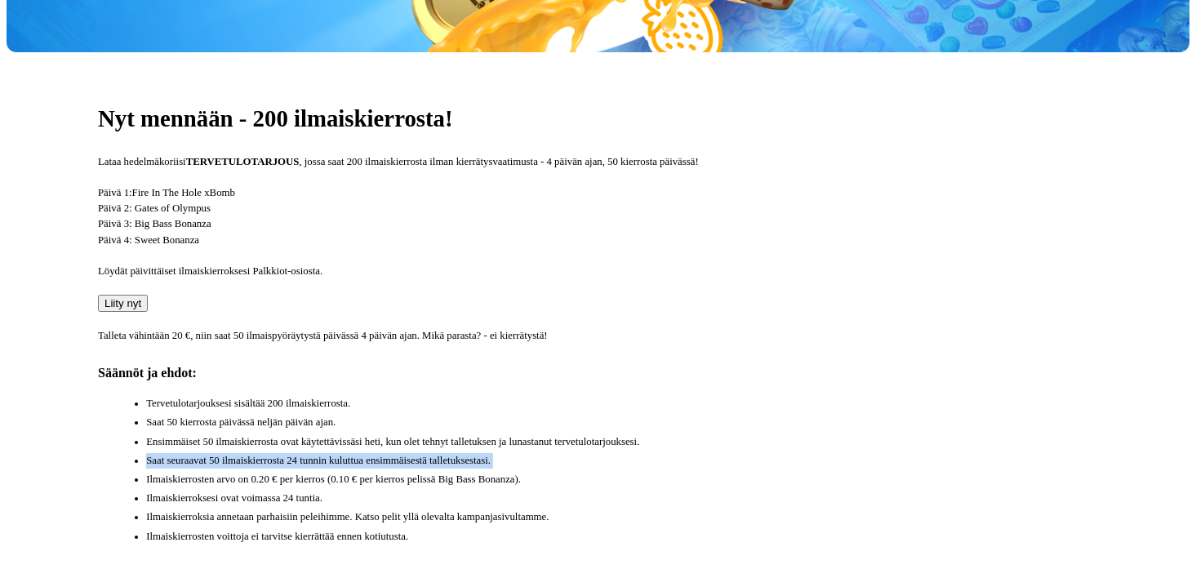
drag, startPoint x: 531, startPoint y: 323, endPoint x: 543, endPoint y: 354, distance: 33.4
click at [543, 396] on ul "Tervetulotarjouksesi sisältää 200 ilmaiskierrosta. Saat 50 kierrosta päivässä n…" at bounding box center [606, 470] width 985 height 149
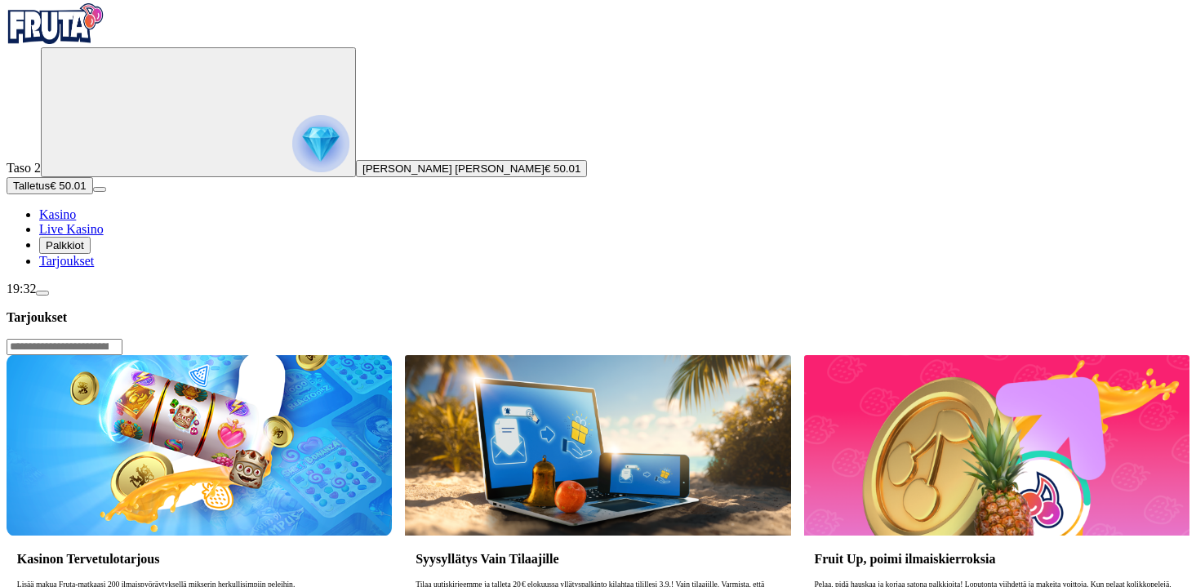
scroll to position [19, 0]
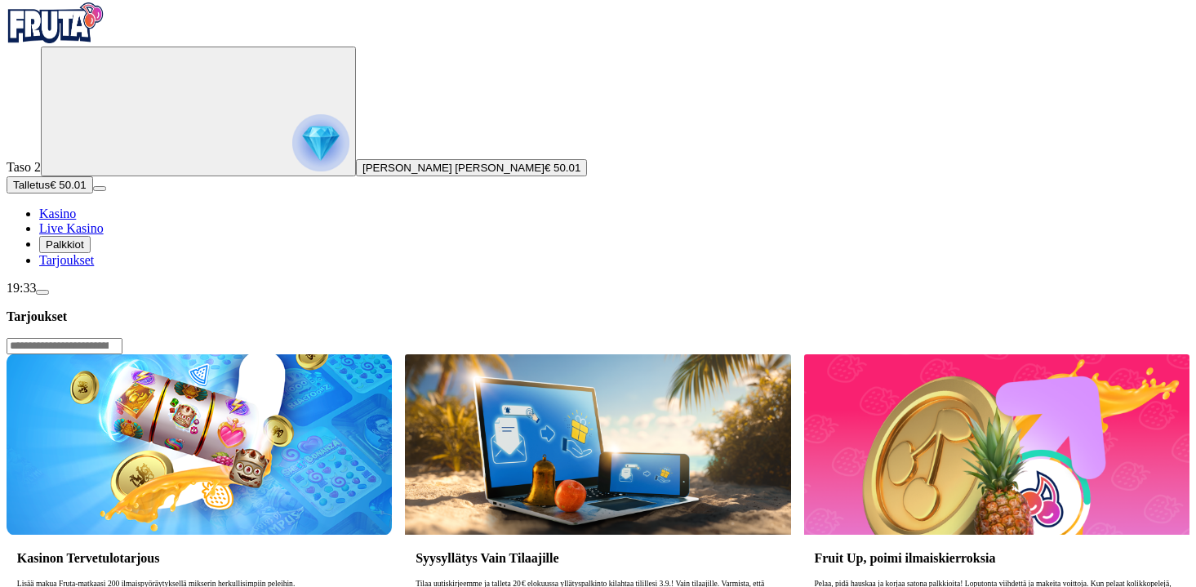
click at [363, 174] on span "[PERSON_NAME] [PERSON_NAME]" at bounding box center [454, 168] width 182 height 12
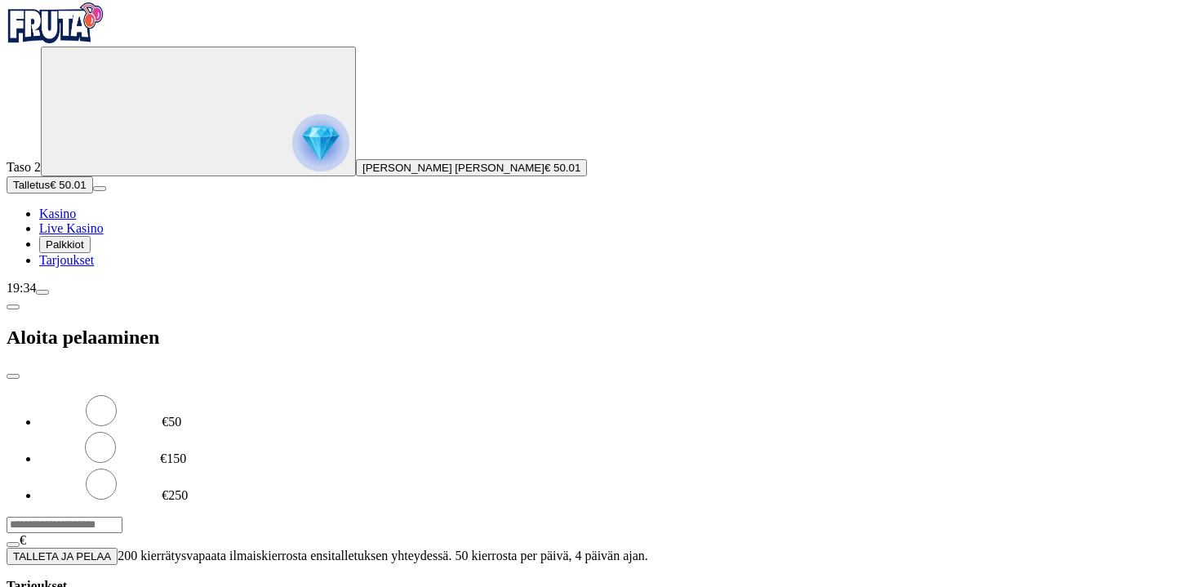
click at [154, 296] on div "19:34" at bounding box center [600, 288] width 1187 height 15
click at [42, 292] on span "menu icon" at bounding box center [42, 292] width 0 height 0
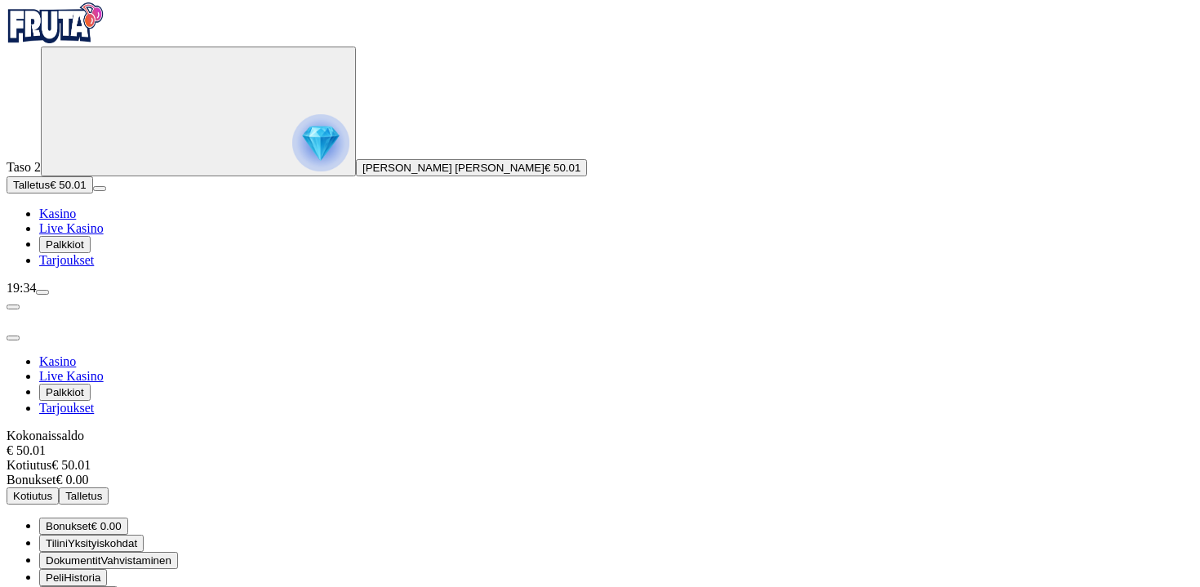
click at [59, 487] on button "Kotiutus" at bounding box center [33, 495] width 52 height 17
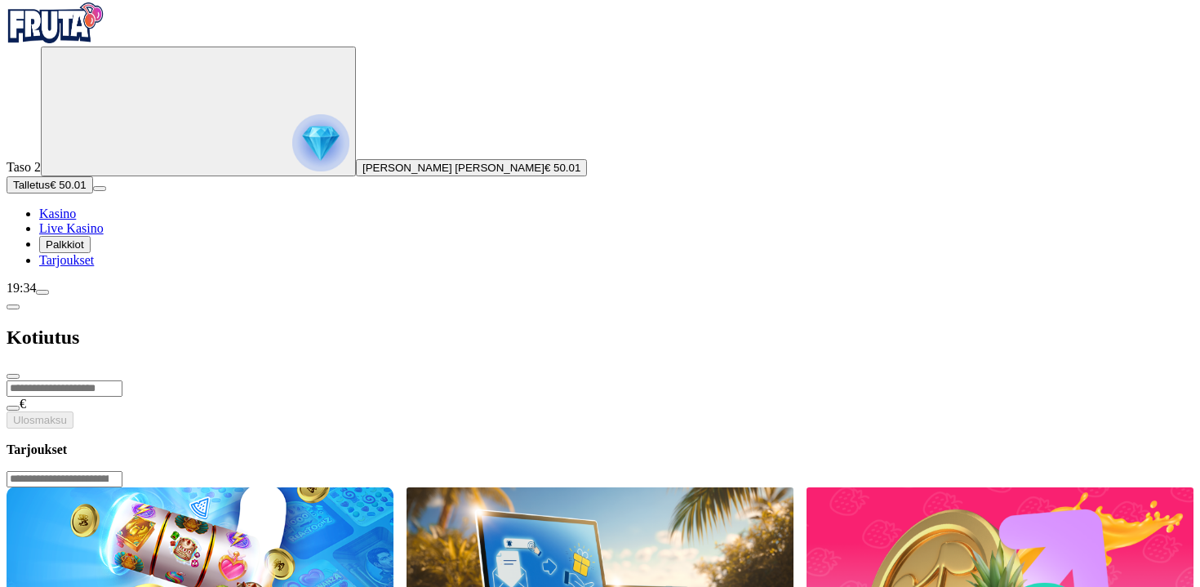
click at [305, 380] on form "€ Ulosmaksu" at bounding box center [600, 404] width 1187 height 49
click at [122, 381] on input "number" at bounding box center [65, 389] width 116 height 16
type input "**"
click at [73, 412] on button "Ulosmaksu" at bounding box center [40, 420] width 67 height 17
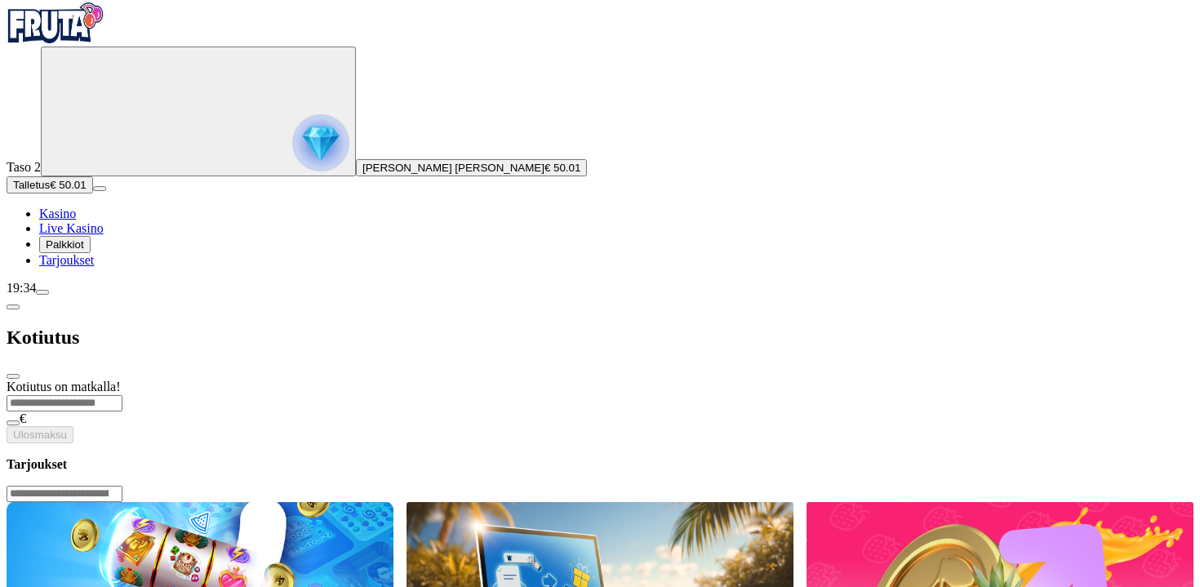
click at [84, 251] on span "Palkkiot" at bounding box center [65, 244] width 38 height 12
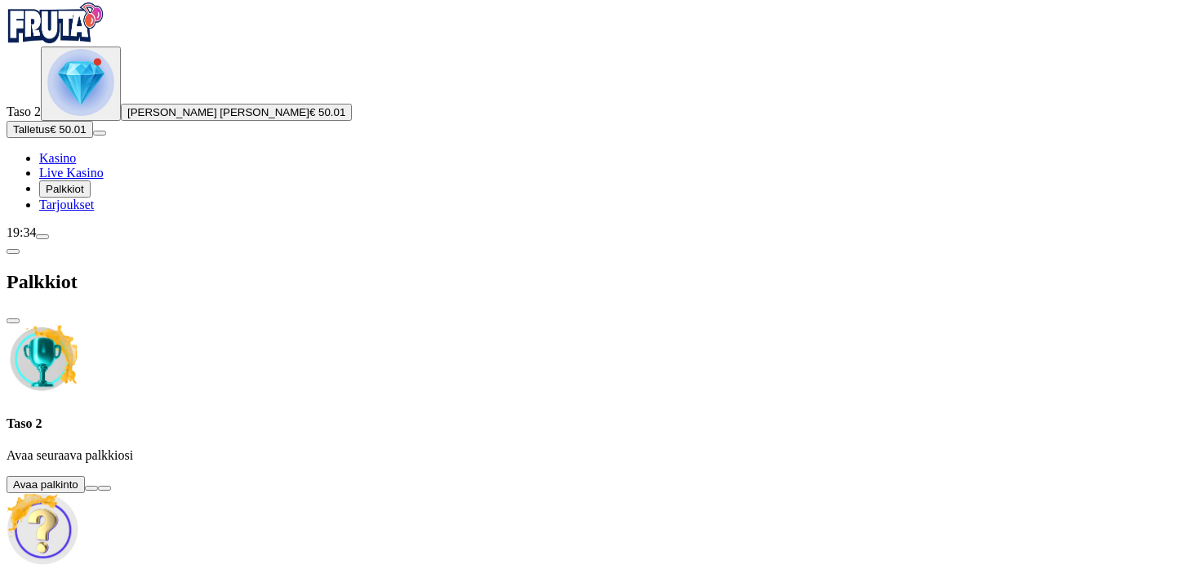
click at [98, 486] on button at bounding box center [91, 488] width 13 height 5
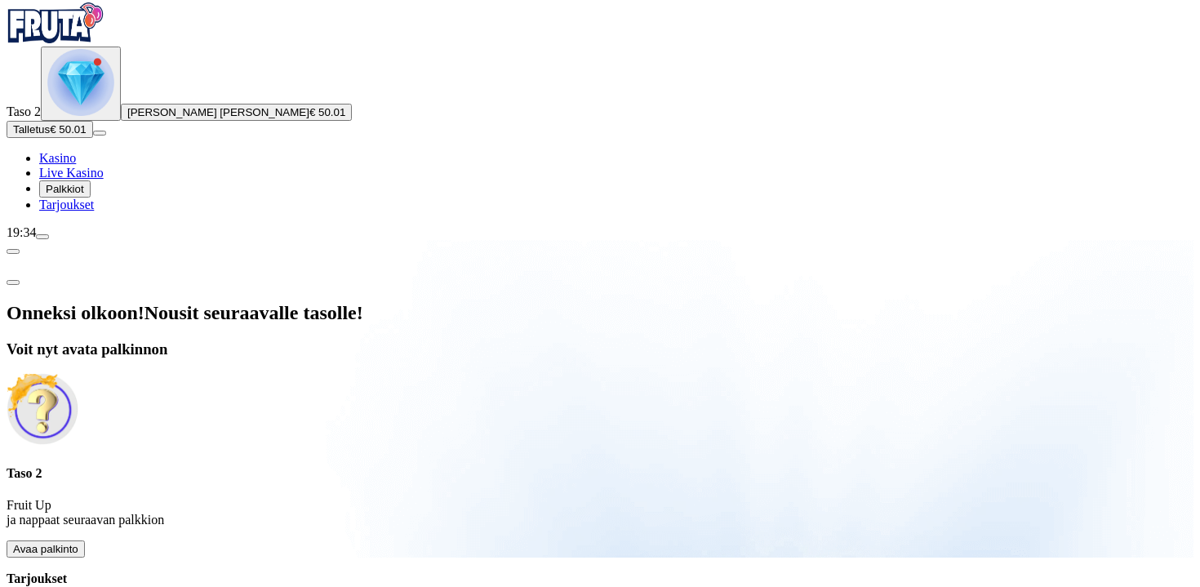
click at [78, 543] on span "Avaa palkinto" at bounding box center [45, 549] width 65 height 12
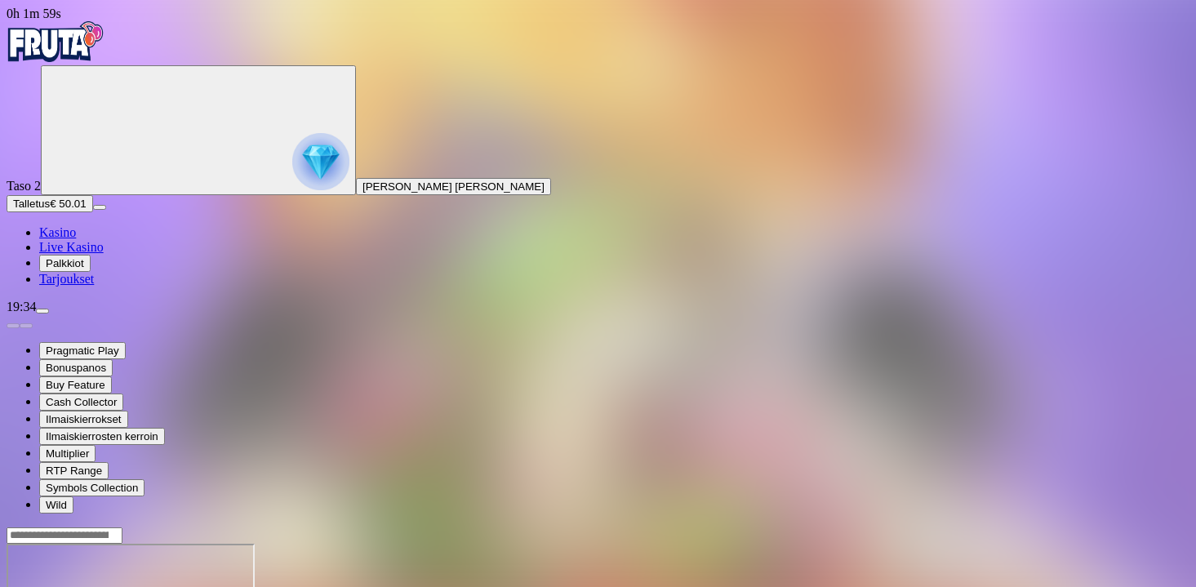
click at [94, 286] on span "Tarjoukset" at bounding box center [66, 279] width 55 height 14
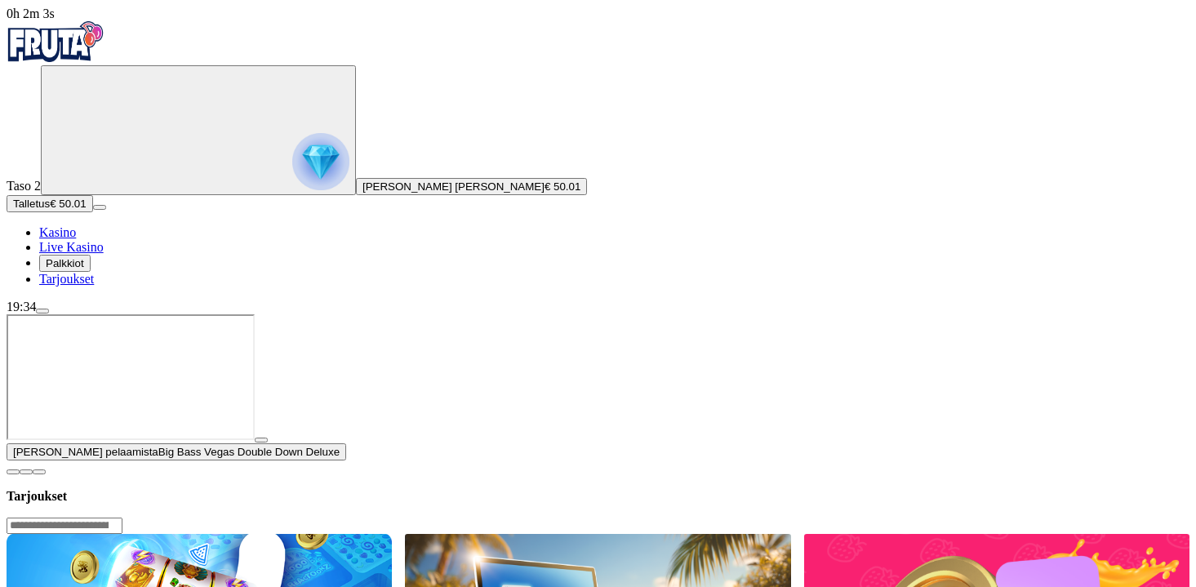
click at [42, 311] on span "menu icon" at bounding box center [42, 311] width 0 height 0
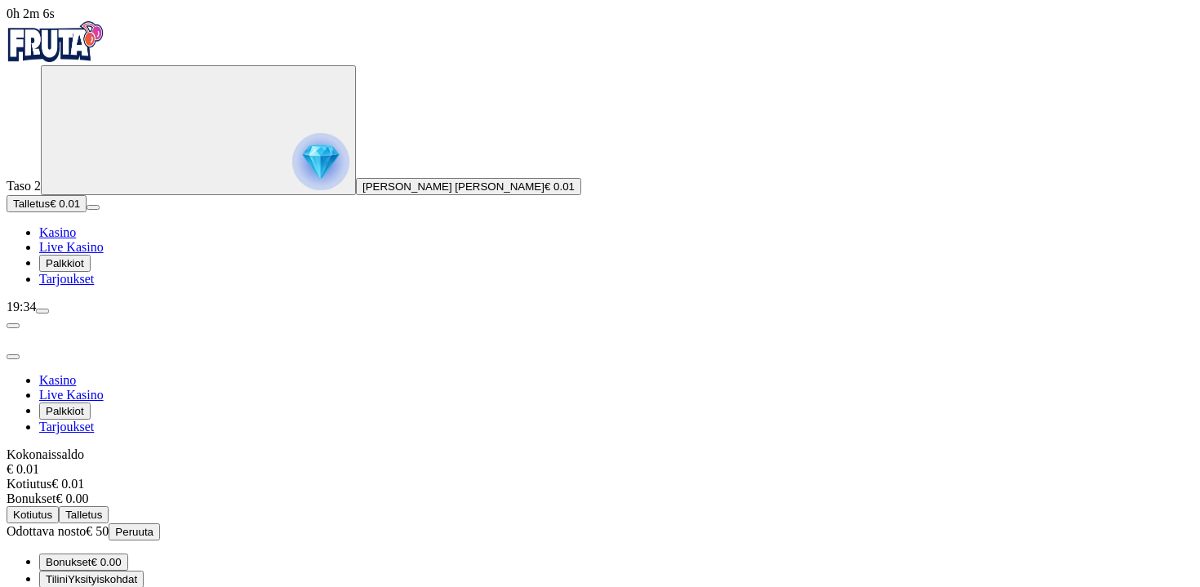
scroll to position [16, 0]
click at [171, 586] on span "Vahvistaminen" at bounding box center [135, 596] width 70 height 12
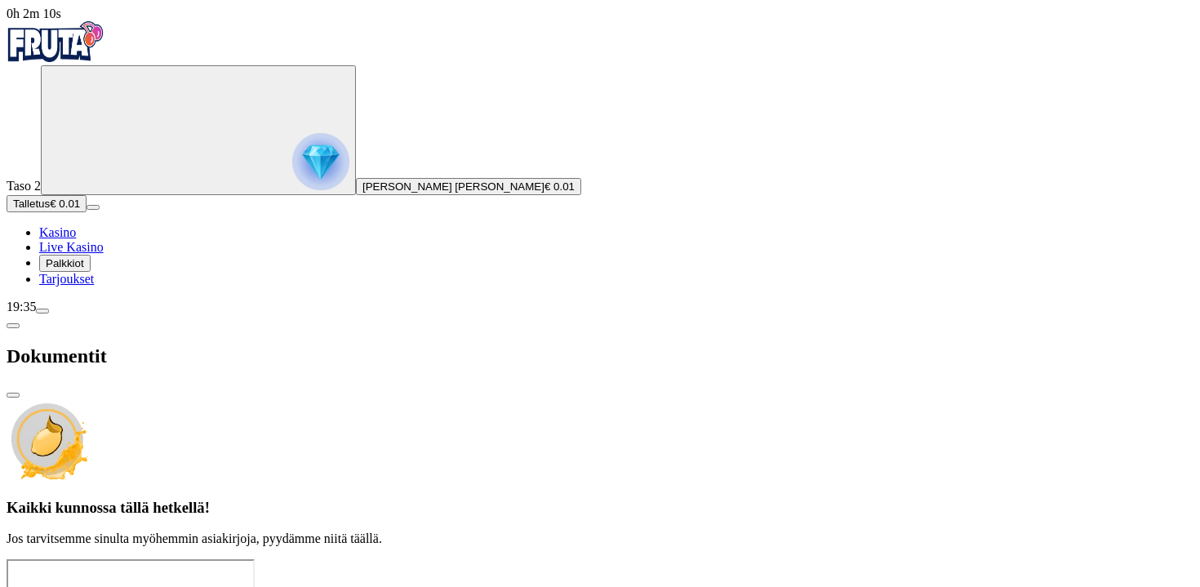
click at [13, 326] on span "chevron-left icon" at bounding box center [13, 326] width 0 height 0
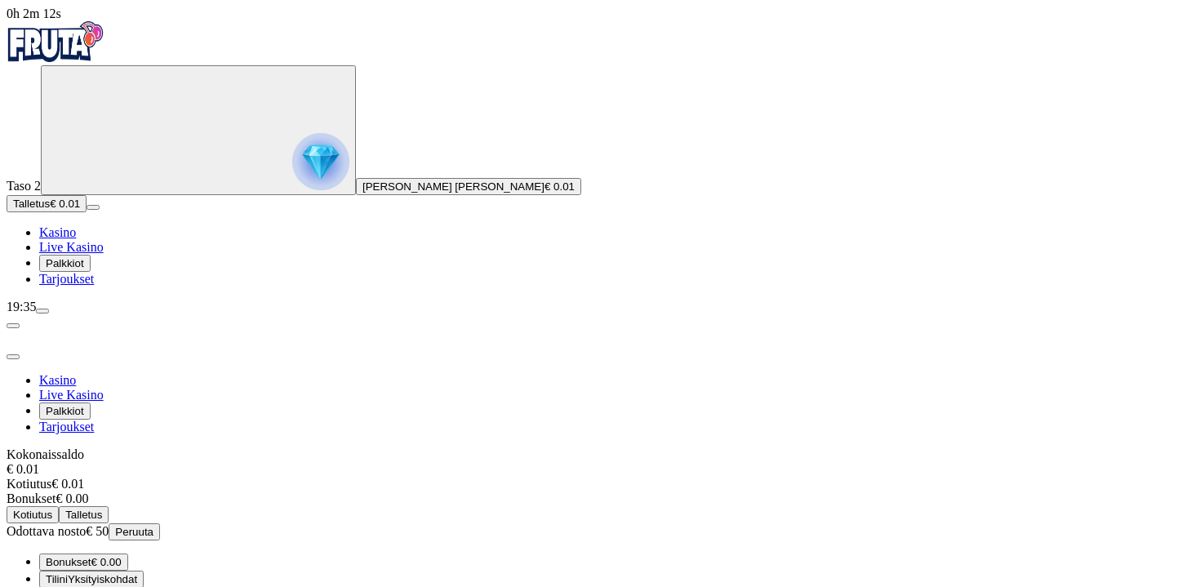
click at [137, 573] on span "Yksityiskohdat" at bounding box center [102, 579] width 69 height 12
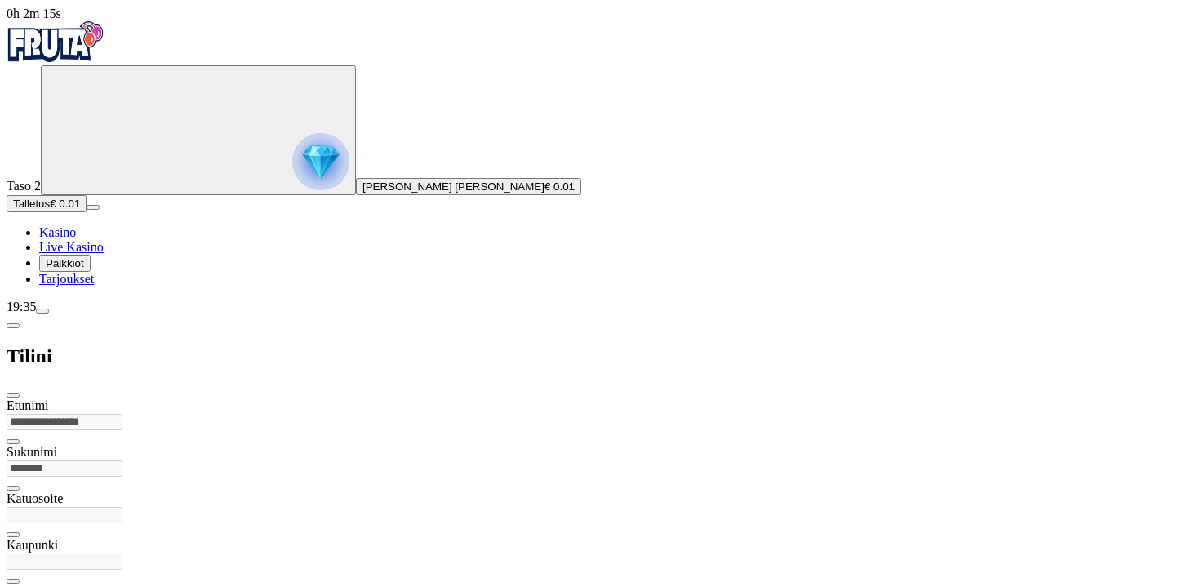
click at [13, 326] on span "chevron-left icon" at bounding box center [13, 326] width 0 height 0
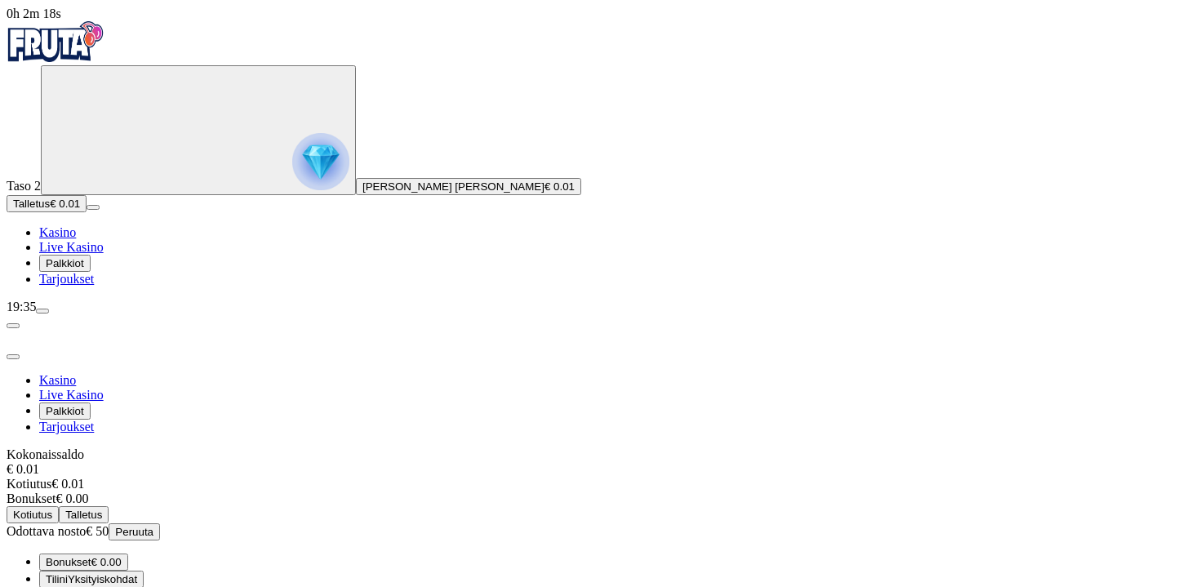
click at [122, 556] on span "€ 0.00" at bounding box center [106, 562] width 30 height 12
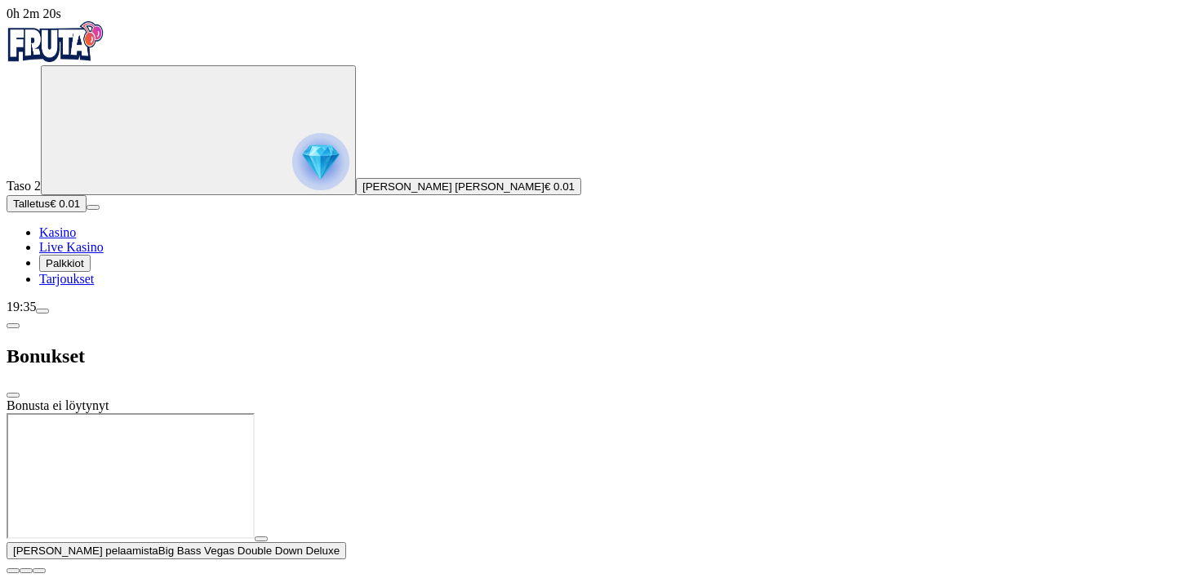
click at [13, 326] on span "chevron-left icon" at bounding box center [13, 326] width 0 height 0
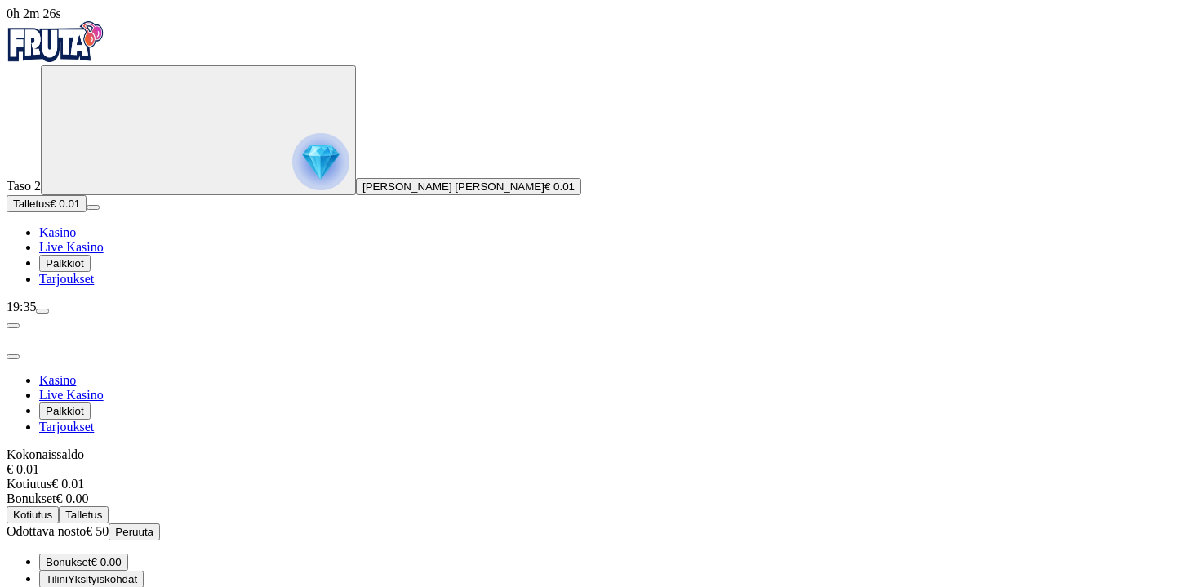
click at [127, 190] on icon "Primary" at bounding box center [169, 129] width 245 height 122
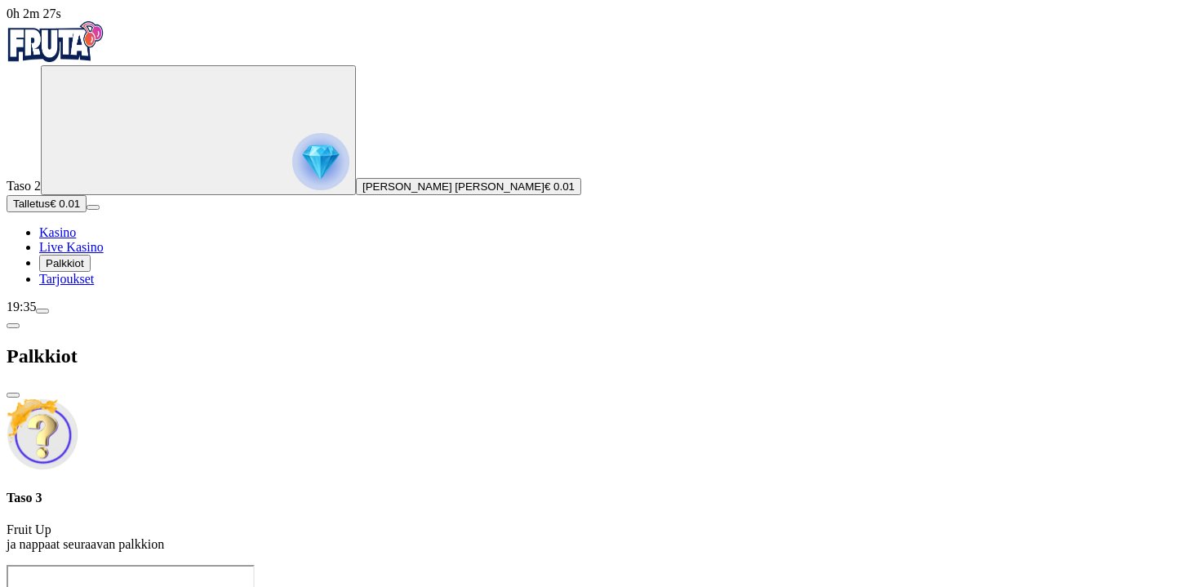
click at [127, 190] on icon "Primary" at bounding box center [169, 129] width 245 height 122
click at [94, 286] on link "Tarjoukset" at bounding box center [66, 279] width 55 height 14
click at [84, 269] on span "Palkkiot" at bounding box center [65, 263] width 38 height 12
click at [42, 311] on span "menu icon" at bounding box center [42, 311] width 0 height 0
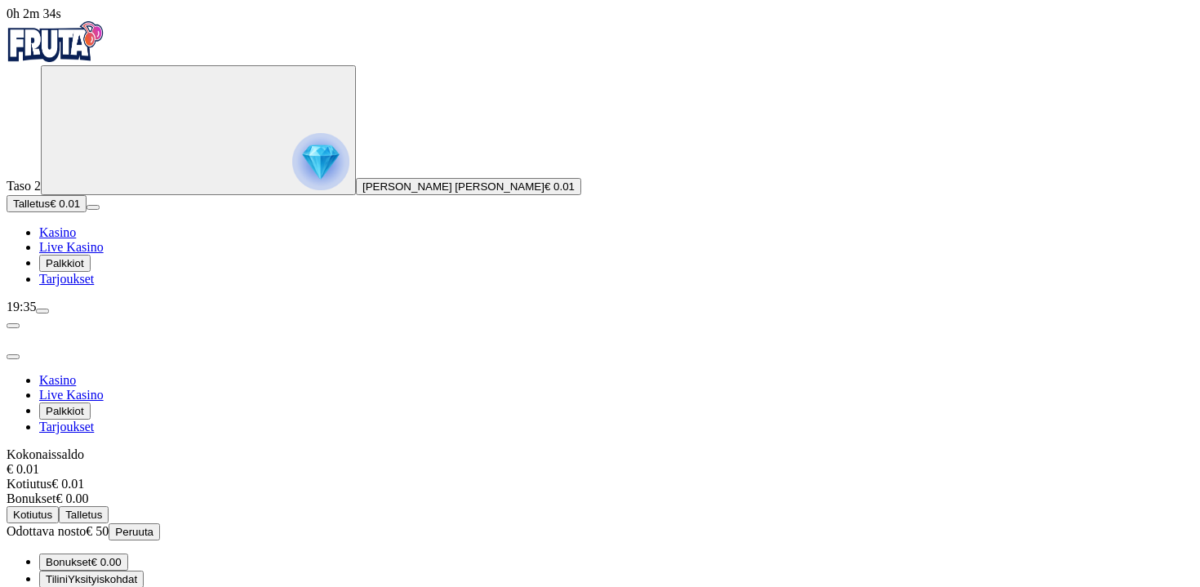
click at [13, 357] on span "close icon" at bounding box center [13, 357] width 0 height 0
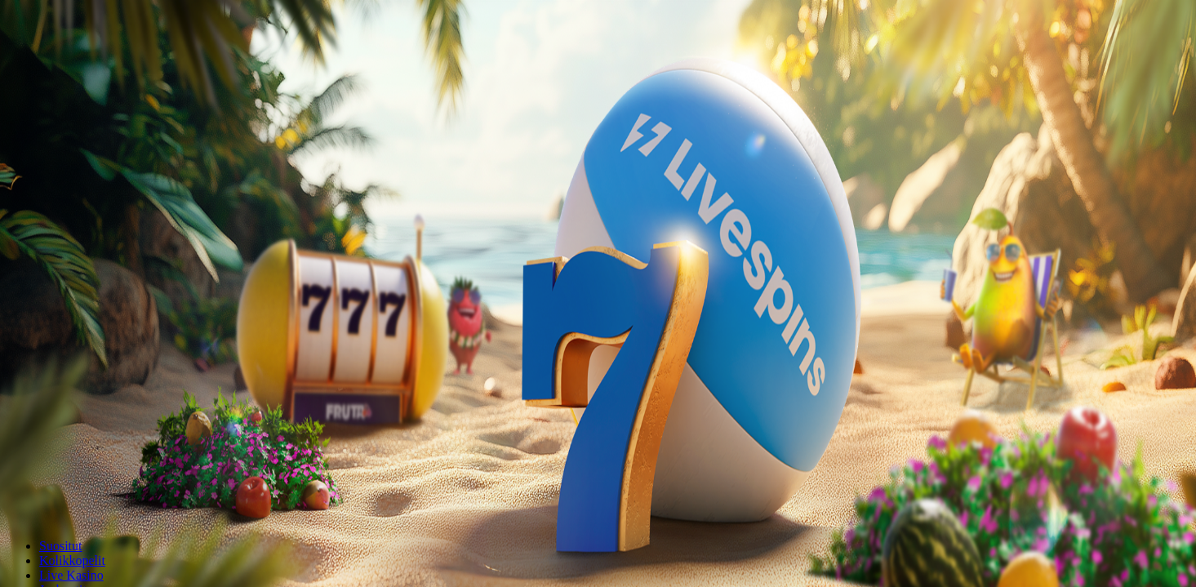
click at [94, 230] on span "Tarjoukset" at bounding box center [66, 223] width 55 height 14
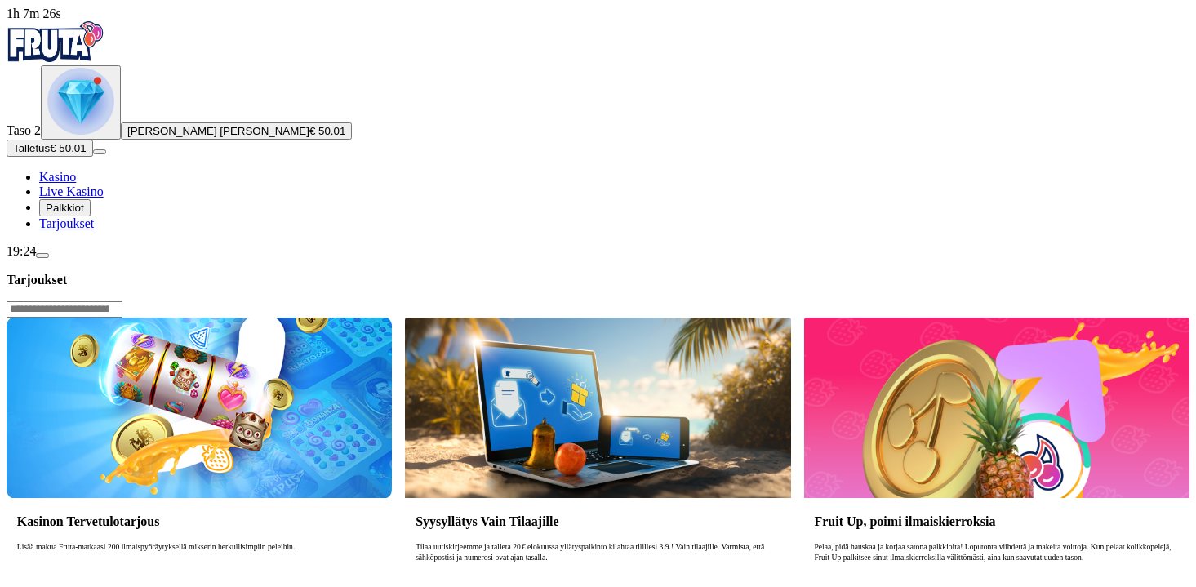
click at [321, 318] on img at bounding box center [199, 408] width 385 height 180
click at [327, 318] on img at bounding box center [199, 408] width 385 height 180
